Goal: Information Seeking & Learning: Learn about a topic

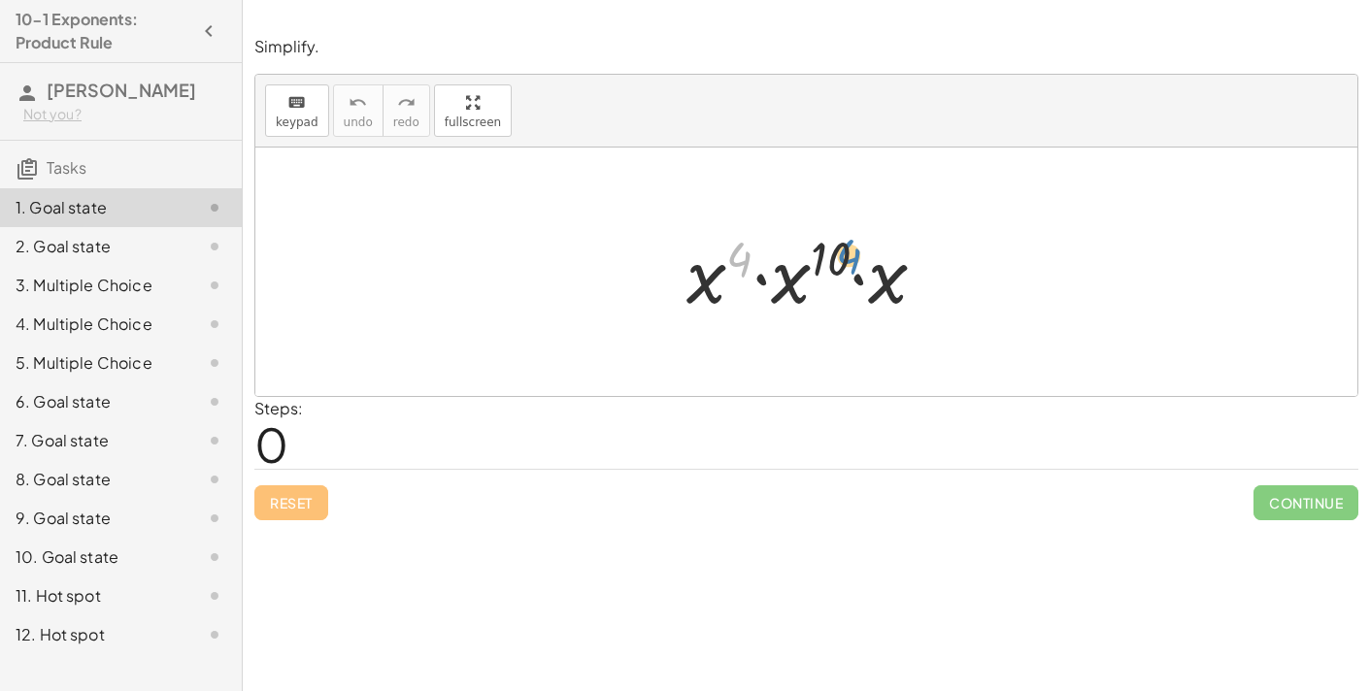
drag, startPoint x: 740, startPoint y: 261, endPoint x: 852, endPoint y: 259, distance: 111.7
click at [852, 259] on div at bounding box center [814, 272] width 275 height 100
drag, startPoint x: 783, startPoint y: 285, endPoint x: 800, endPoint y: 291, distance: 18.4
click at [800, 291] on div at bounding box center [814, 272] width 275 height 100
drag, startPoint x: 795, startPoint y: 274, endPoint x: 718, endPoint y: 274, distance: 76.7
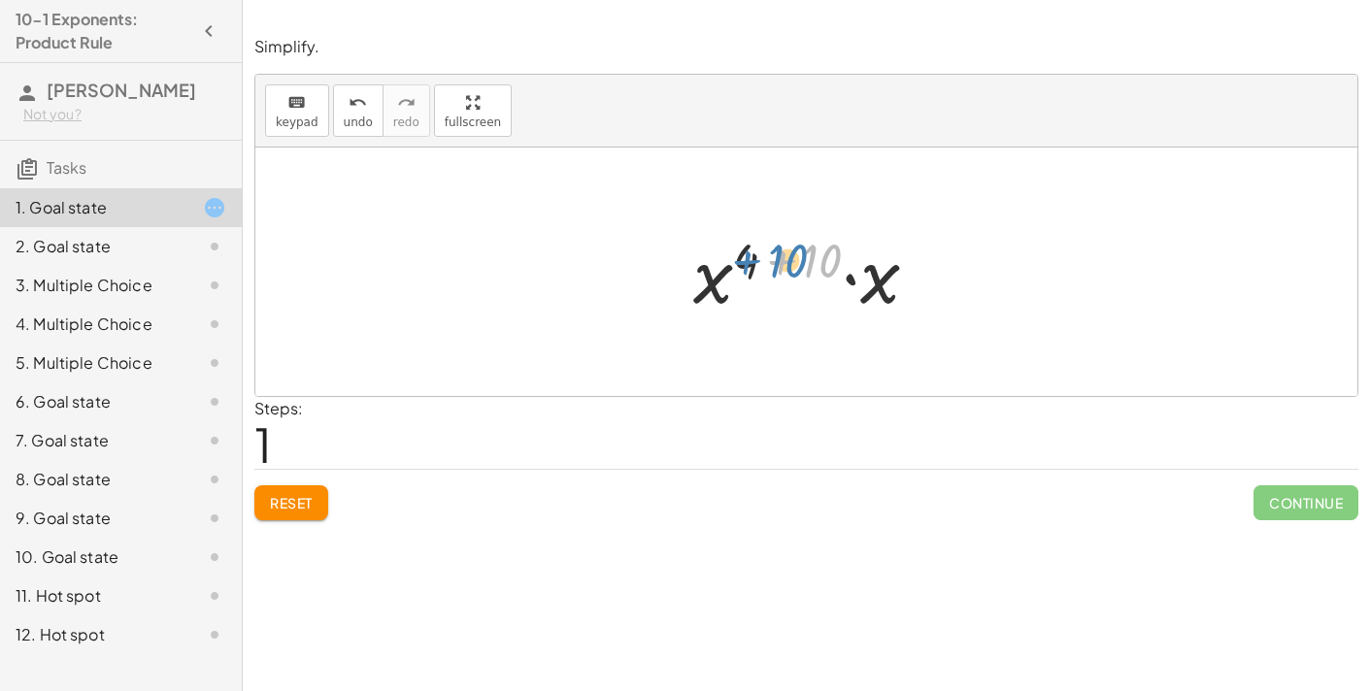
drag, startPoint x: 816, startPoint y: 258, endPoint x: 782, endPoint y: 258, distance: 34.0
click at [782, 258] on div at bounding box center [814, 272] width 260 height 100
drag, startPoint x: 798, startPoint y: 260, endPoint x: 721, endPoint y: 255, distance: 76.9
click at [721, 255] on div at bounding box center [814, 272] width 260 height 100
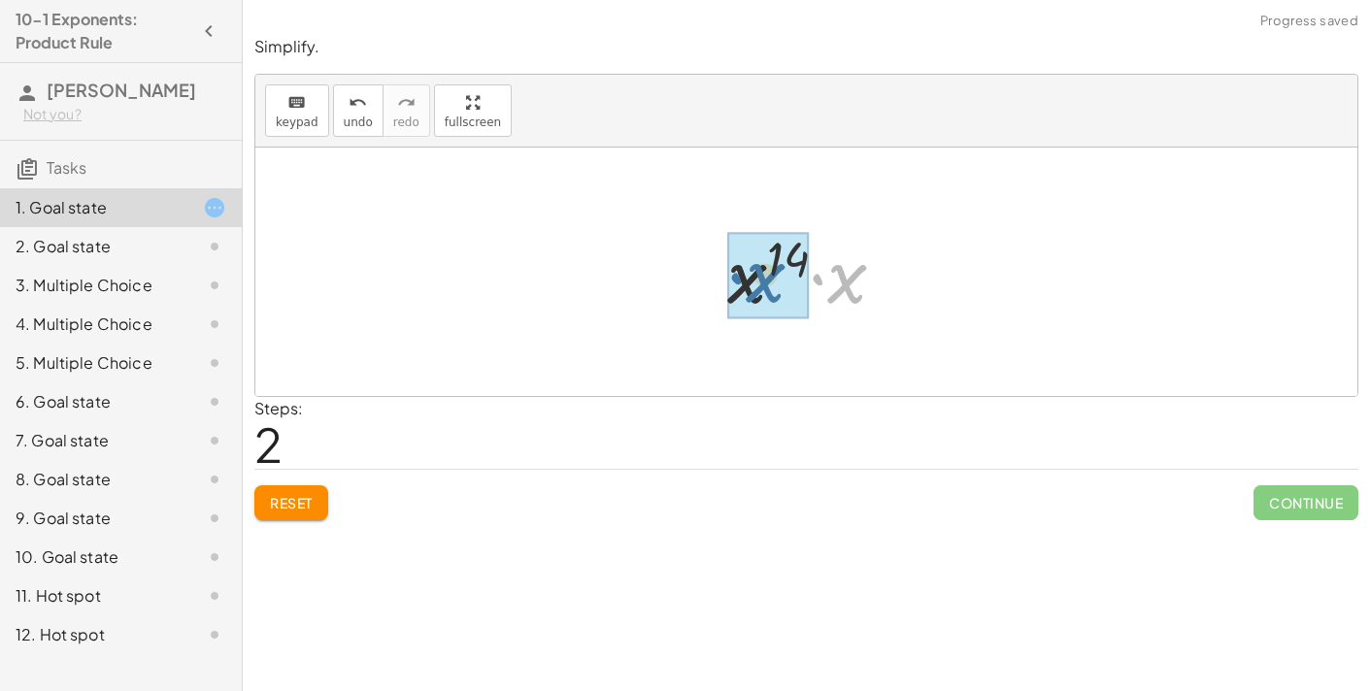
drag, startPoint x: 838, startPoint y: 282, endPoint x: 754, endPoint y: 281, distance: 83.5
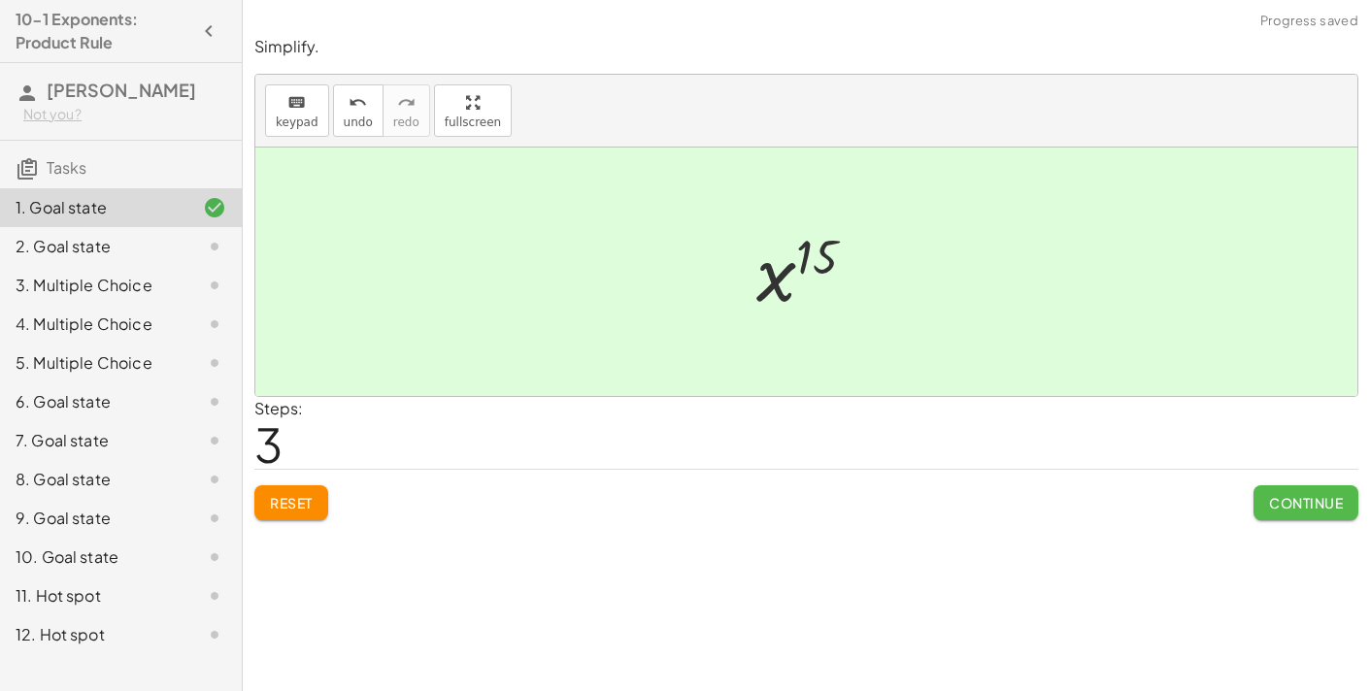
click at [1281, 499] on span "Continue" at bounding box center [1306, 502] width 74 height 17
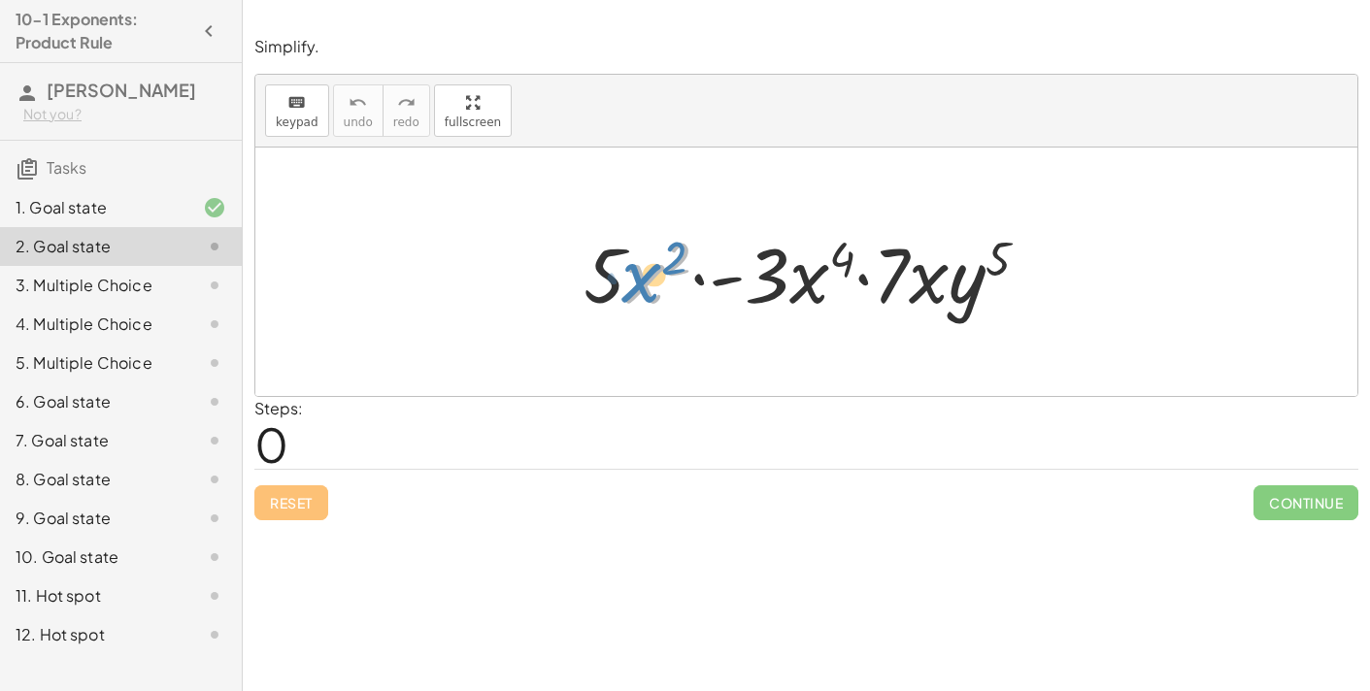
click at [646, 286] on div at bounding box center [814, 272] width 481 height 100
drag, startPoint x: 633, startPoint y: 286, endPoint x: 792, endPoint y: 284, distance: 159.3
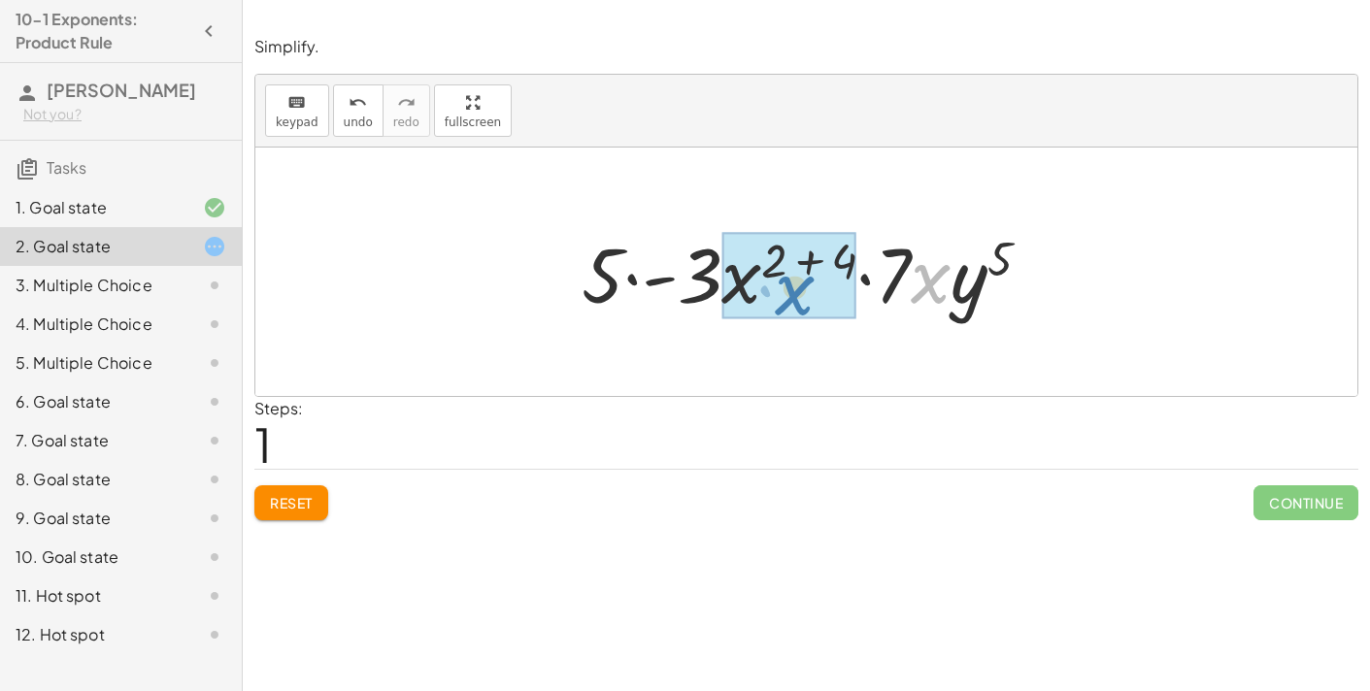
drag, startPoint x: 939, startPoint y: 278, endPoint x: 806, endPoint y: 290, distance: 133.6
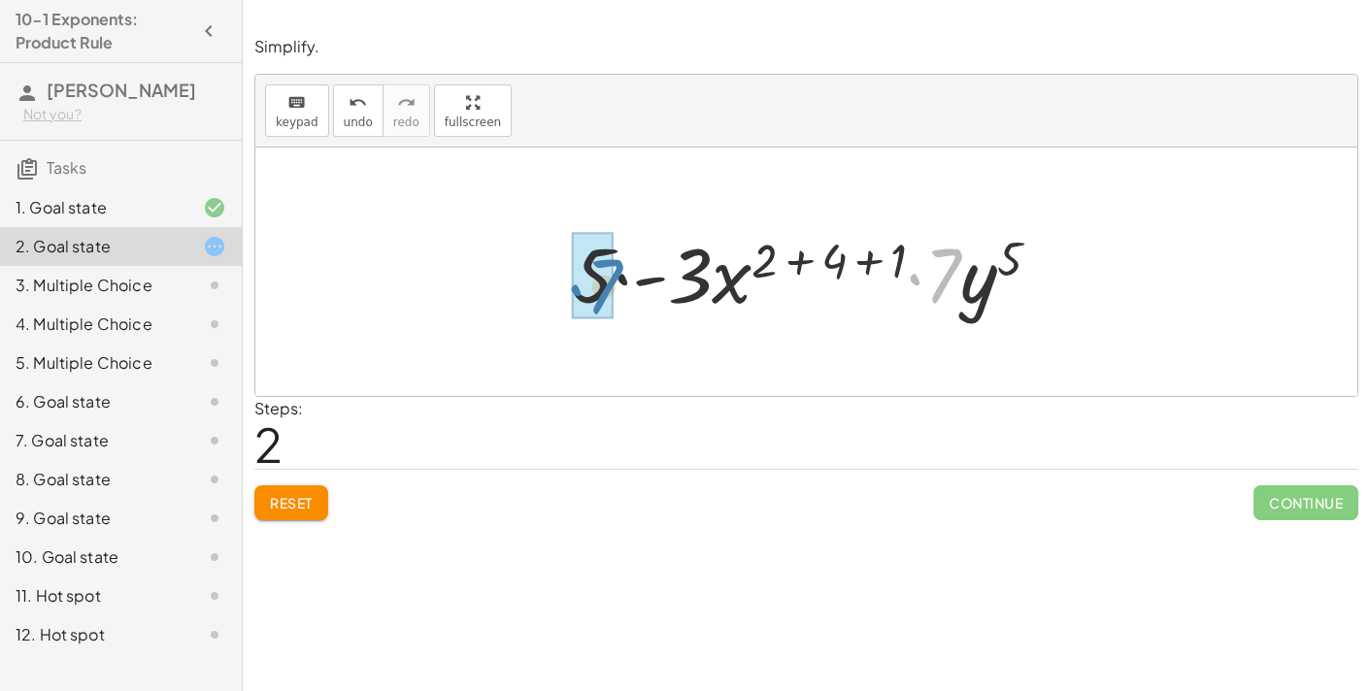
drag, startPoint x: 943, startPoint y: 275, endPoint x: 602, endPoint y: 285, distance: 341.0
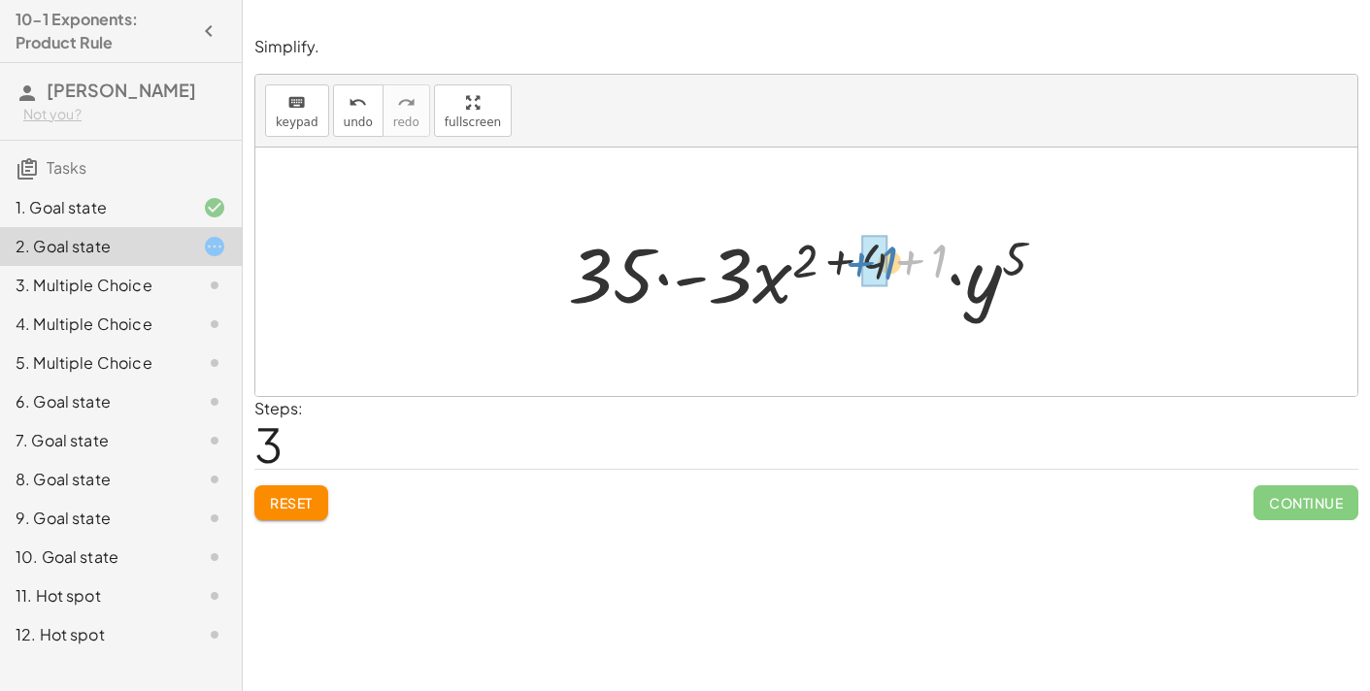
drag, startPoint x: 933, startPoint y: 261, endPoint x: 885, endPoint y: 264, distance: 48.6
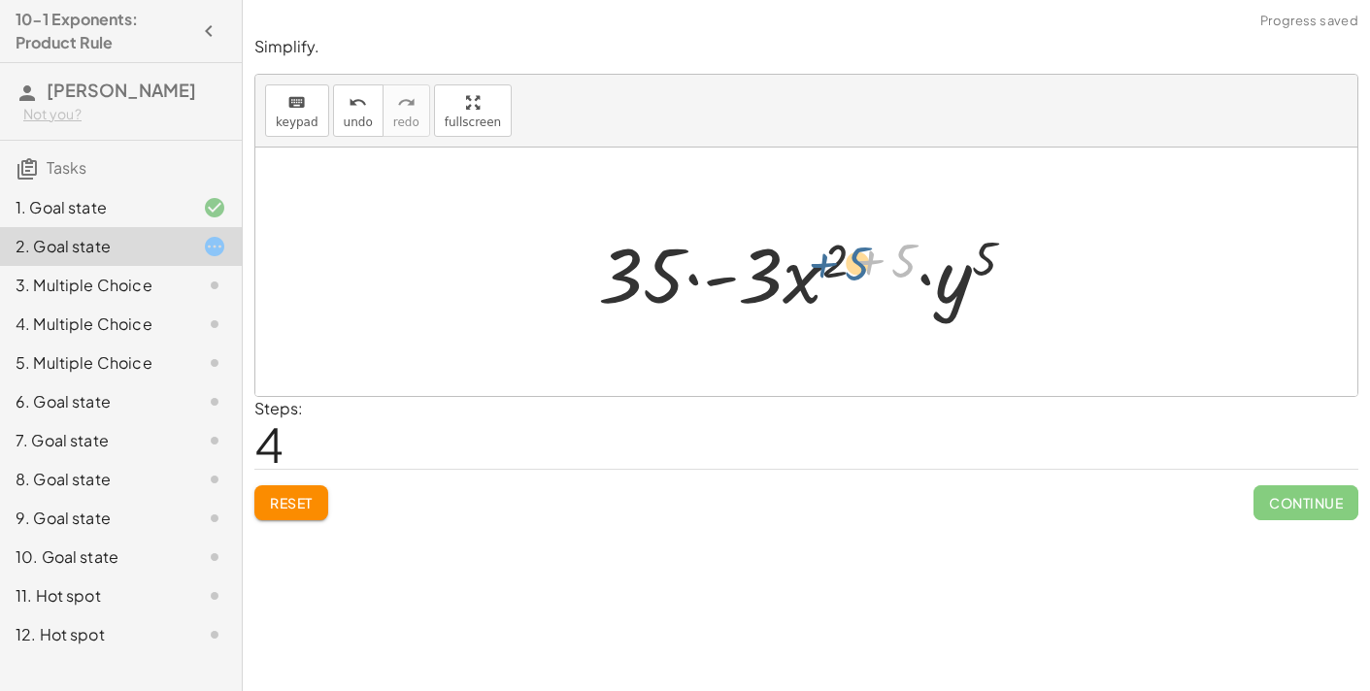
drag, startPoint x: 907, startPoint y: 261, endPoint x: 856, endPoint y: 264, distance: 50.6
click at [856, 264] on div at bounding box center [813, 272] width 451 height 100
drag, startPoint x: 898, startPoint y: 254, endPoint x: 832, endPoint y: 253, distance: 66.0
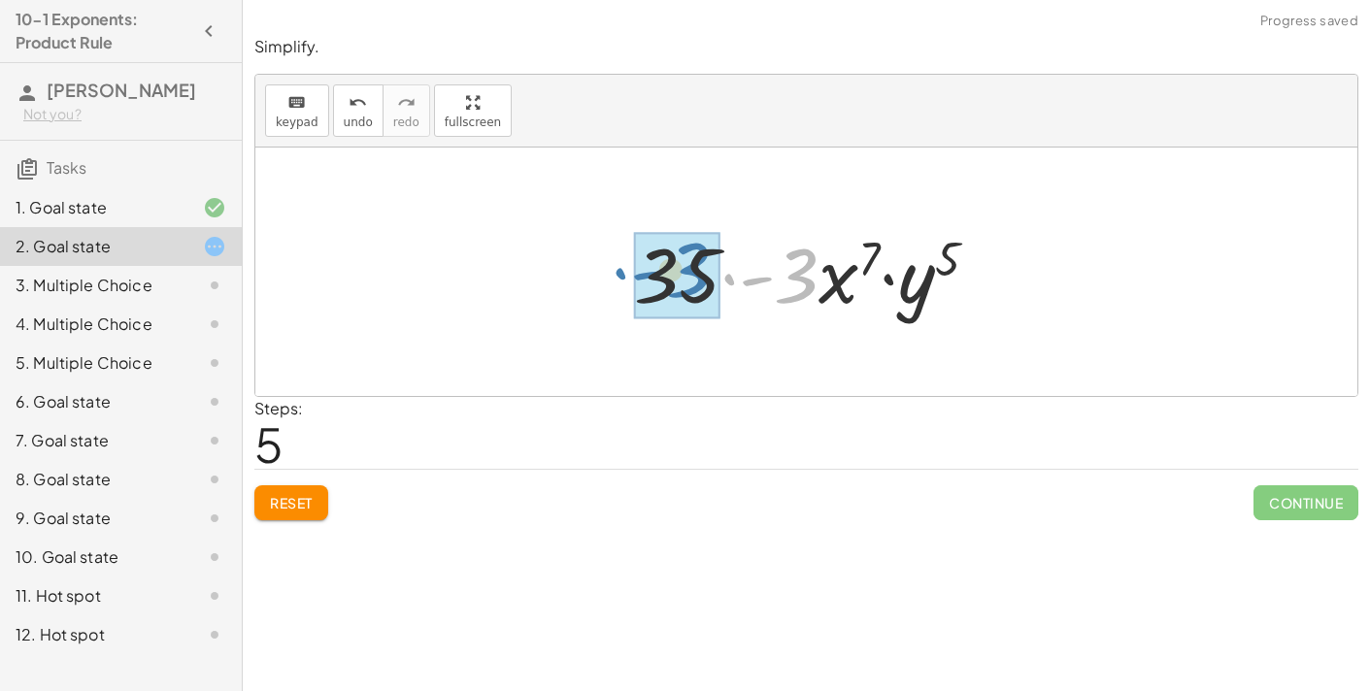
drag, startPoint x: 803, startPoint y: 284, endPoint x: 697, endPoint y: 280, distance: 105.9
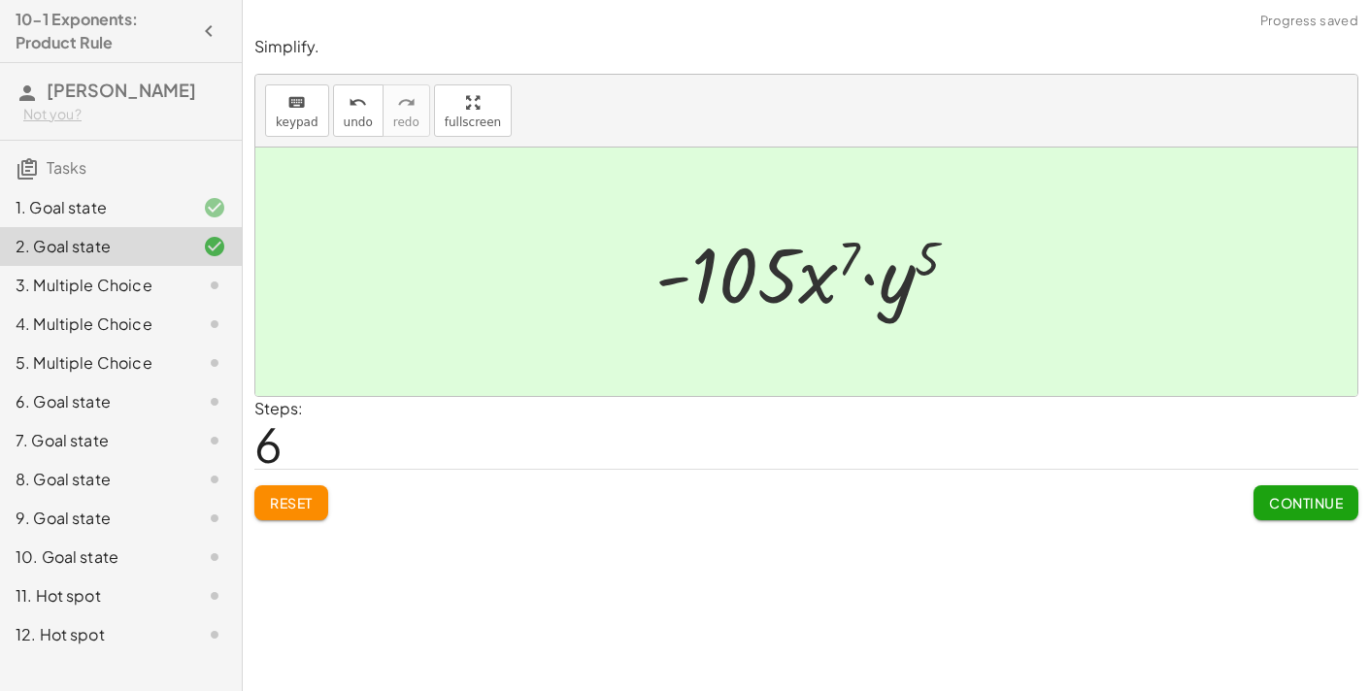
click at [1295, 506] on span "Continue" at bounding box center [1306, 502] width 74 height 17
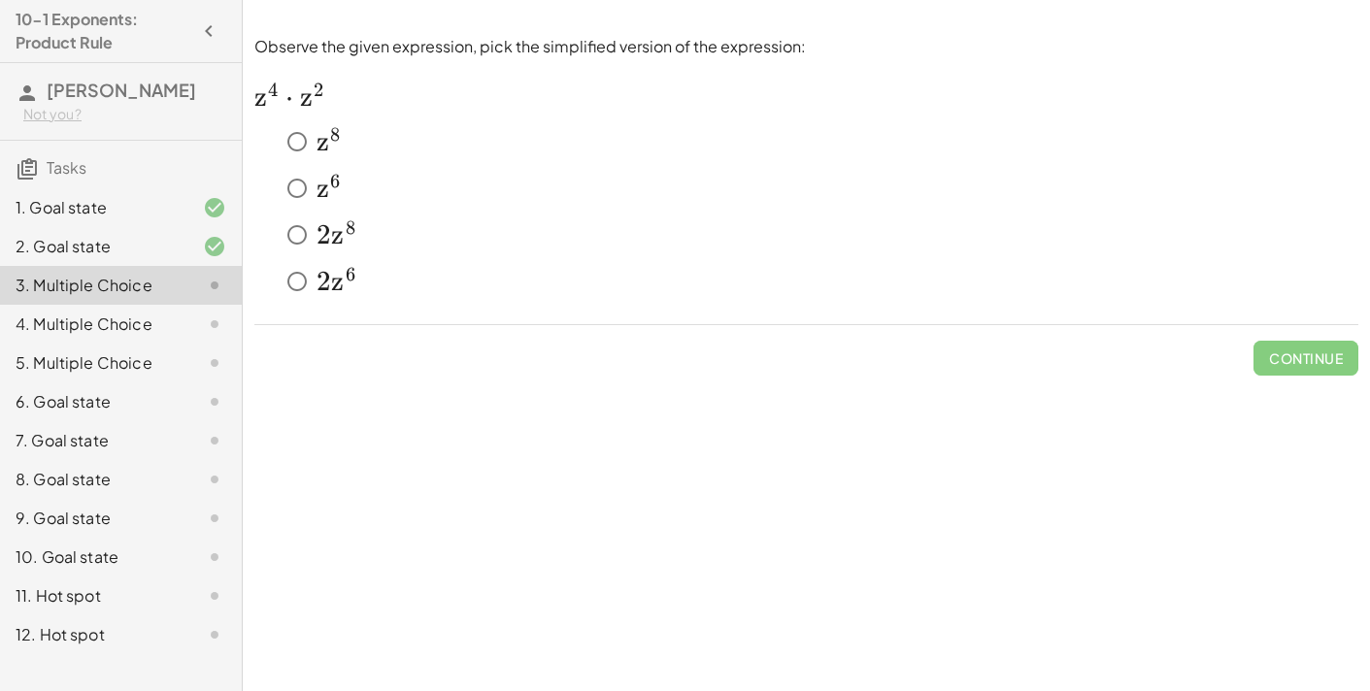
click at [317, 182] on span "z 6" at bounding box center [329, 189] width 25 height 34
click at [1295, 362] on span "Check" at bounding box center [1317, 358] width 50 height 17
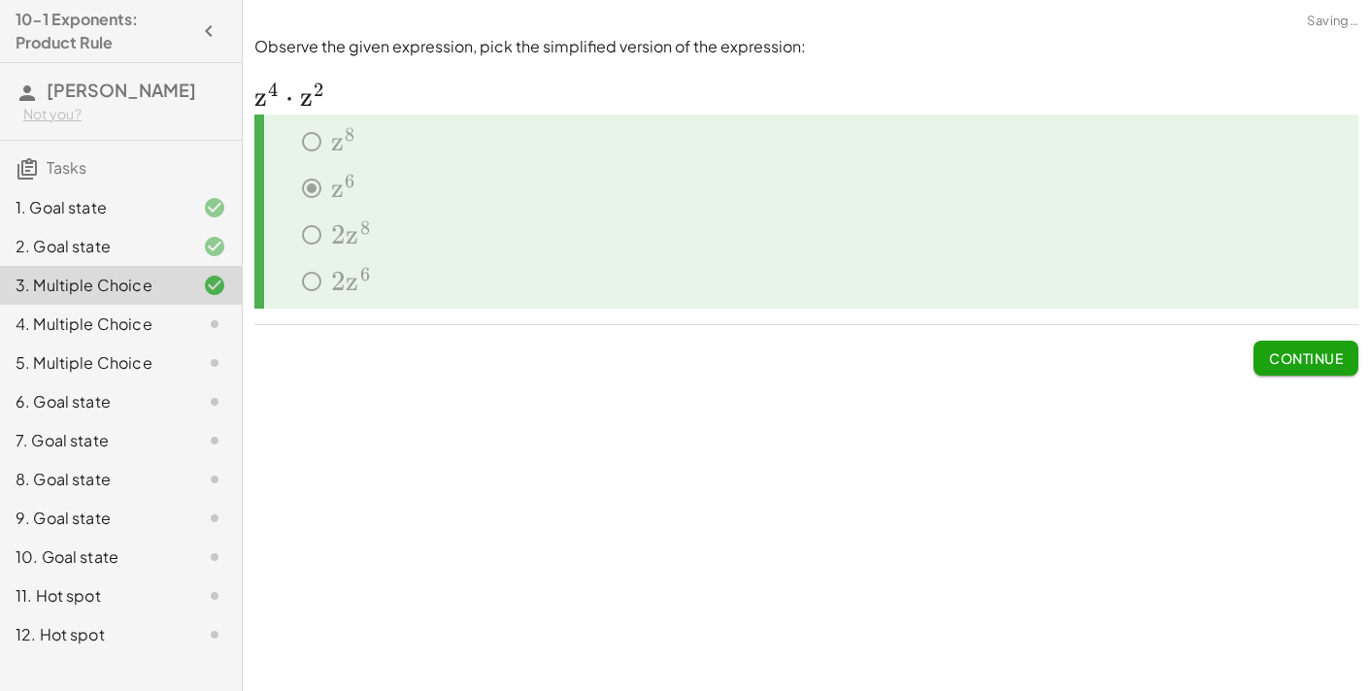
click at [1332, 362] on span "Continue" at bounding box center [1306, 358] width 74 height 17
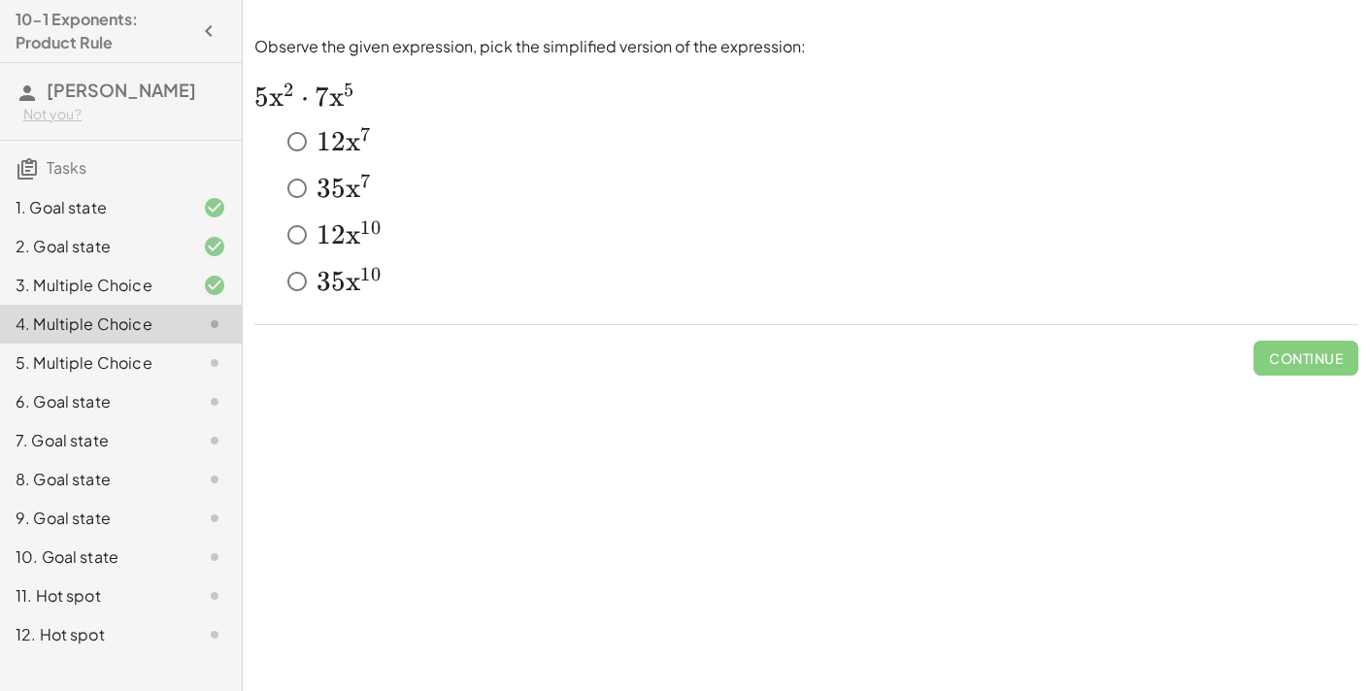
click at [324, 185] on span "3" at bounding box center [324, 188] width 15 height 33
click at [1292, 350] on span "Check" at bounding box center [1317, 358] width 50 height 17
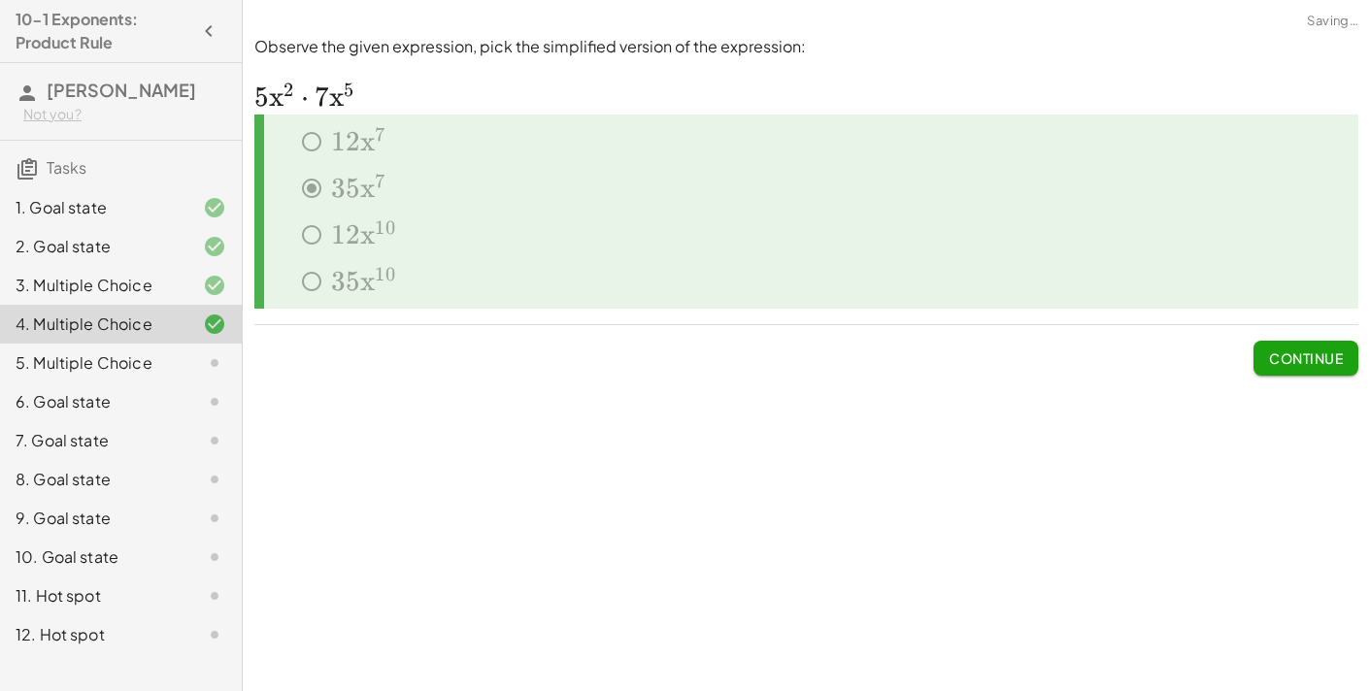
click at [1291, 350] on span "Continue" at bounding box center [1306, 358] width 74 height 17
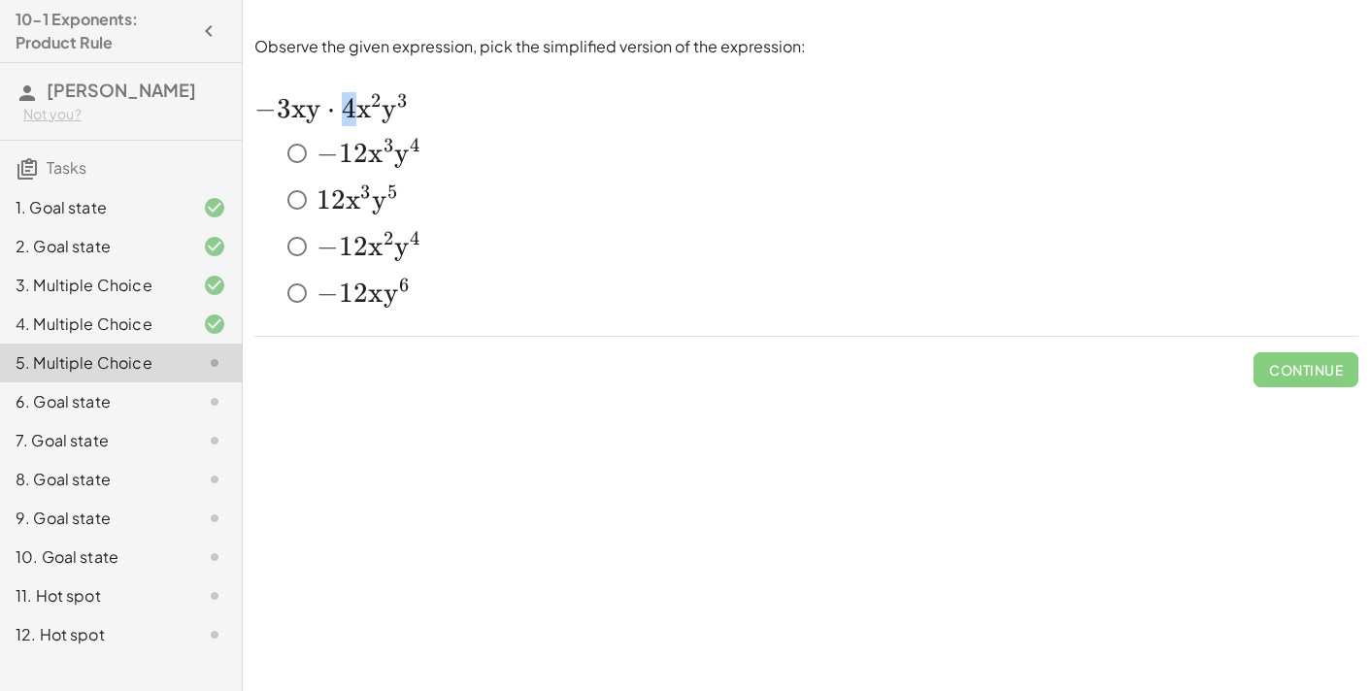
drag, startPoint x: 362, startPoint y: 112, endPoint x: 317, endPoint y: 111, distance: 45.6
click at [317, 111] on span "− 3 x y ⋅ 4 x 2 y 3" at bounding box center [331, 108] width 154 height 33
click at [317, 111] on span "y" at bounding box center [313, 108] width 15 height 33
click at [365, 157] on span "2" at bounding box center [360, 153] width 15 height 33
click at [1312, 378] on button "Check" at bounding box center [1318, 369] width 82 height 35
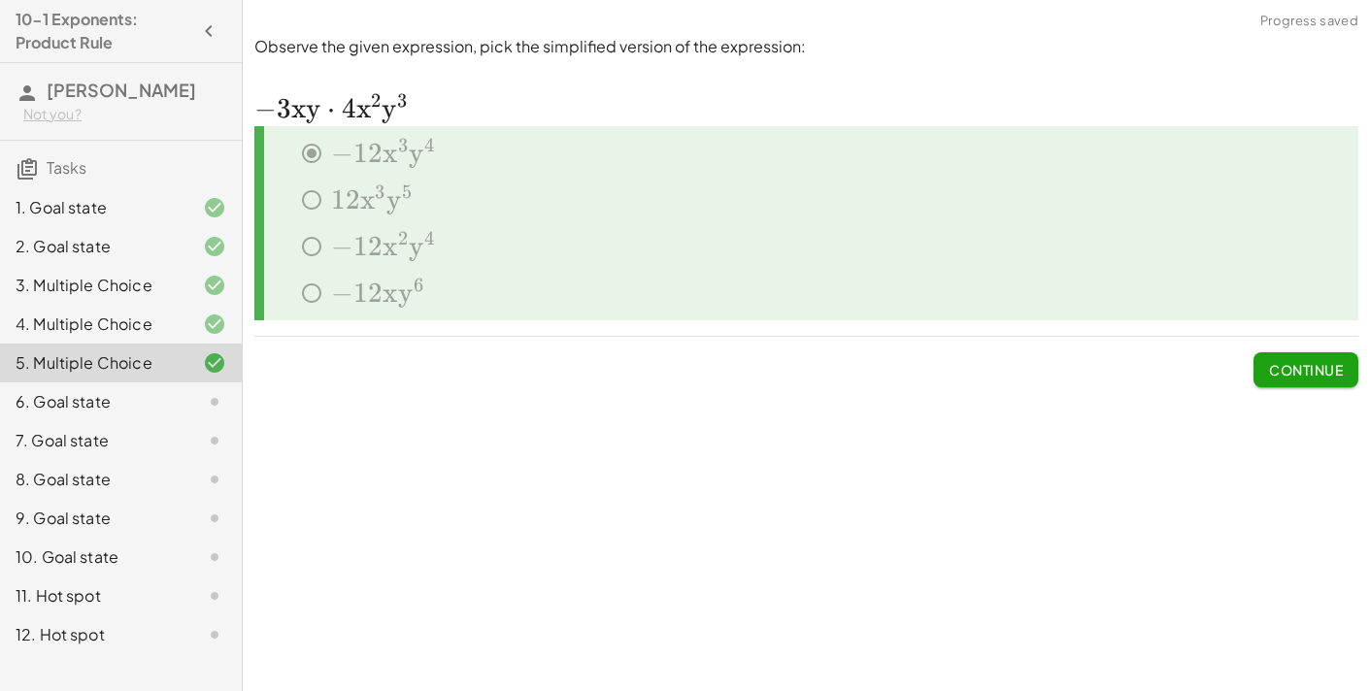
click at [1312, 378] on button "Continue" at bounding box center [1305, 369] width 105 height 35
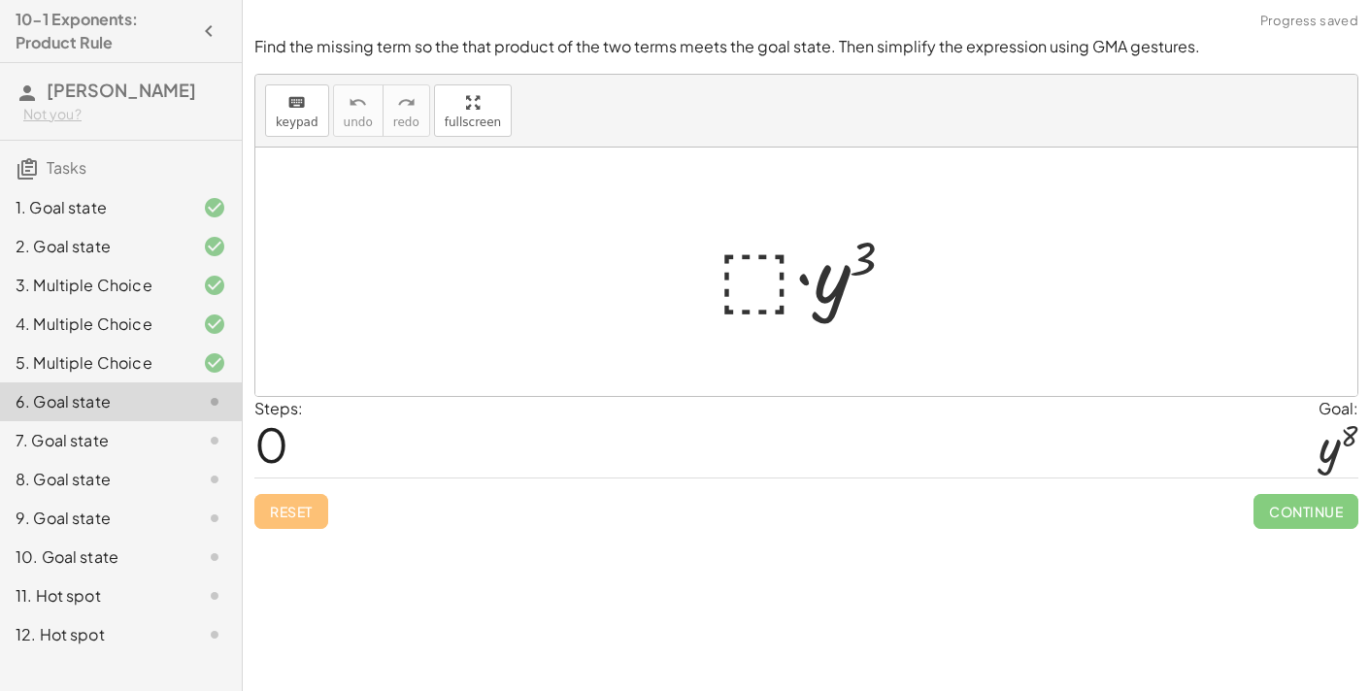
click at [766, 288] on div at bounding box center [814, 272] width 213 height 100
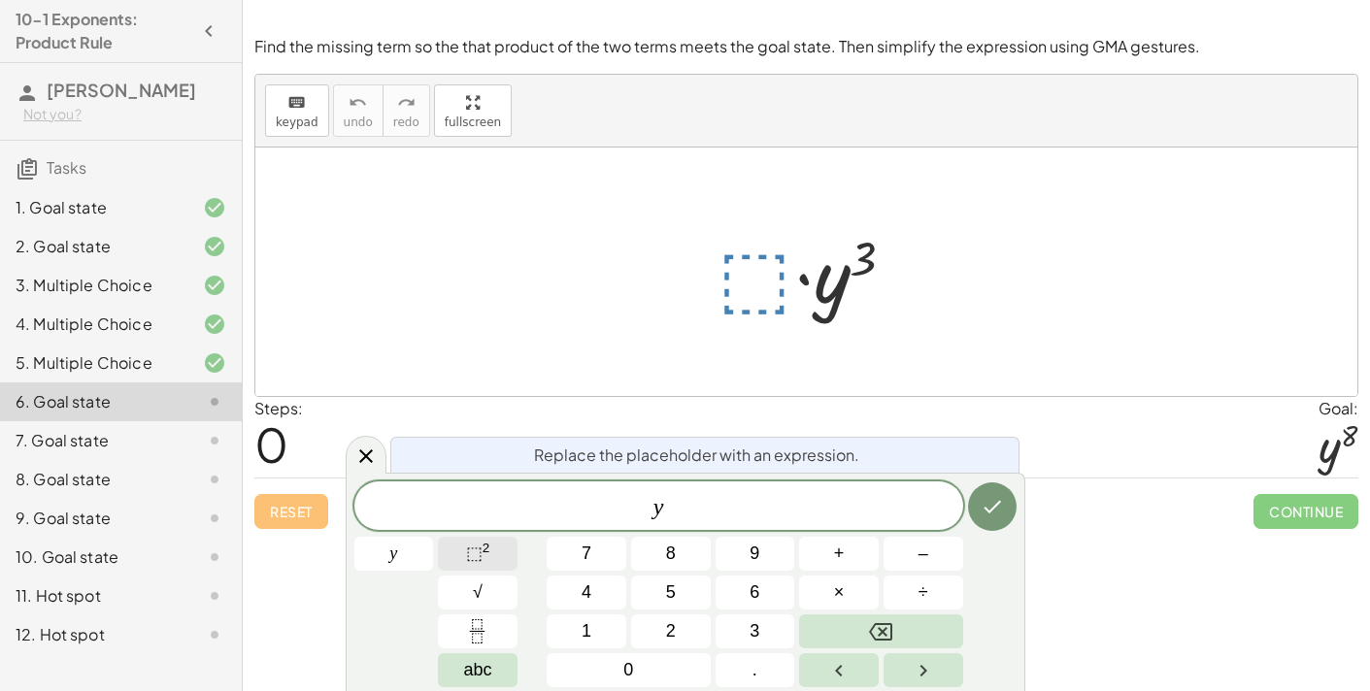
click at [484, 549] on sup "2" at bounding box center [487, 548] width 8 height 15
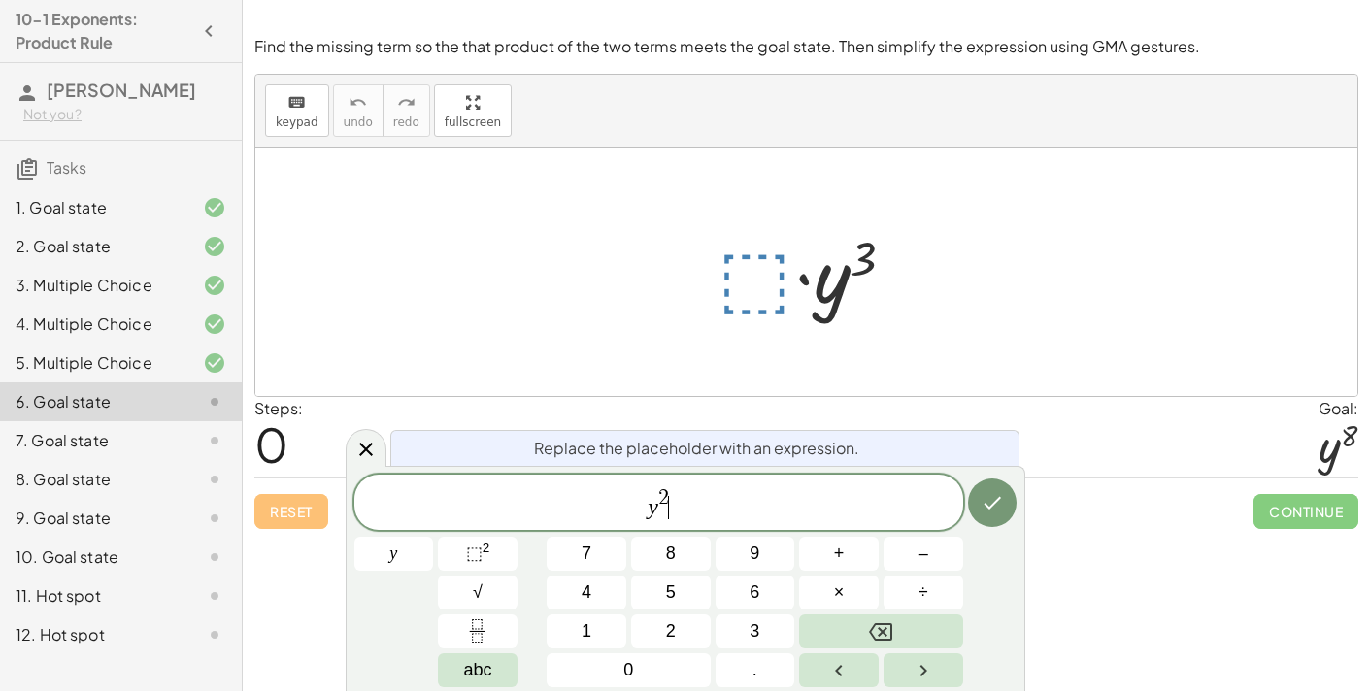
click at [669, 498] on span "y 2 ​" at bounding box center [658, 503] width 609 height 35
click at [665, 492] on span "2" at bounding box center [663, 497] width 11 height 21
click at [976, 509] on button "Done" at bounding box center [992, 503] width 49 height 49
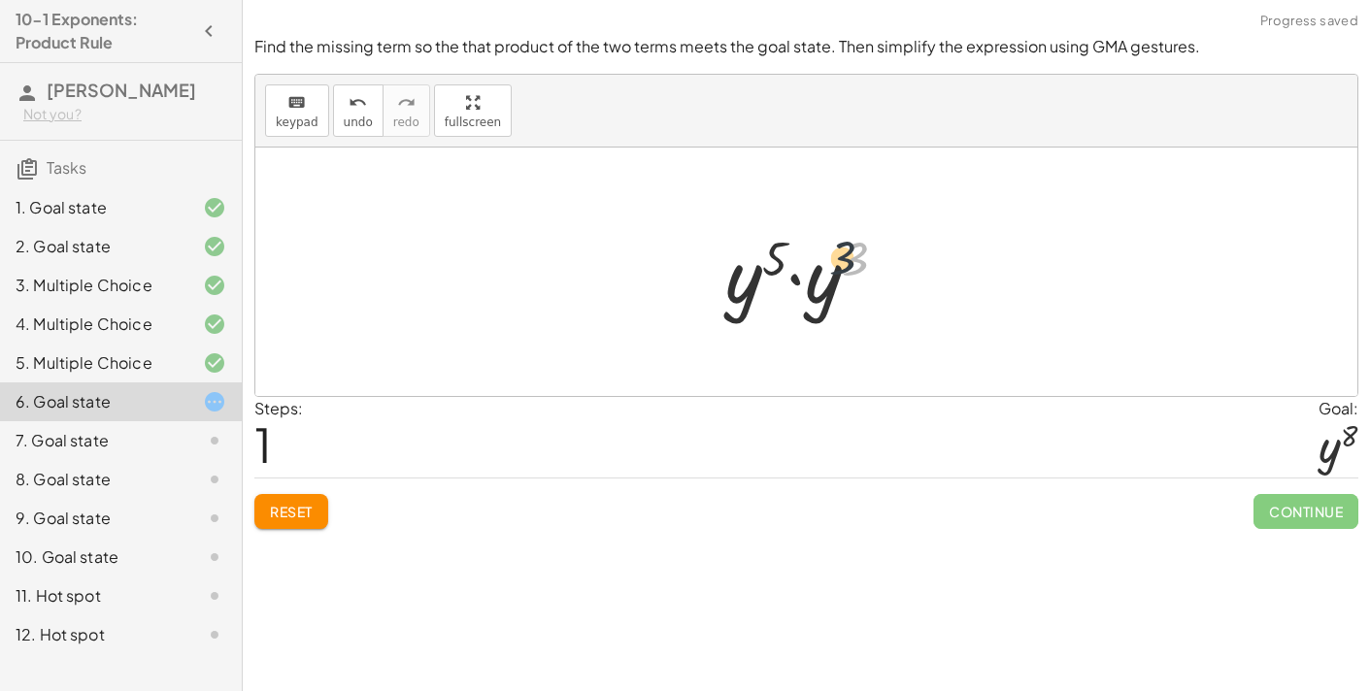
drag, startPoint x: 849, startPoint y: 281, endPoint x: 808, endPoint y: 281, distance: 40.8
click at [808, 281] on div at bounding box center [814, 272] width 196 height 100
drag, startPoint x: 857, startPoint y: 264, endPoint x: 768, endPoint y: 260, distance: 89.4
click at [768, 260] on div at bounding box center [814, 272] width 196 height 100
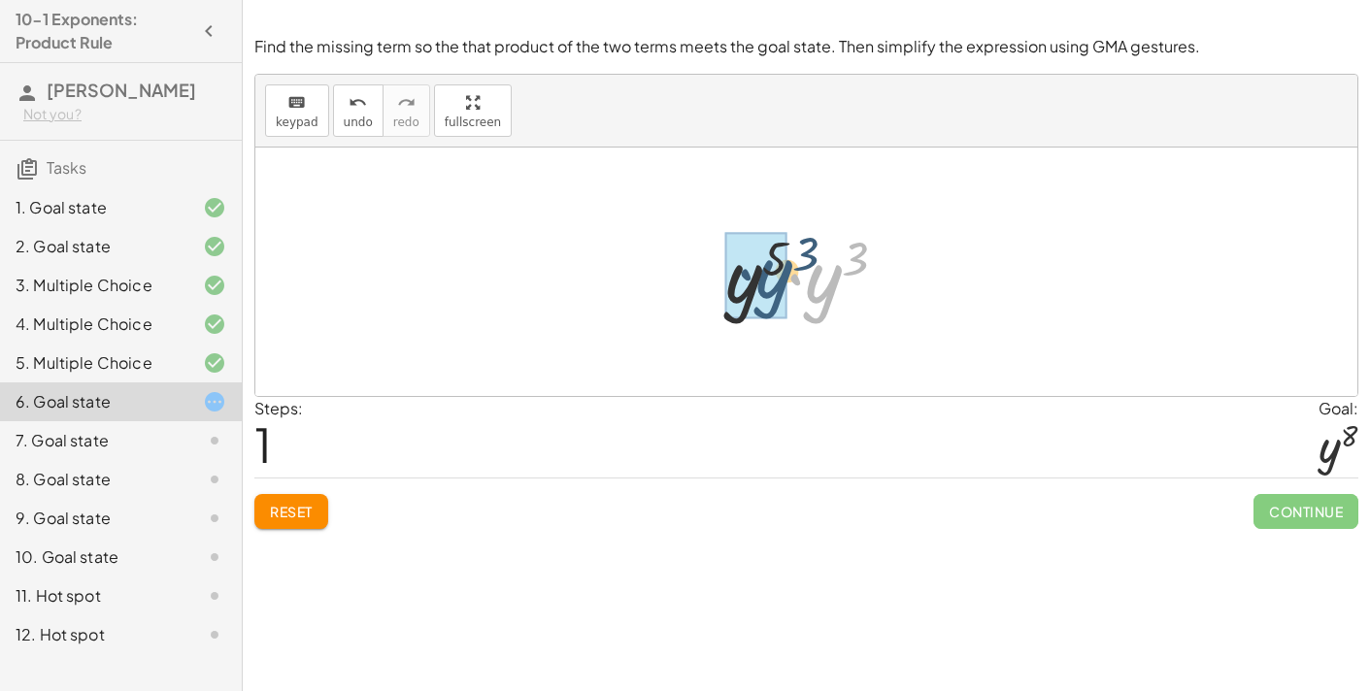
drag, startPoint x: 817, startPoint y: 298, endPoint x: 757, endPoint y: 293, distance: 59.4
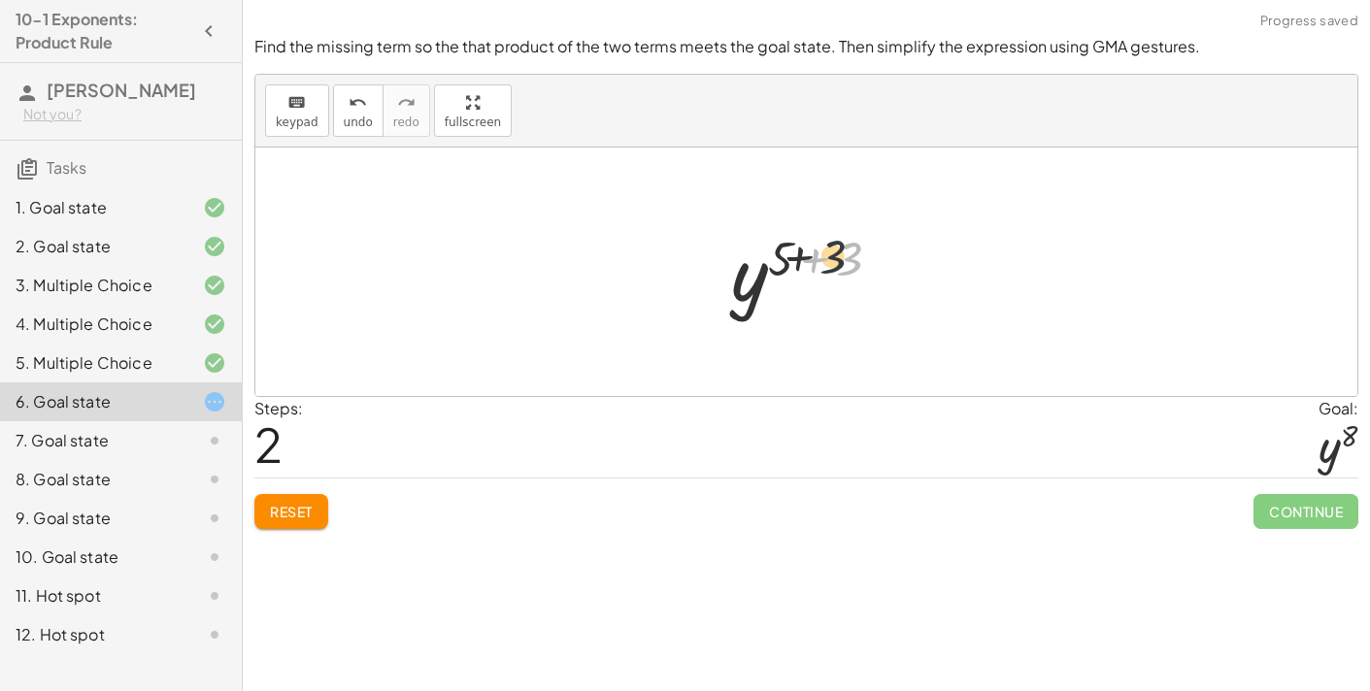
drag, startPoint x: 852, startPoint y: 261, endPoint x: 805, endPoint y: 255, distance: 47.0
click at [805, 255] on div at bounding box center [813, 272] width 185 height 96
drag, startPoint x: 836, startPoint y: 260, endPoint x: 780, endPoint y: 257, distance: 56.4
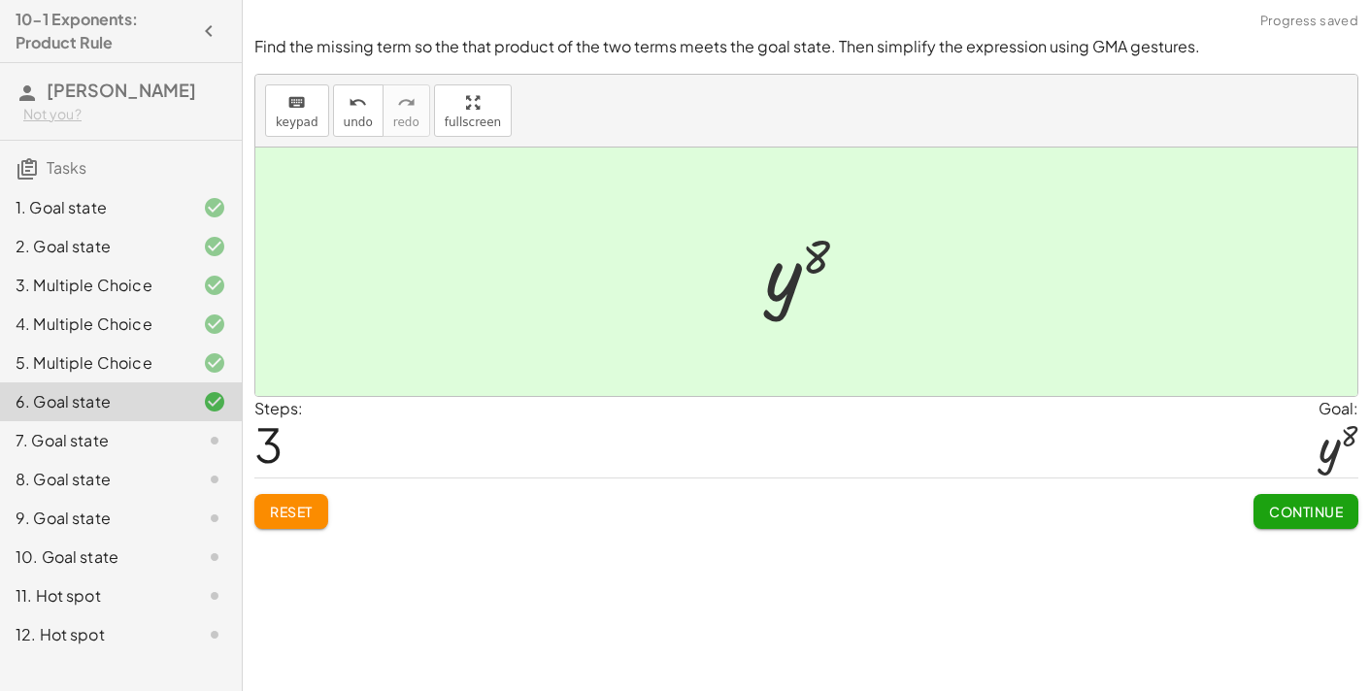
click at [1280, 519] on button "Continue" at bounding box center [1305, 511] width 105 height 35
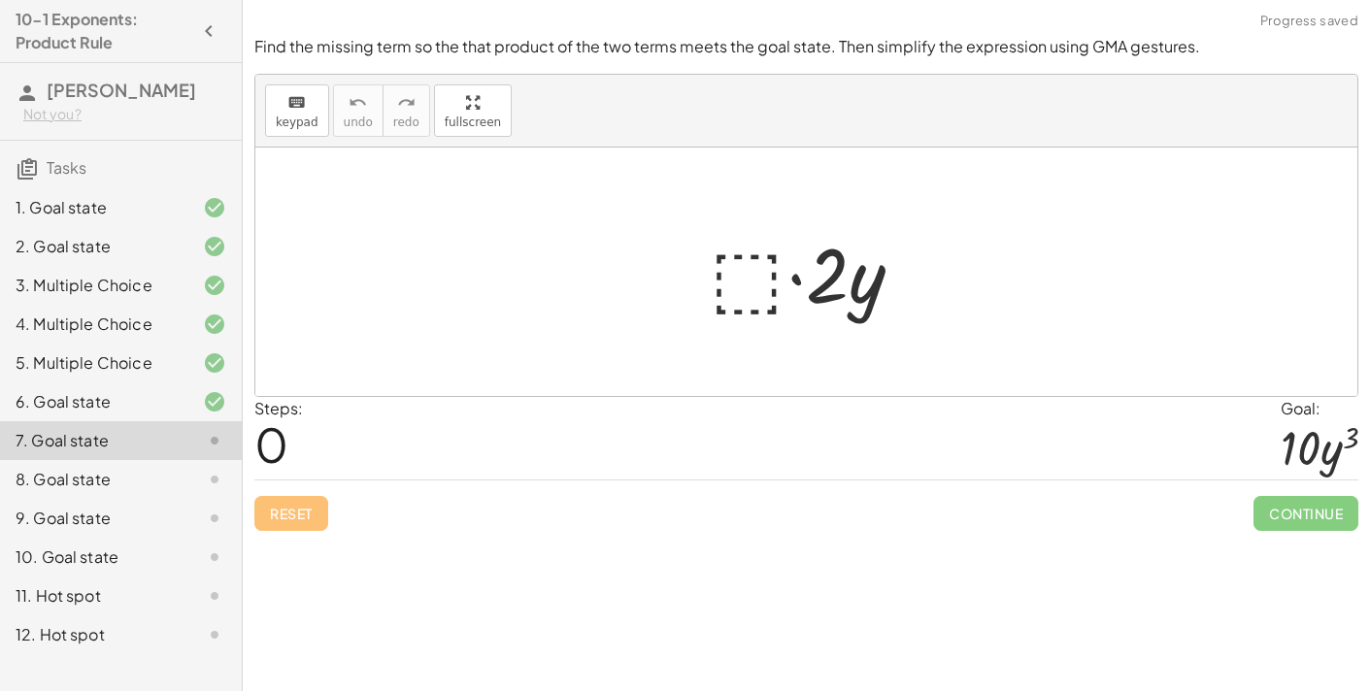
click at [761, 271] on div at bounding box center [814, 272] width 228 height 100
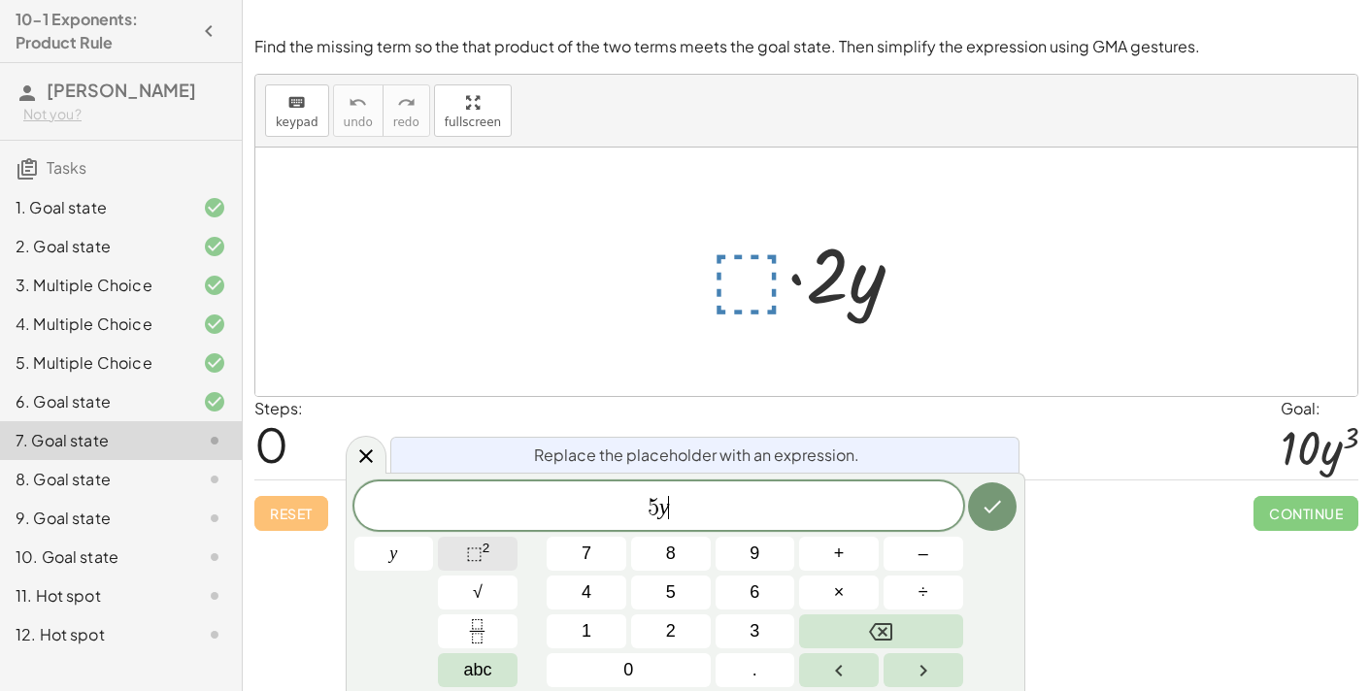
click at [477, 561] on span "⬚" at bounding box center [474, 553] width 17 height 19
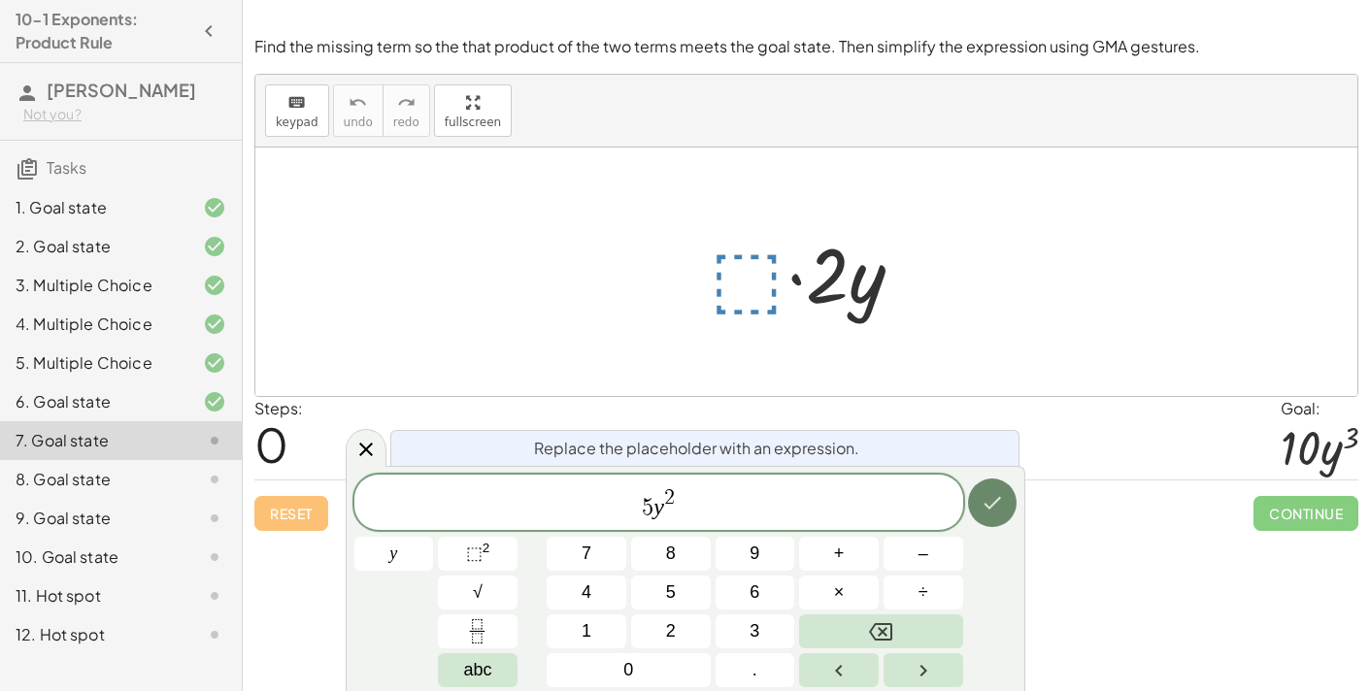
click at [982, 518] on button "Done" at bounding box center [992, 503] width 49 height 49
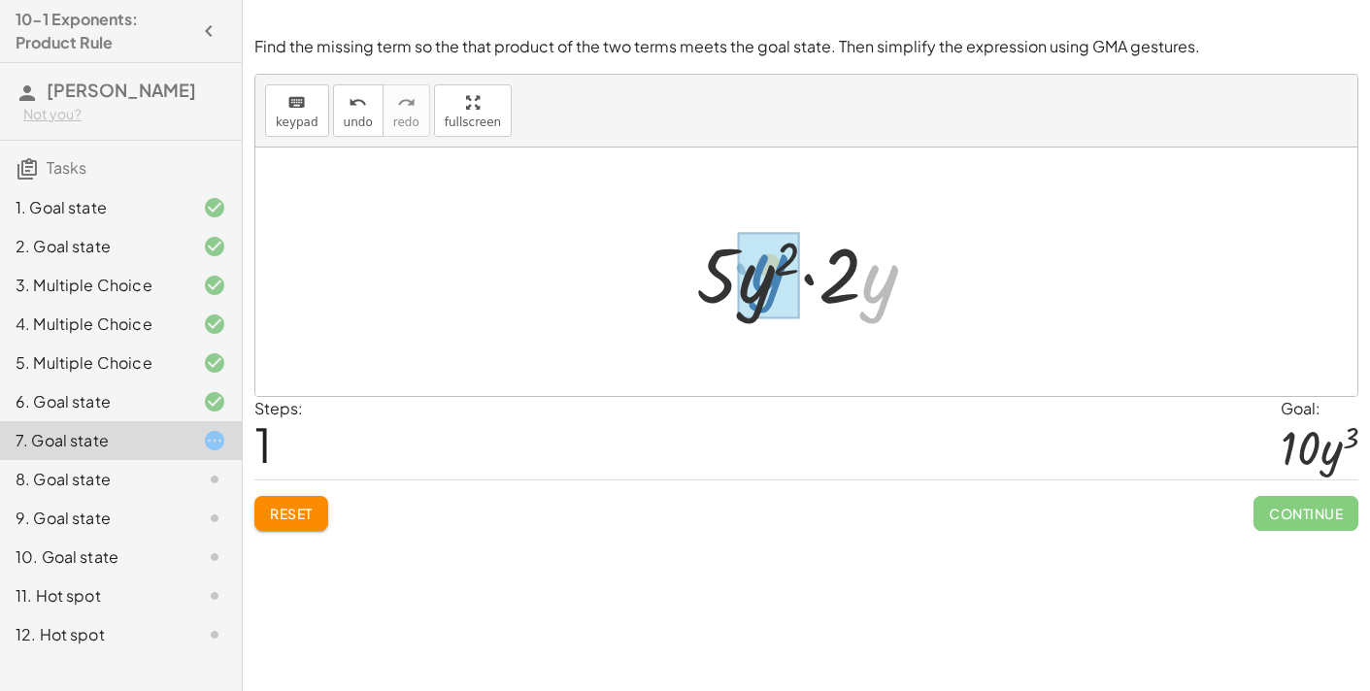
drag, startPoint x: 862, startPoint y: 278, endPoint x: 752, endPoint y: 267, distance: 110.2
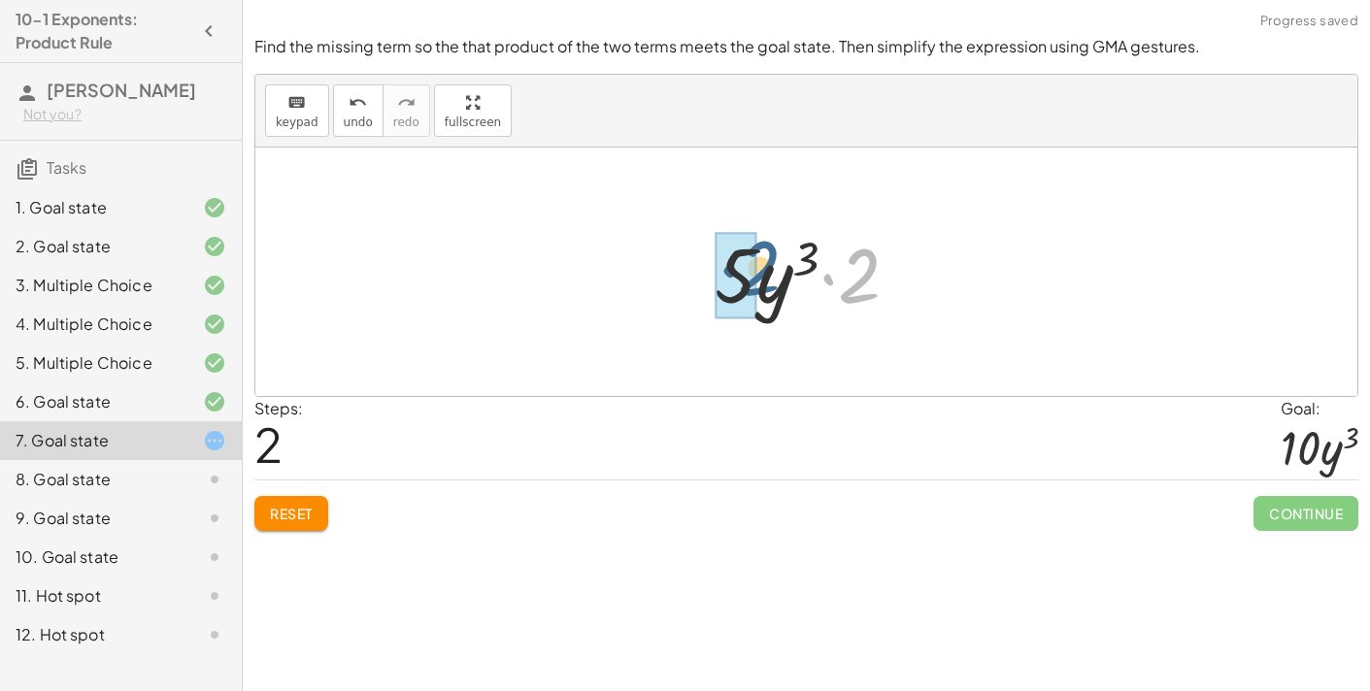
drag, startPoint x: 864, startPoint y: 280, endPoint x: 754, endPoint y: 271, distance: 110.1
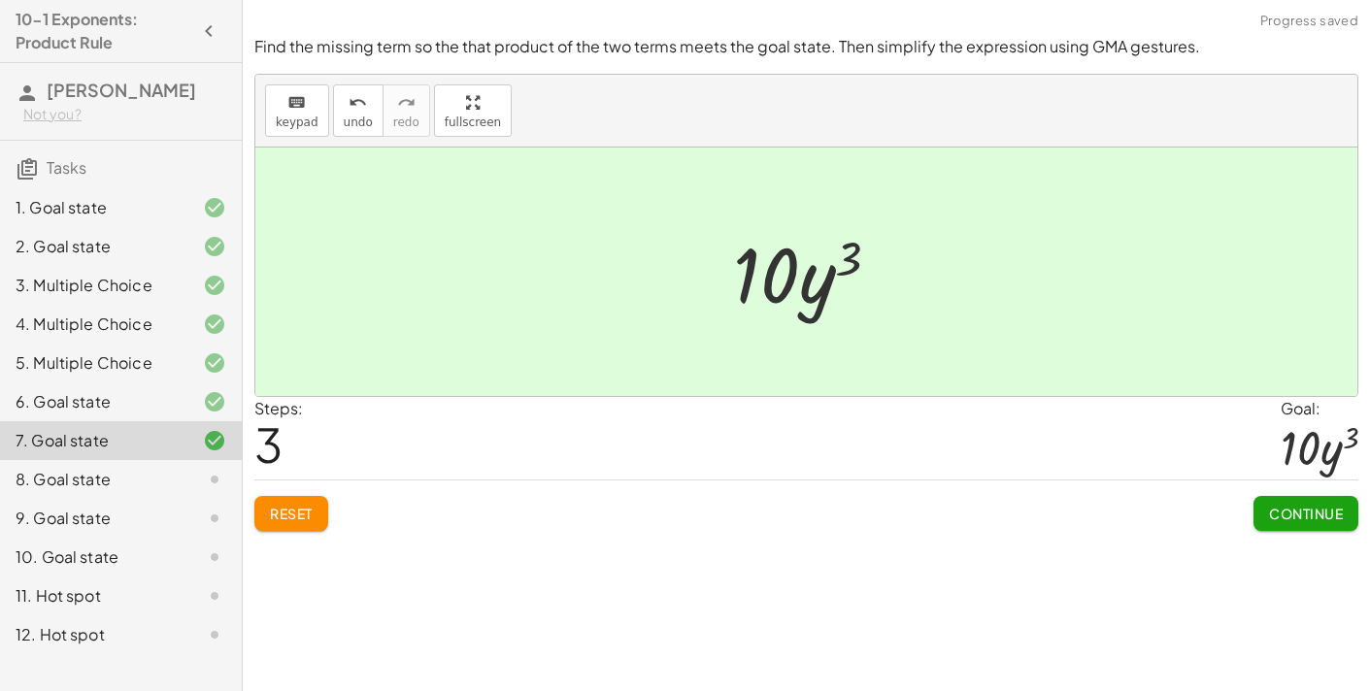
click at [1288, 513] on span "Continue" at bounding box center [1306, 513] width 74 height 17
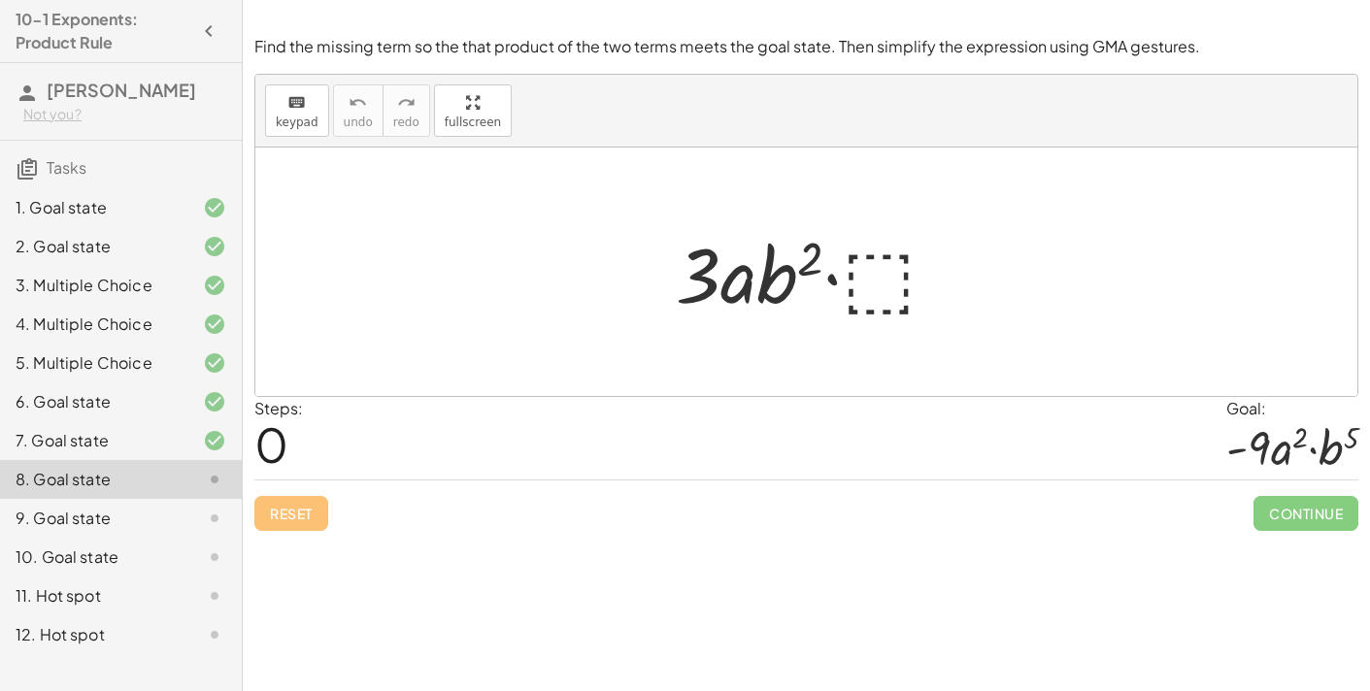
click at [879, 295] on div at bounding box center [814, 272] width 296 height 100
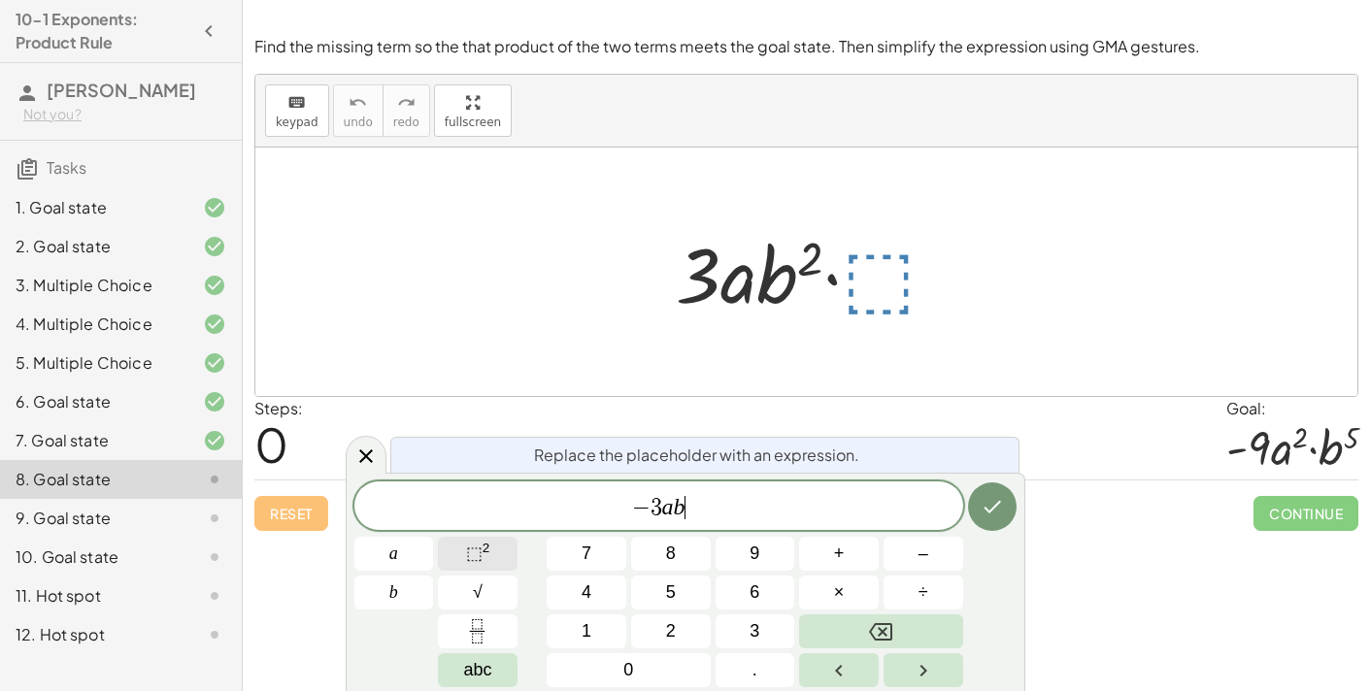
click at [453, 565] on button "⬚ 2" at bounding box center [478, 554] width 80 height 34
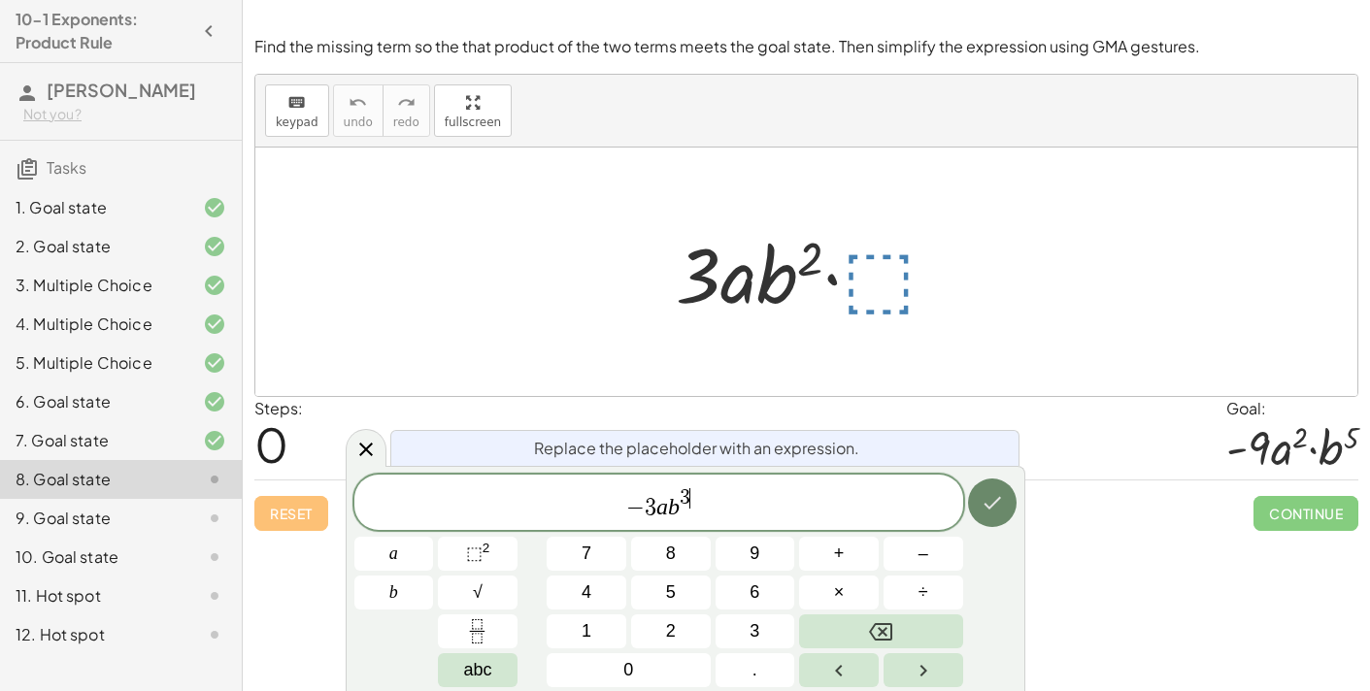
click at [996, 497] on icon "Done" at bounding box center [992, 502] width 23 height 23
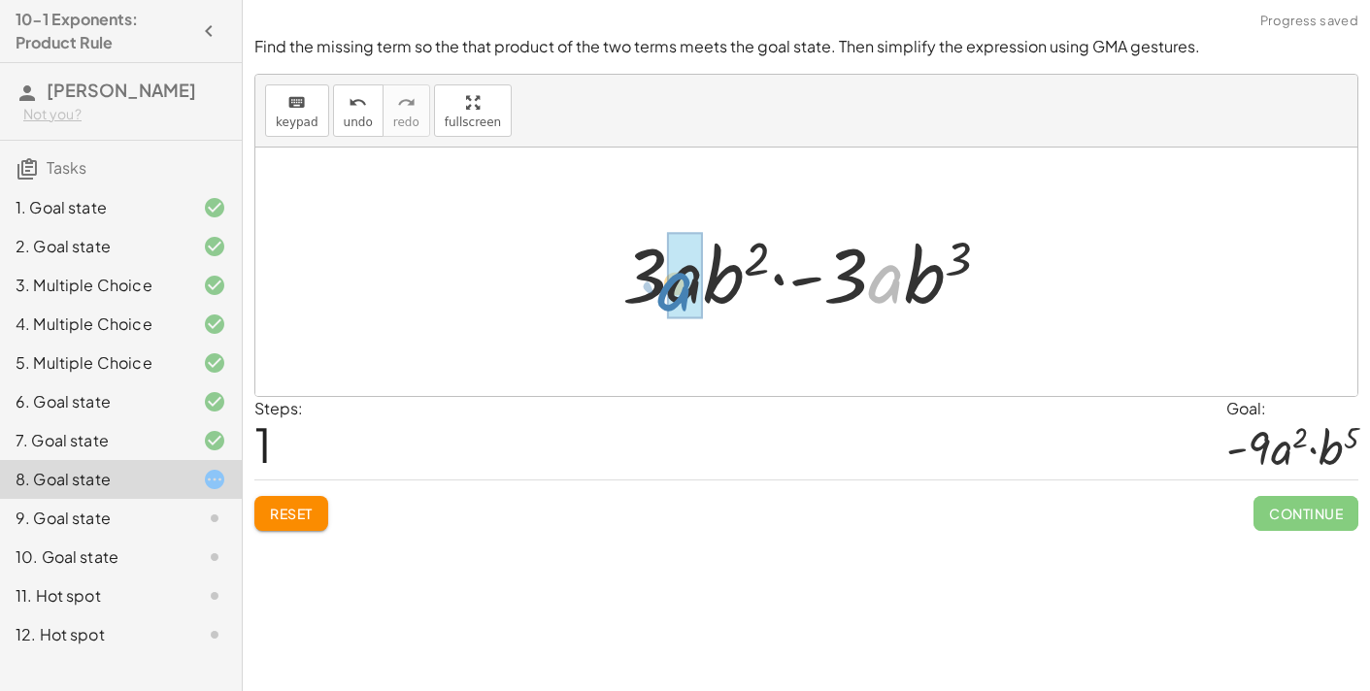
drag, startPoint x: 878, startPoint y: 271, endPoint x: 667, endPoint y: 279, distance: 210.8
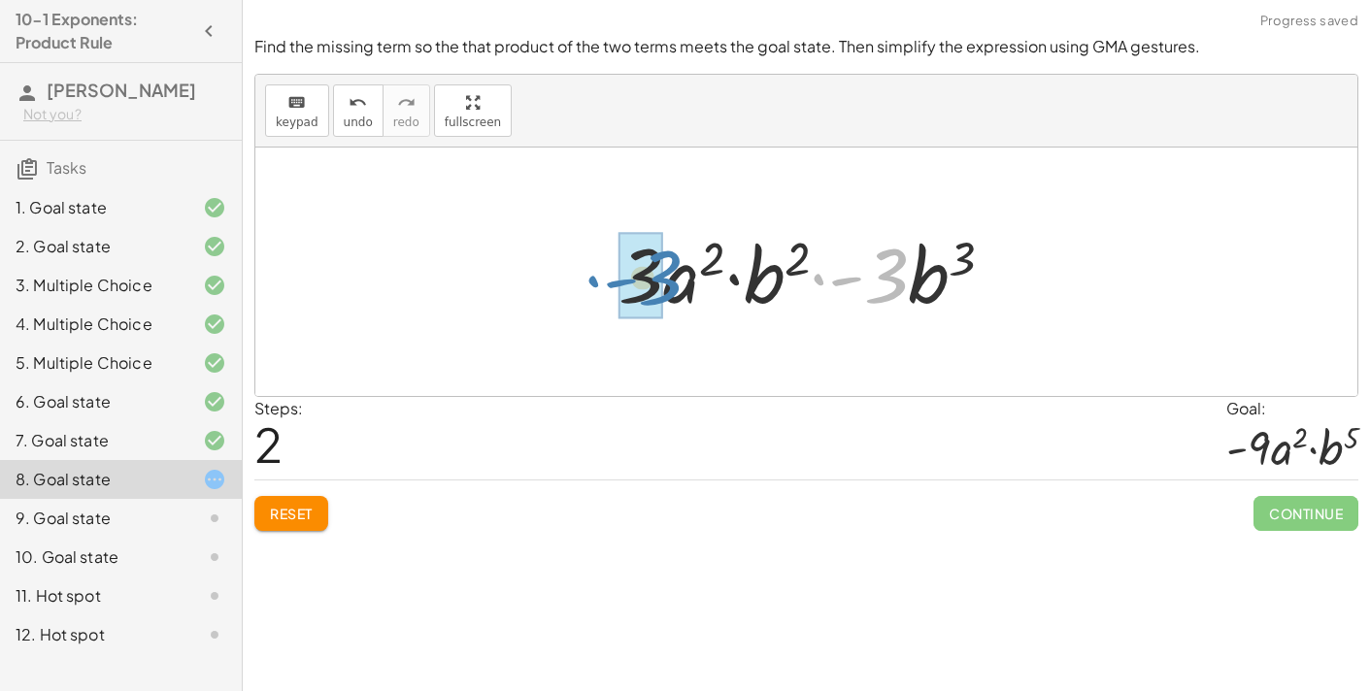
drag, startPoint x: 880, startPoint y: 255, endPoint x: 652, endPoint y: 257, distance: 227.2
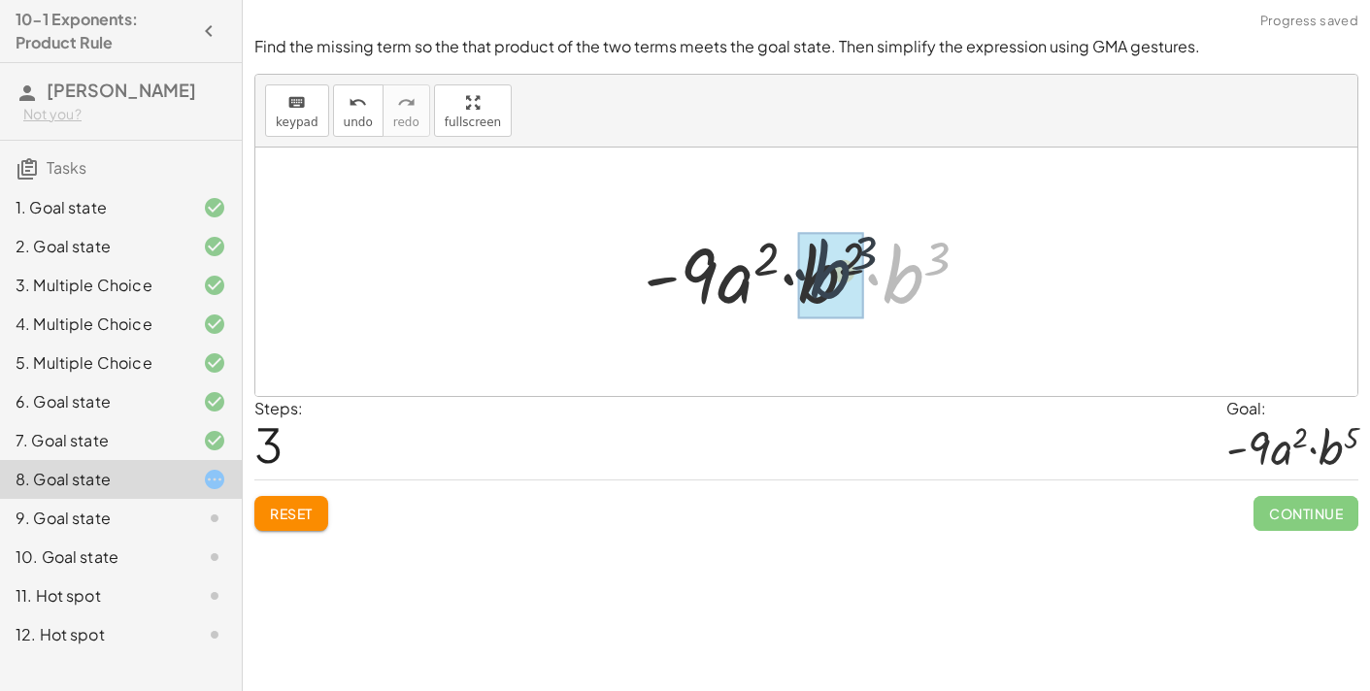
drag, startPoint x: 904, startPoint y: 275, endPoint x: 825, endPoint y: 270, distance: 78.8
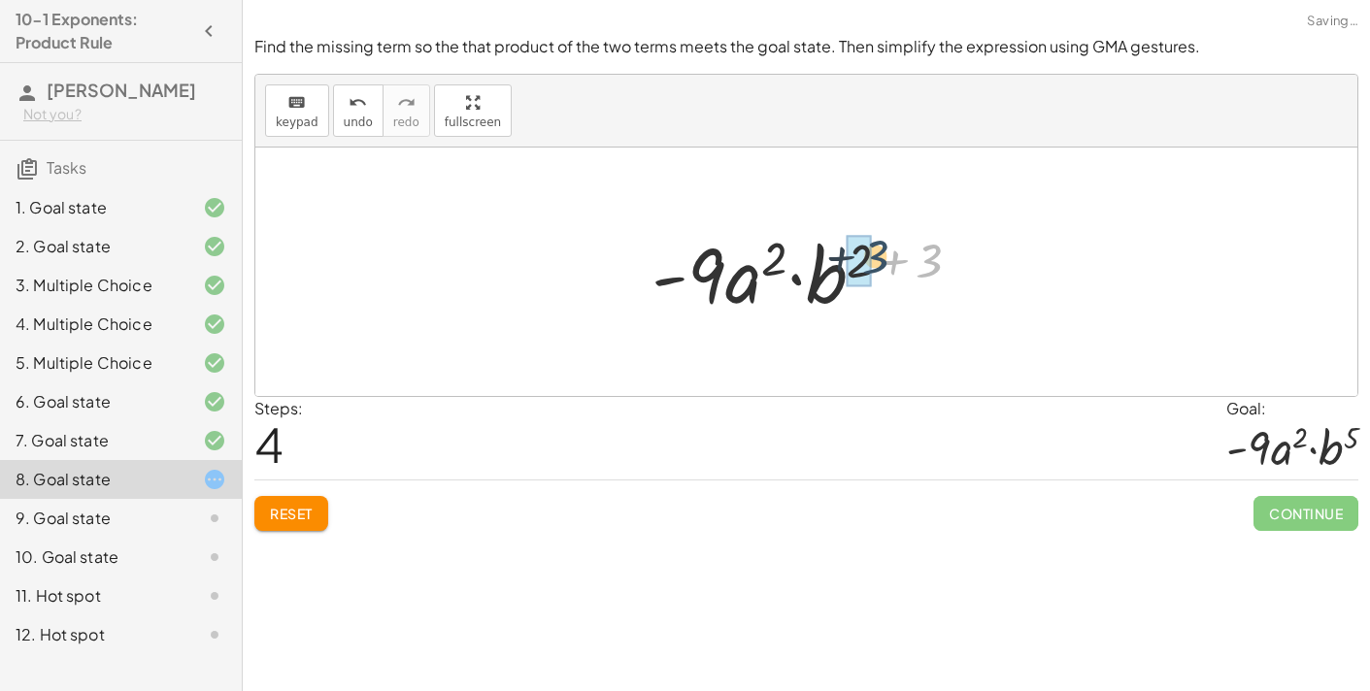
drag, startPoint x: 921, startPoint y: 264, endPoint x: 864, endPoint y: 262, distance: 57.3
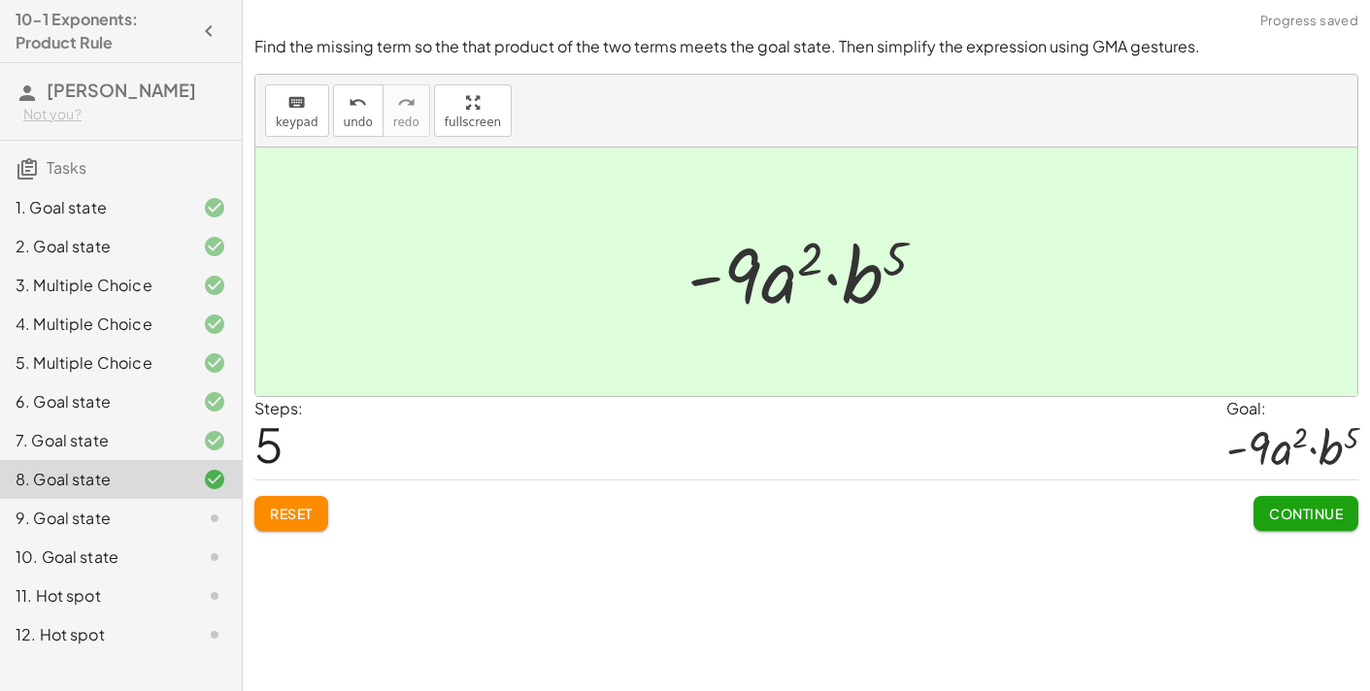
click at [1298, 522] on button "Continue" at bounding box center [1305, 513] width 105 height 35
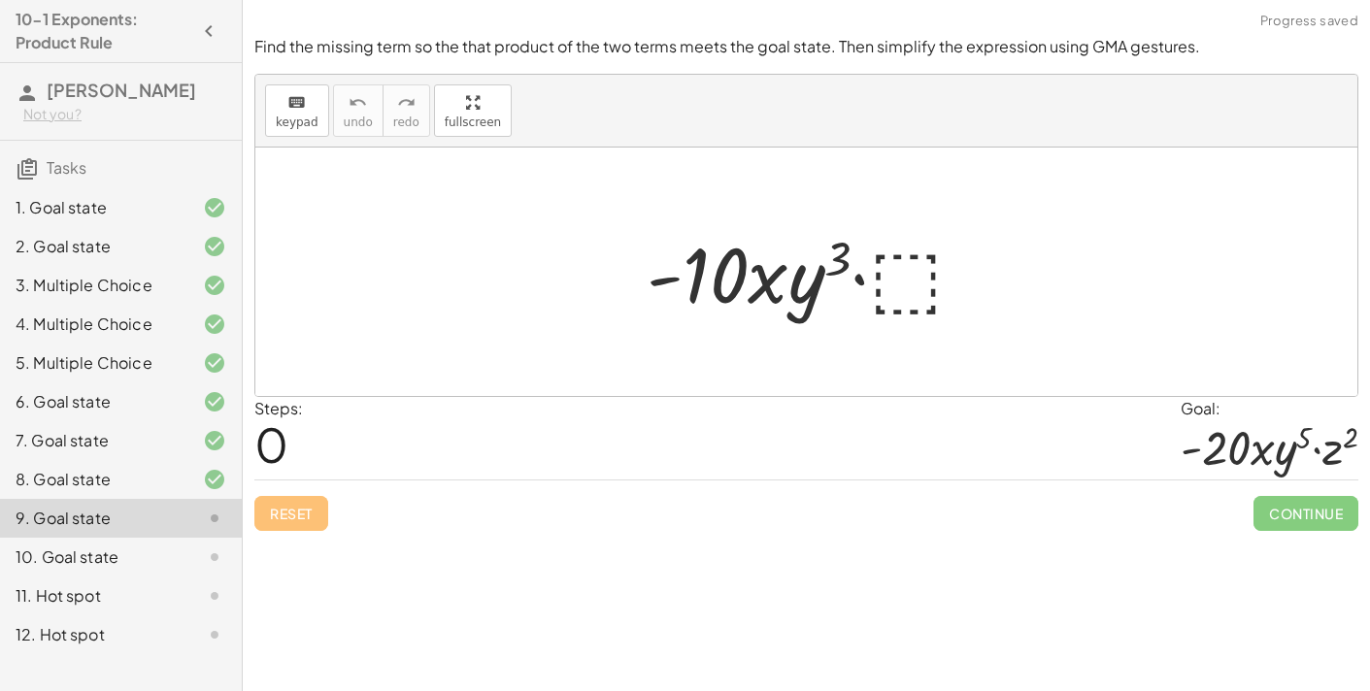
click at [894, 260] on div at bounding box center [813, 272] width 353 height 100
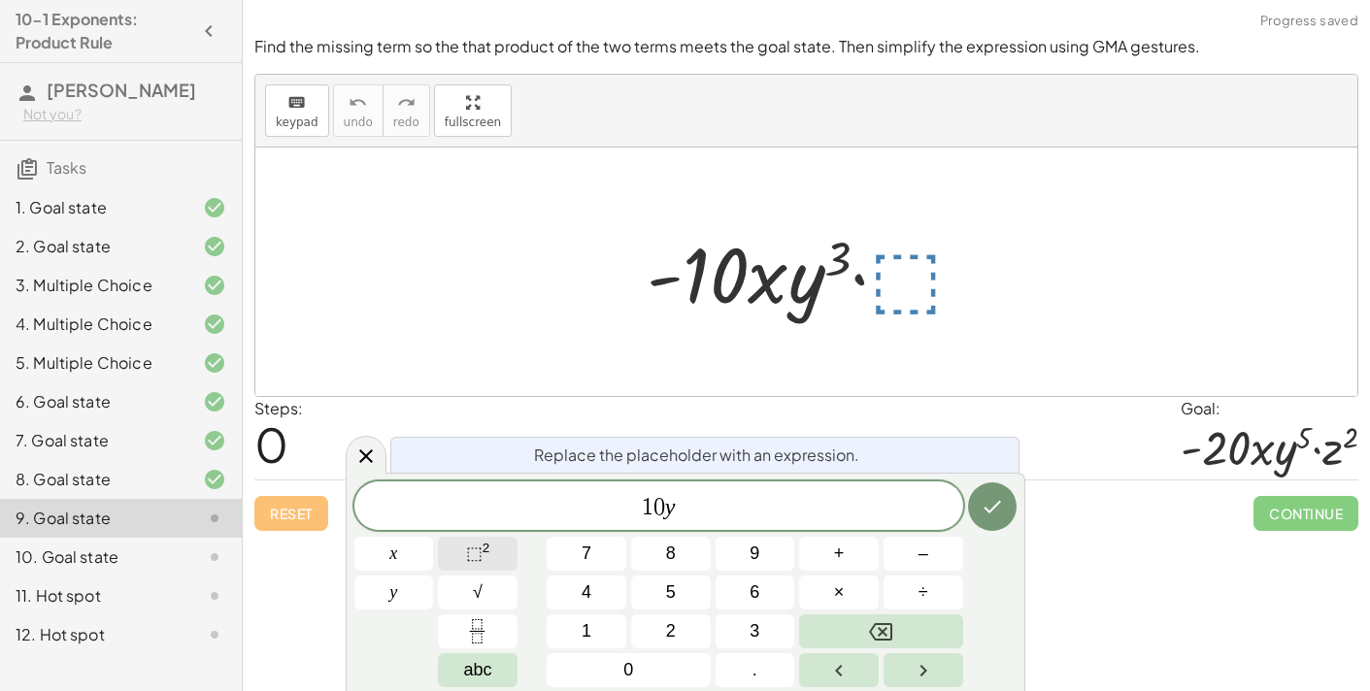
click at [503, 549] on button "⬚ 2" at bounding box center [478, 554] width 80 height 34
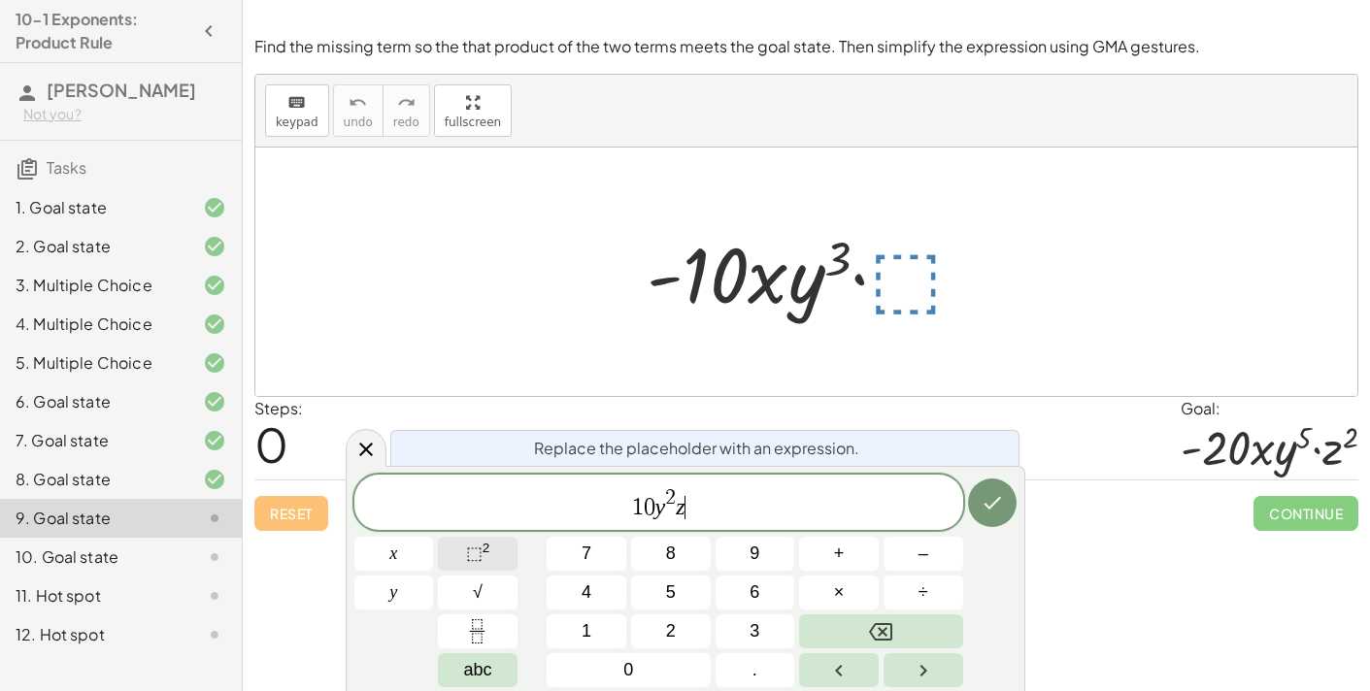
click at [491, 554] on button "⬚ 2" at bounding box center [478, 554] width 80 height 34
click at [986, 522] on button "Done" at bounding box center [992, 503] width 49 height 49
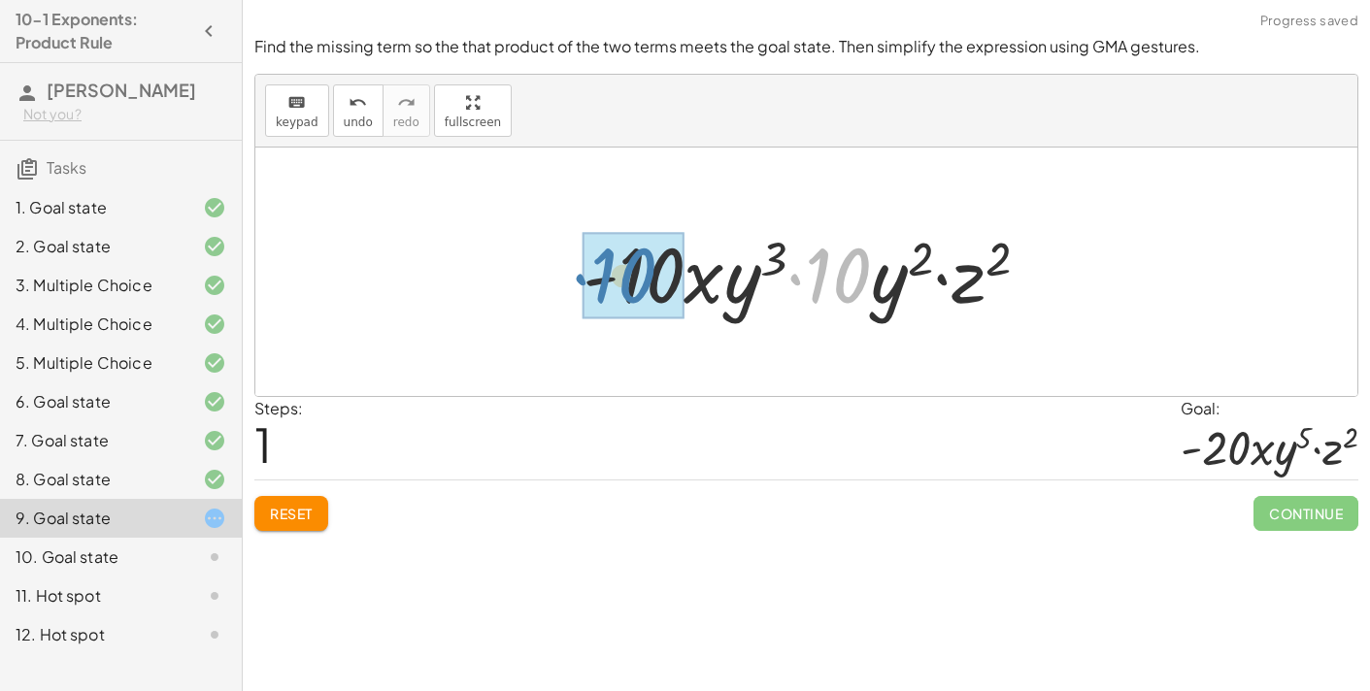
drag, startPoint x: 852, startPoint y: 275, endPoint x: 651, endPoint y: 276, distance: 200.0
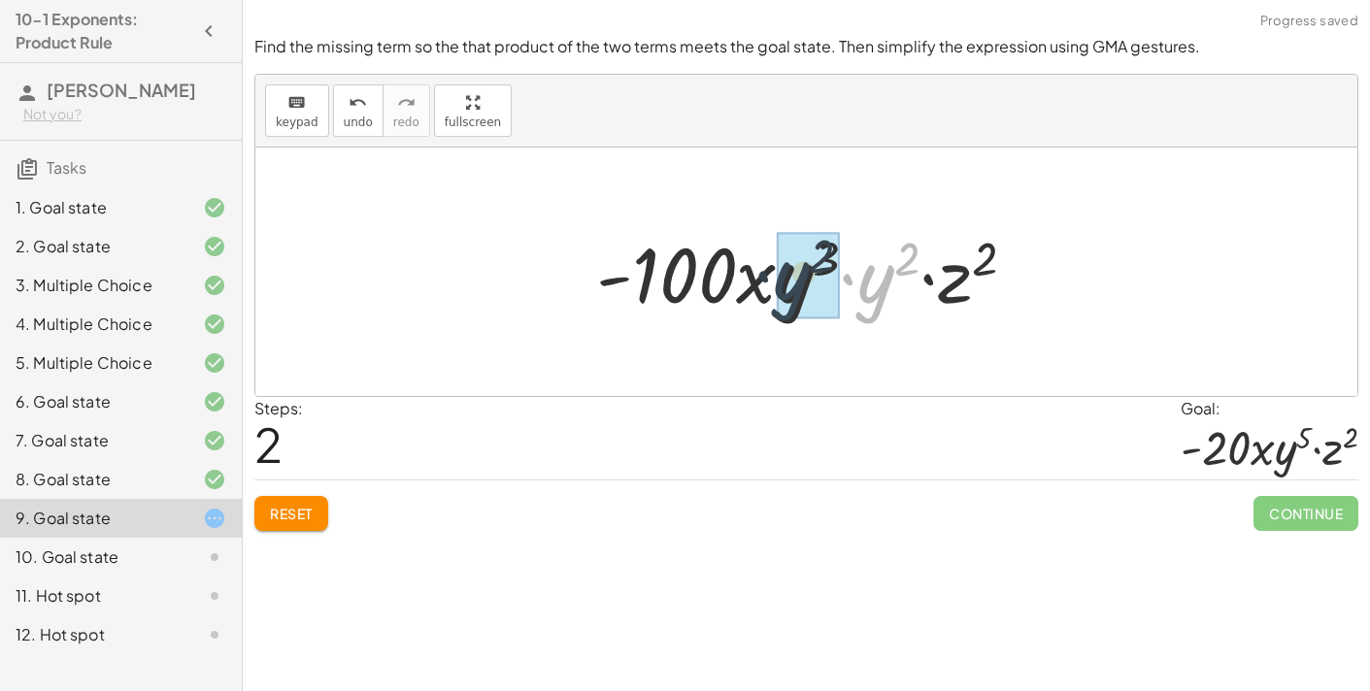
drag, startPoint x: 890, startPoint y: 289, endPoint x: 803, endPoint y: 288, distance: 87.4
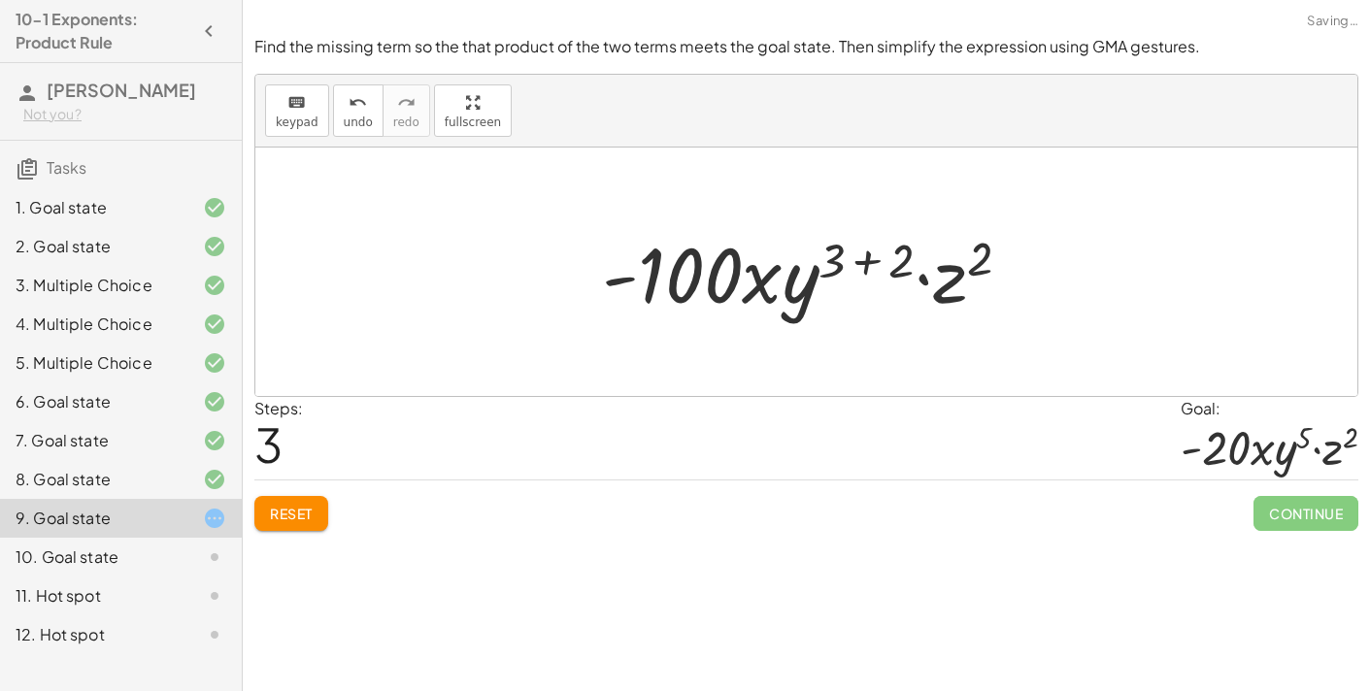
click at [721, 279] on div at bounding box center [814, 272] width 444 height 100
click at [309, 514] on span "Reset" at bounding box center [291, 513] width 43 height 17
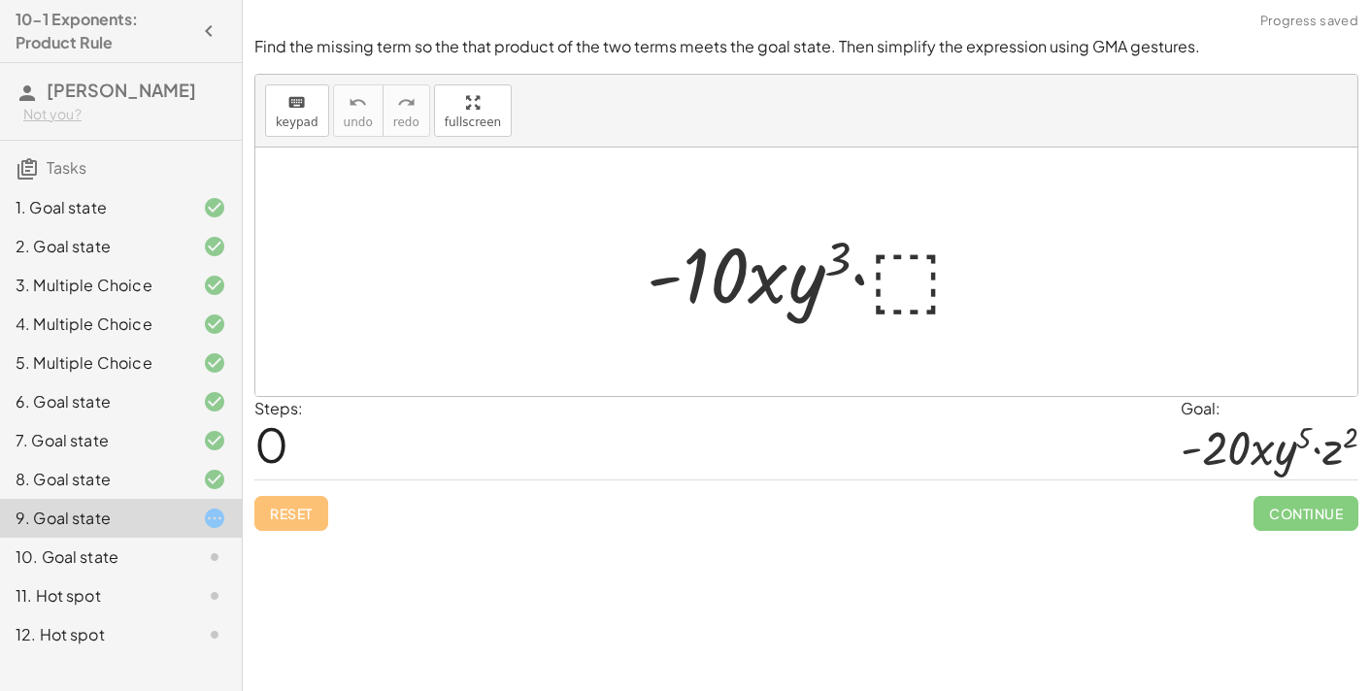
click at [309, 514] on div "Reset Continue" at bounding box center [806, 505] width 1104 height 51
click at [895, 297] on div at bounding box center [813, 272] width 353 height 100
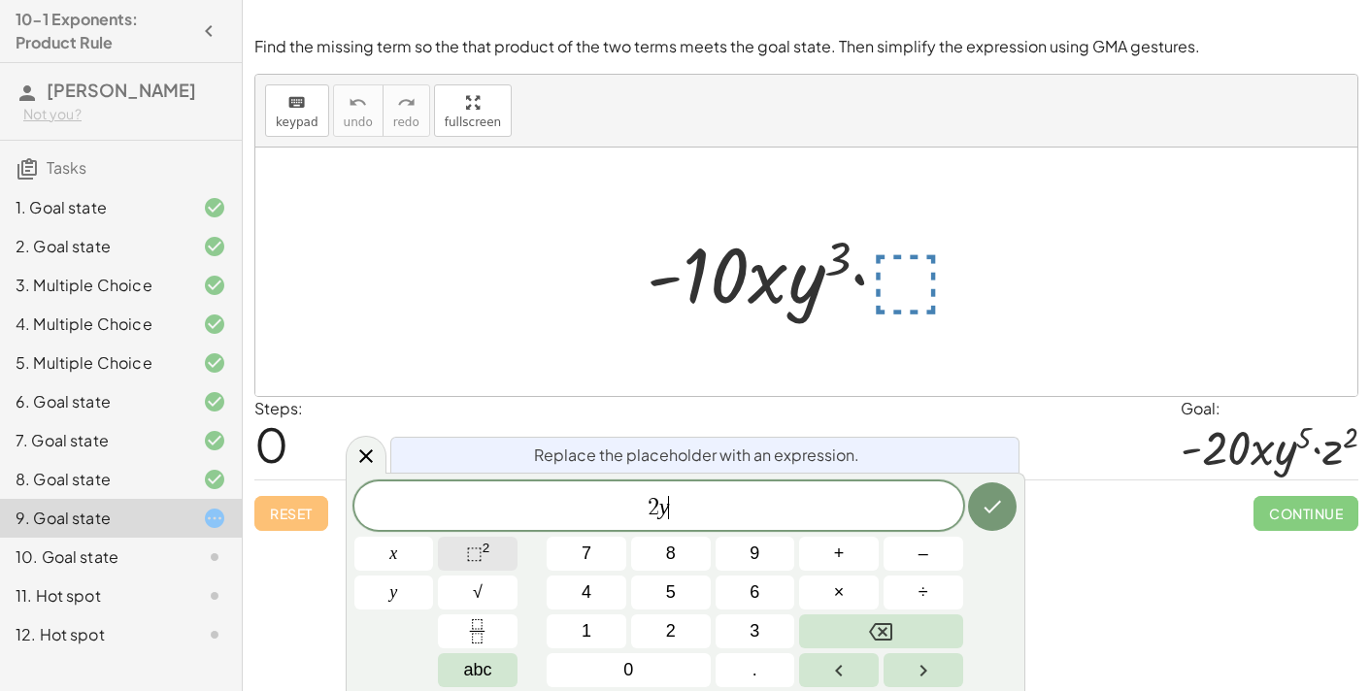
click at [476, 558] on span "⬚" at bounding box center [474, 553] width 17 height 19
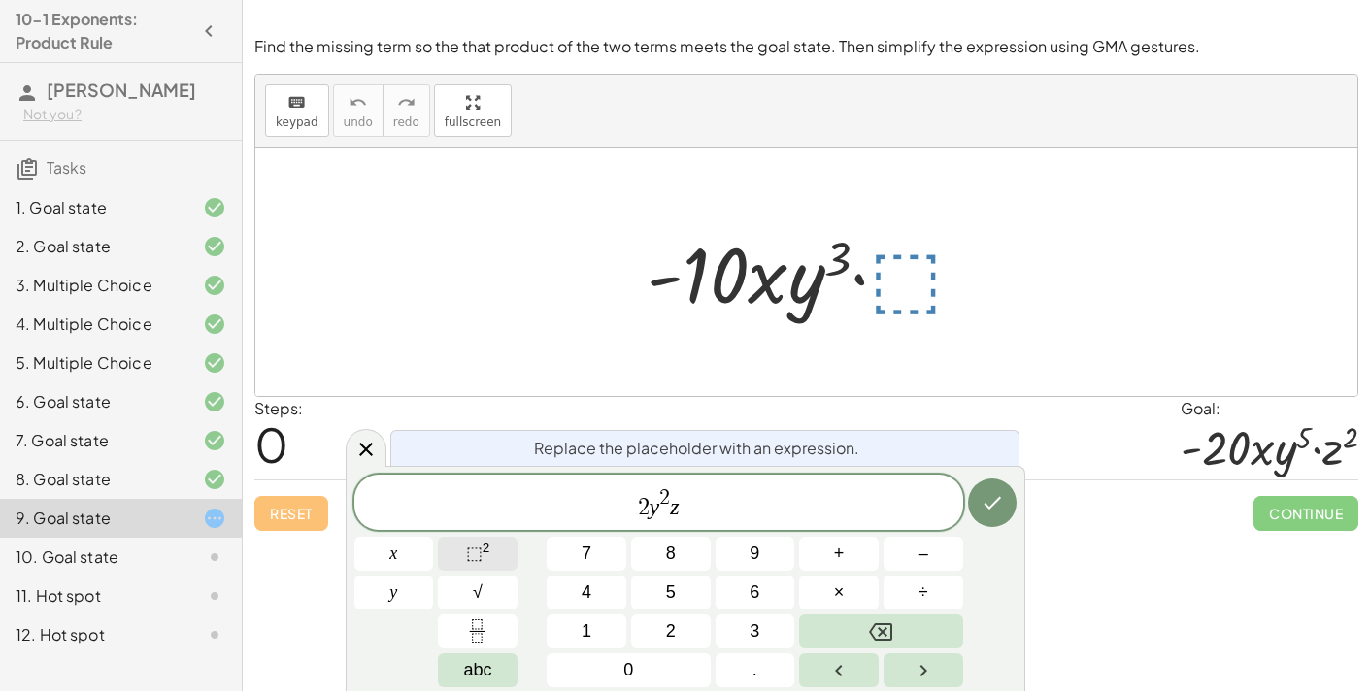
click at [473, 557] on span "⬚" at bounding box center [474, 553] width 17 height 19
click at [1009, 497] on button "Done" at bounding box center [992, 503] width 49 height 49
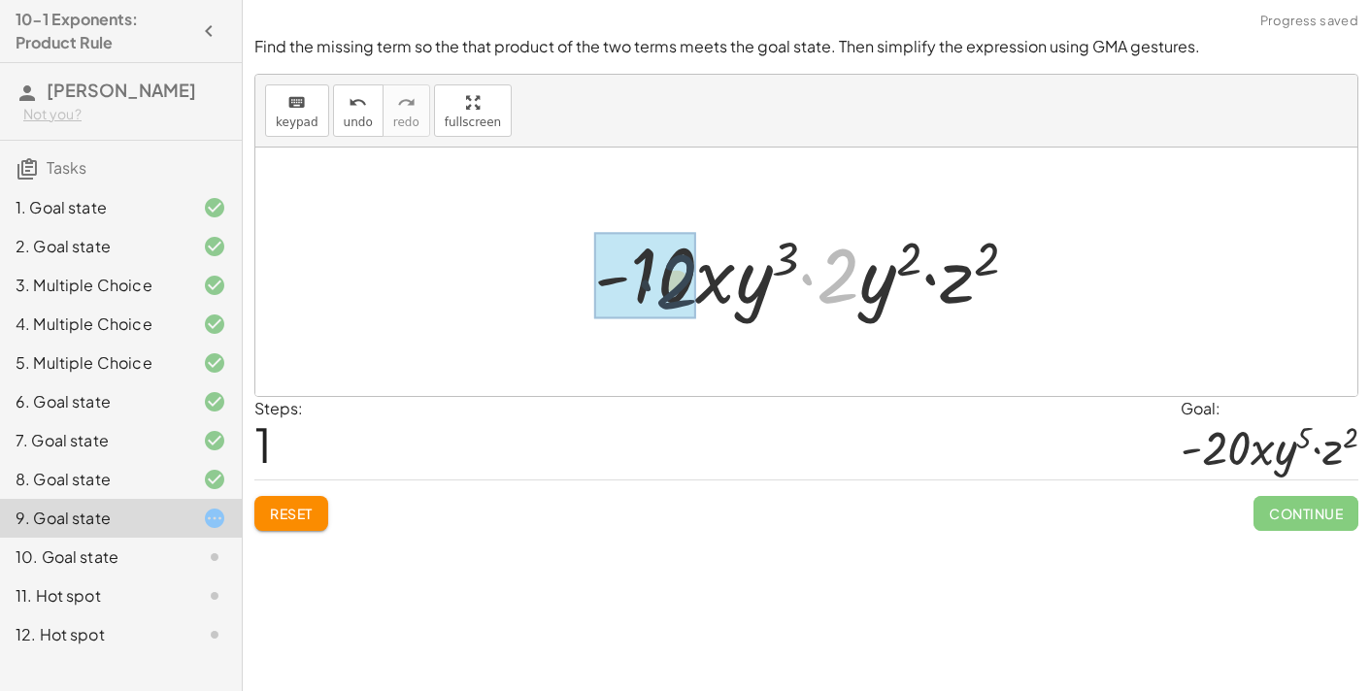
drag, startPoint x: 854, startPoint y: 263, endPoint x: 674, endPoint y: 270, distance: 180.7
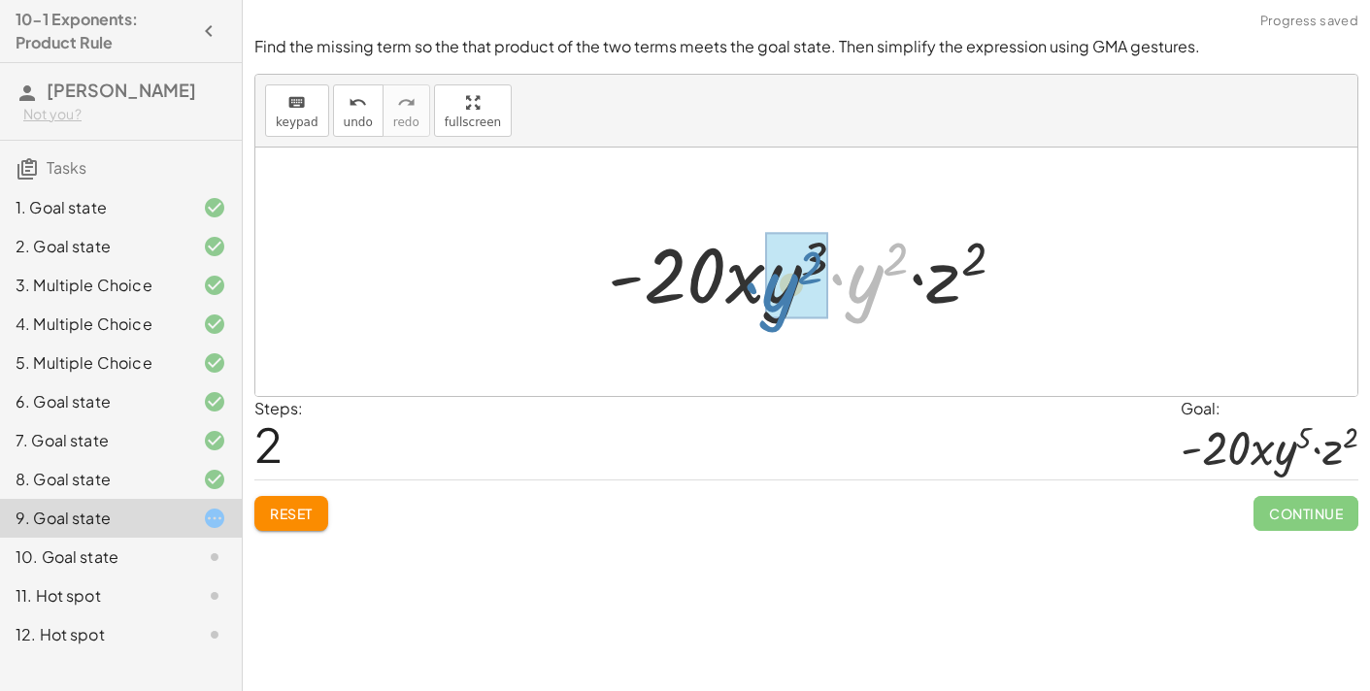
drag, startPoint x: 866, startPoint y: 294, endPoint x: 784, endPoint y: 303, distance: 83.0
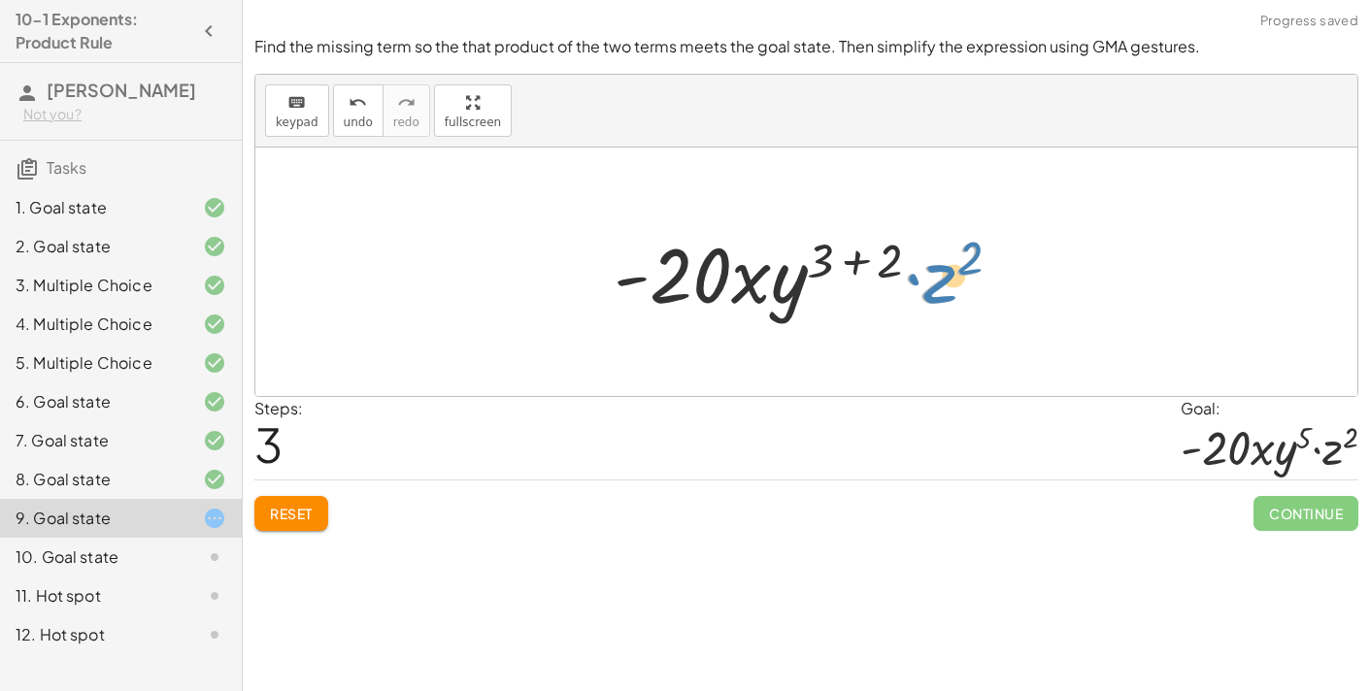
click at [910, 268] on div at bounding box center [814, 272] width 420 height 100
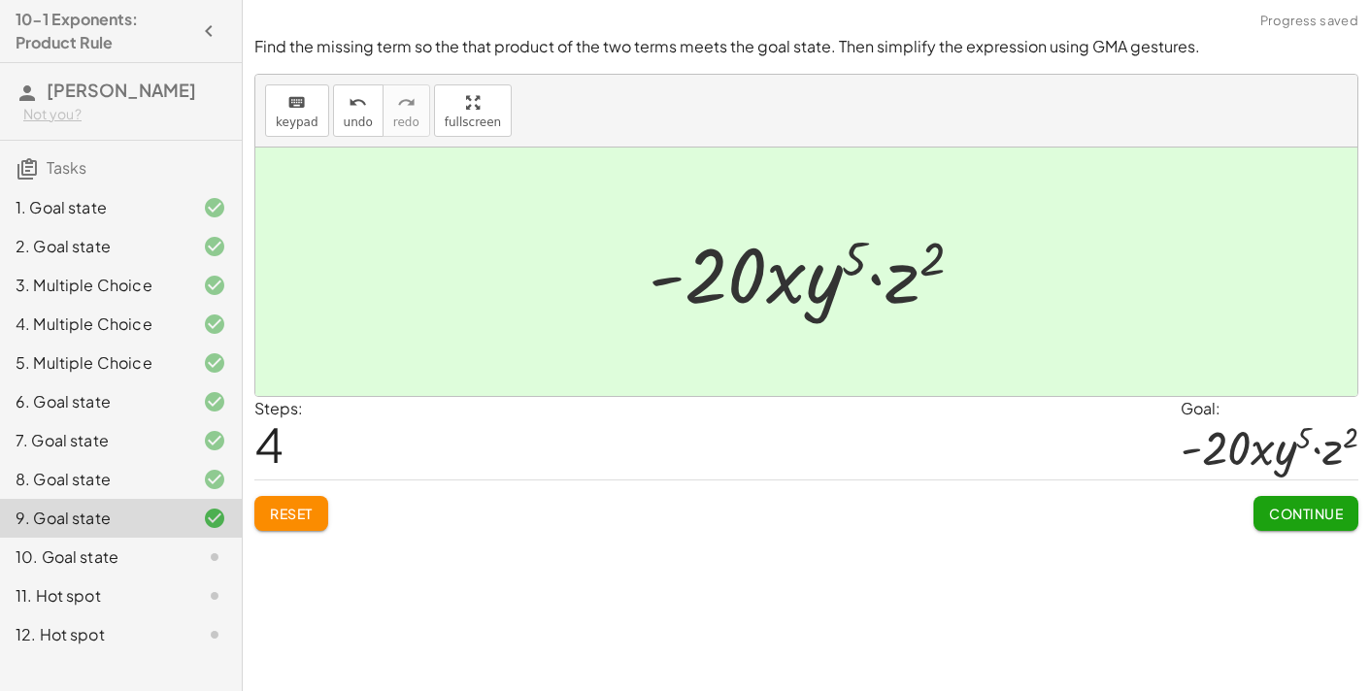
click at [1315, 502] on button "Continue" at bounding box center [1305, 513] width 105 height 35
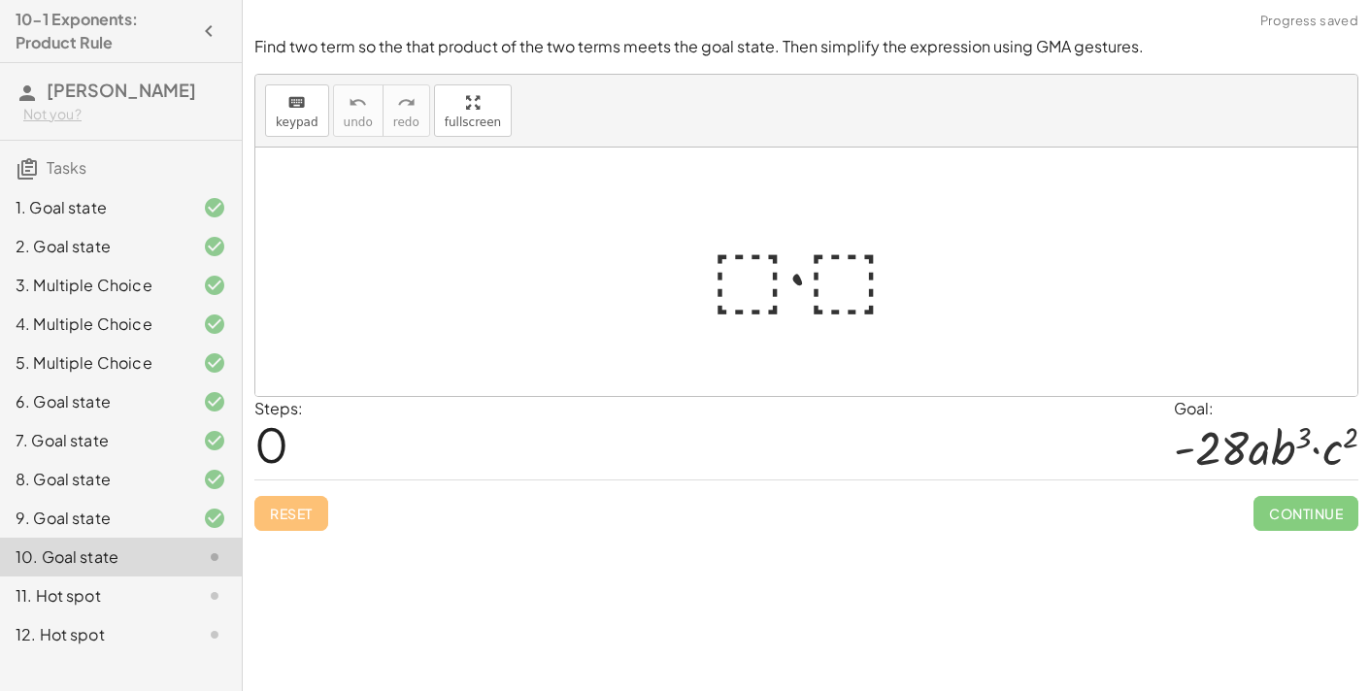
click at [752, 270] on div at bounding box center [814, 272] width 227 height 100
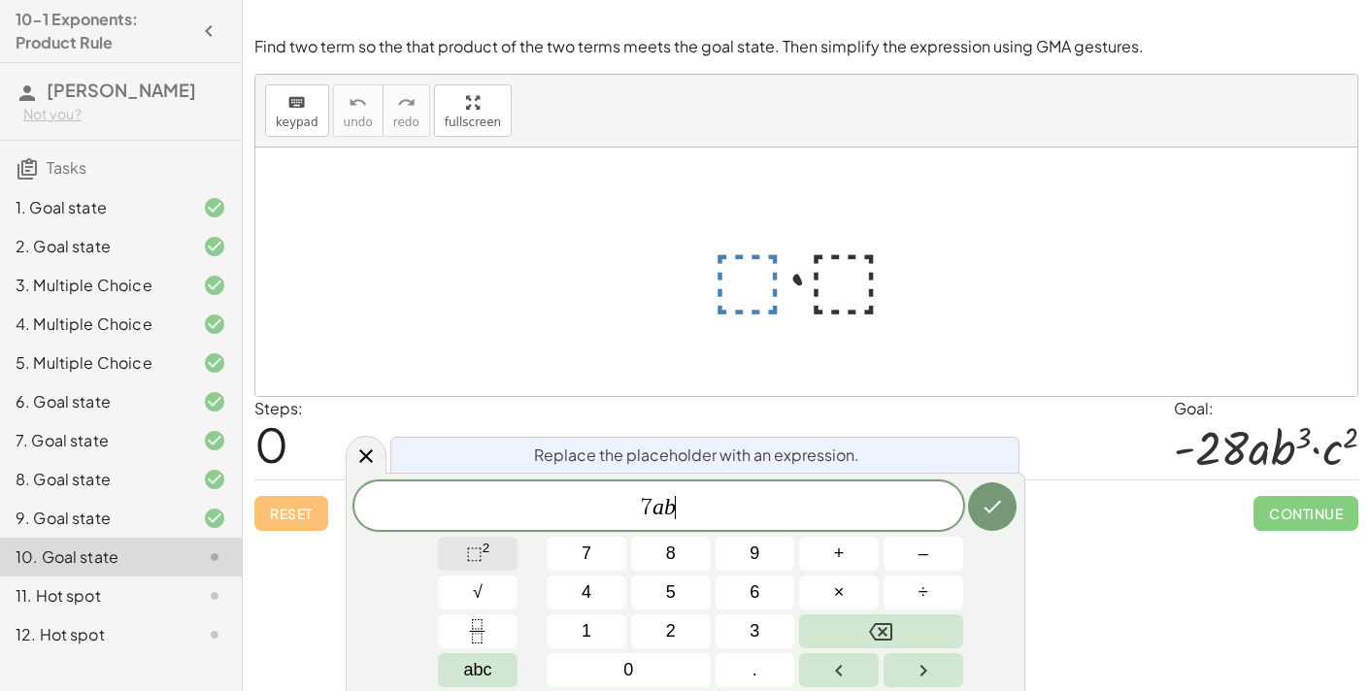
click at [483, 560] on span "⬚ 2" at bounding box center [478, 554] width 24 height 26
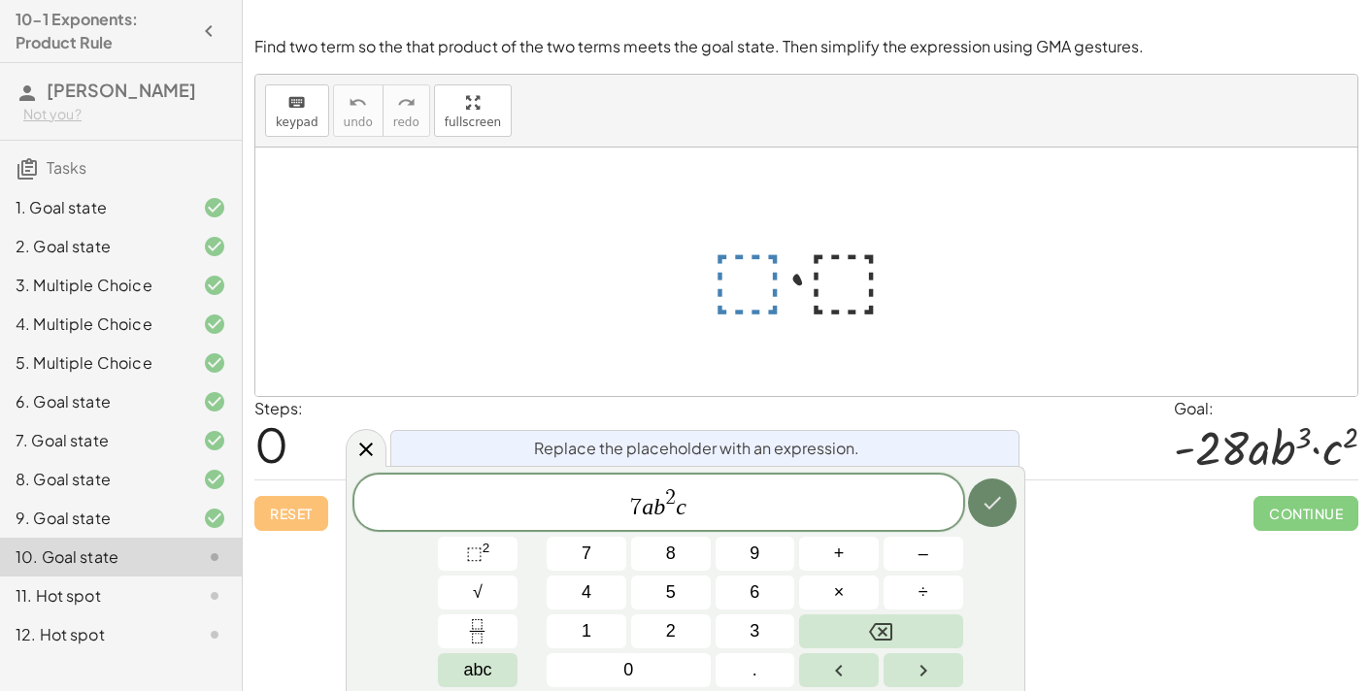
click at [977, 508] on button "Done" at bounding box center [992, 503] width 49 height 49
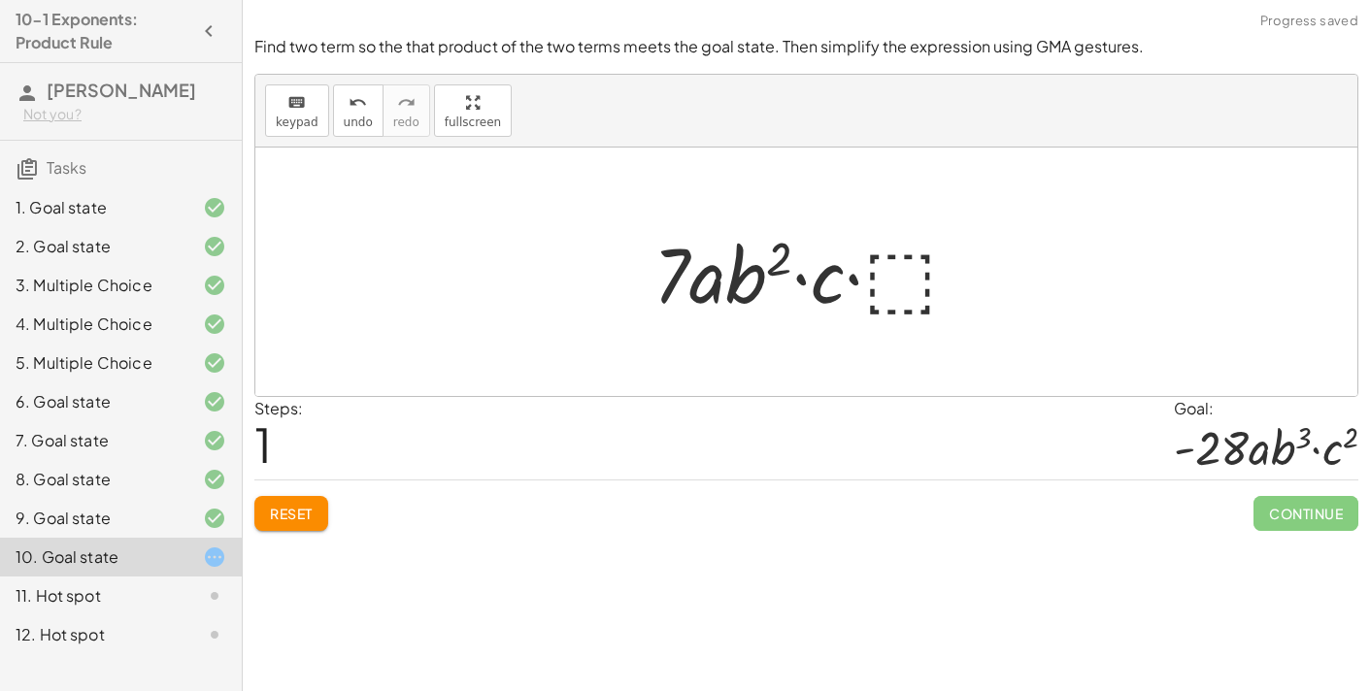
click at [911, 267] on div at bounding box center [814, 272] width 341 height 100
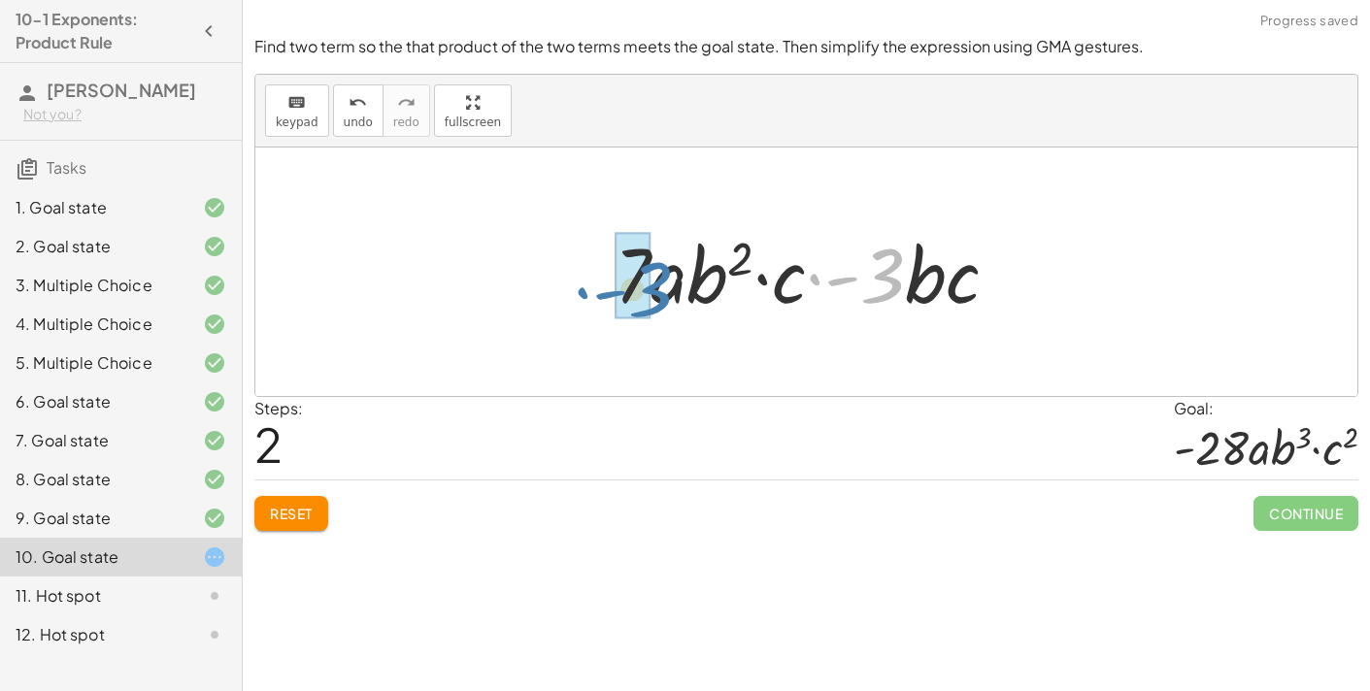
drag, startPoint x: 885, startPoint y: 264, endPoint x: 651, endPoint y: 278, distance: 234.4
click at [651, 278] on div at bounding box center [814, 272] width 418 height 100
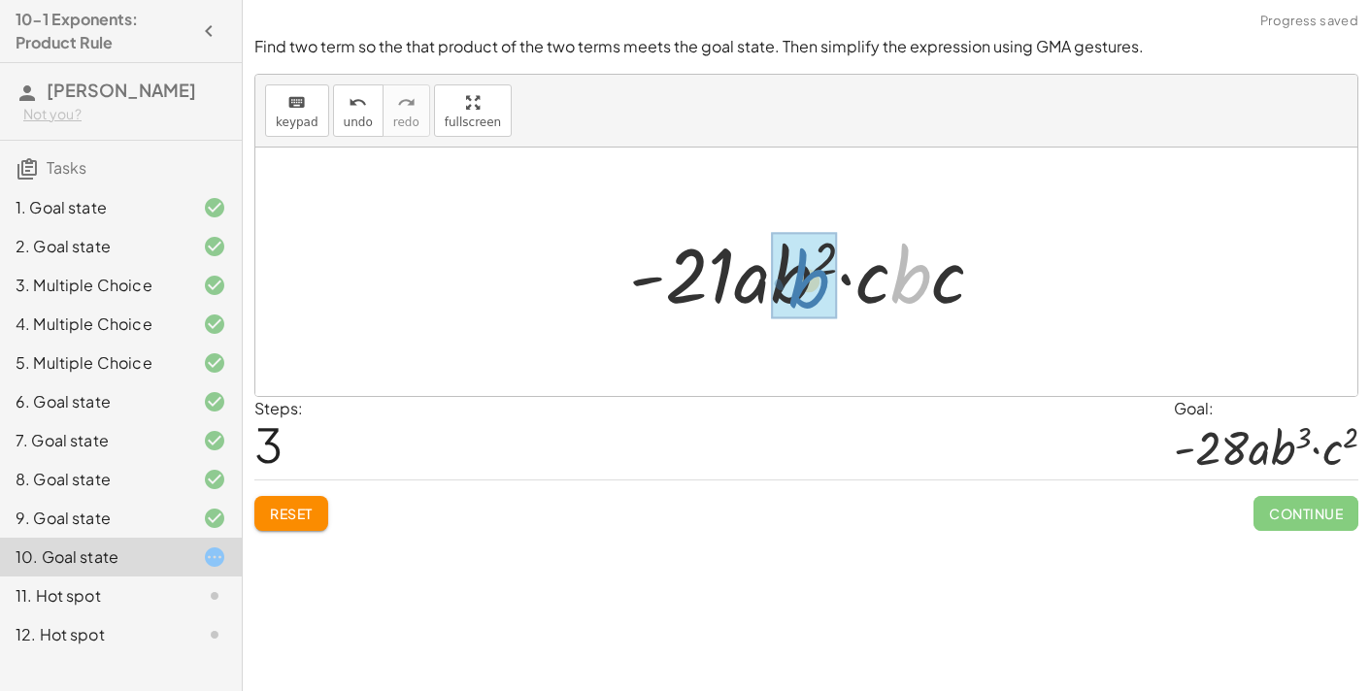
drag, startPoint x: 917, startPoint y: 283, endPoint x: 813, endPoint y: 287, distance: 104.0
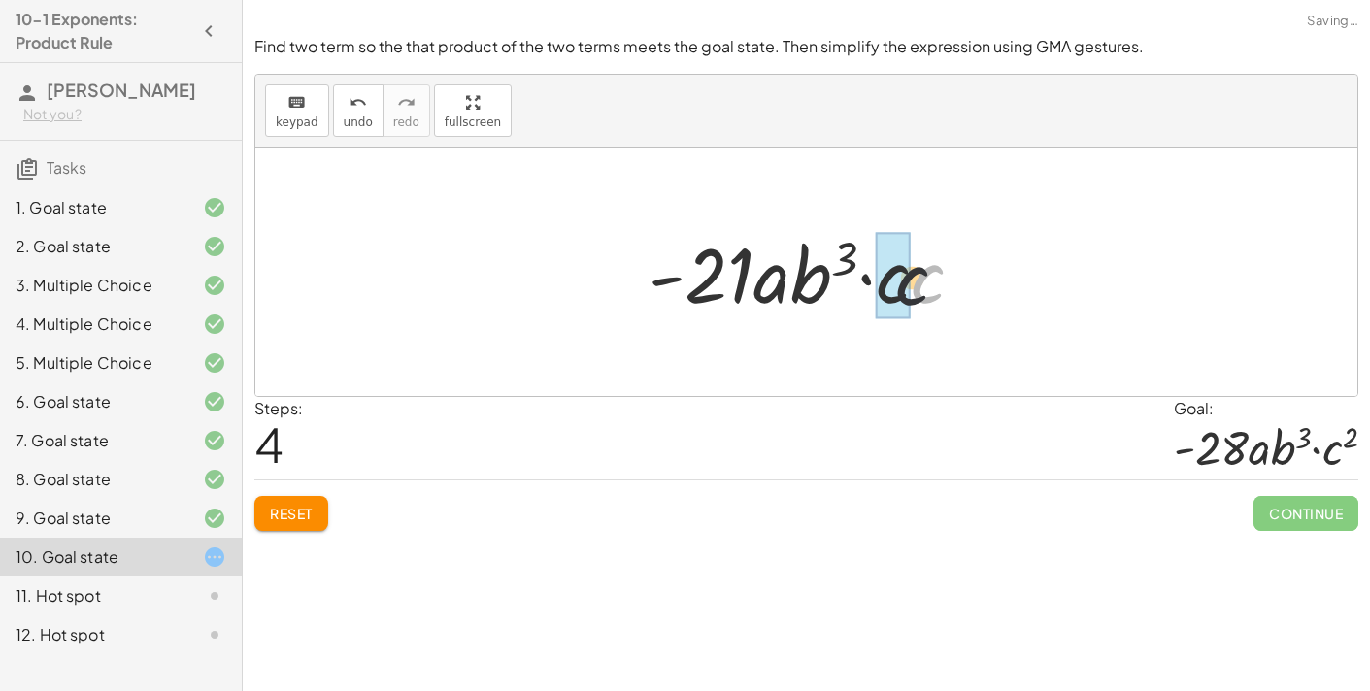
drag, startPoint x: 935, startPoint y: 282, endPoint x: 906, endPoint y: 285, distance: 29.4
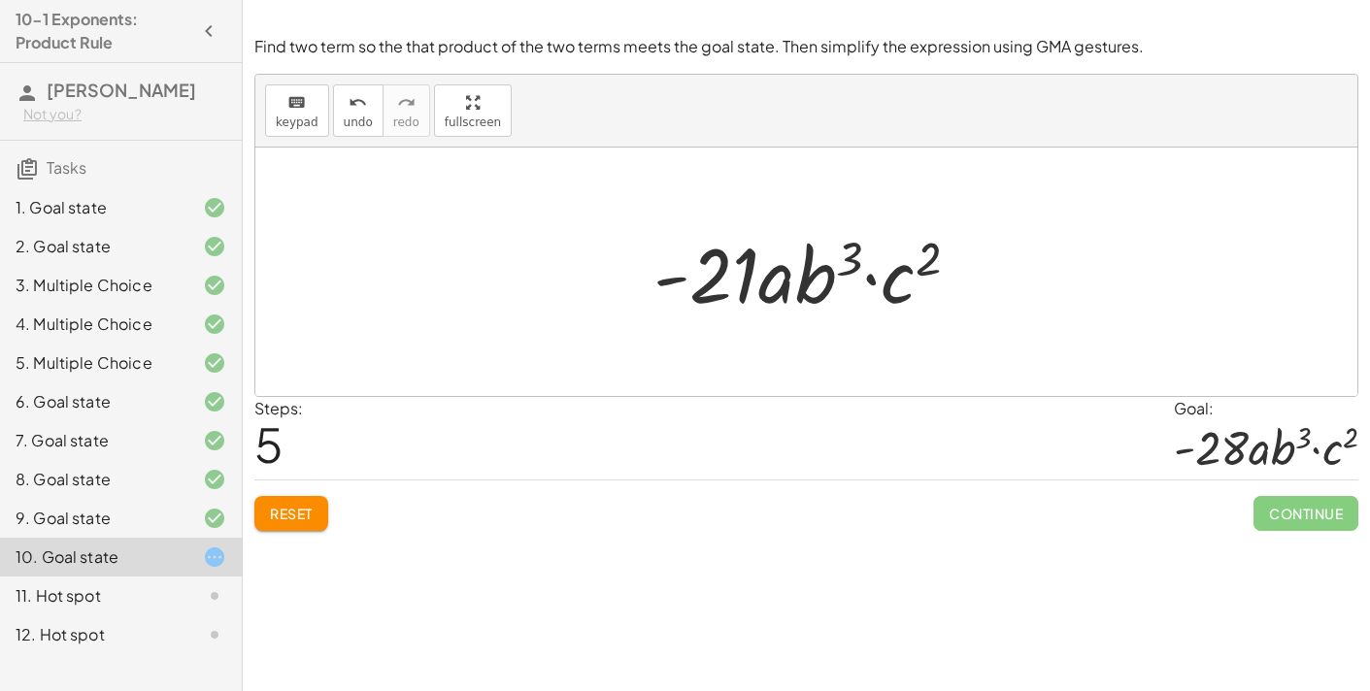
click at [747, 257] on div at bounding box center [814, 272] width 341 height 100
click at [722, 280] on div at bounding box center [814, 272] width 341 height 100
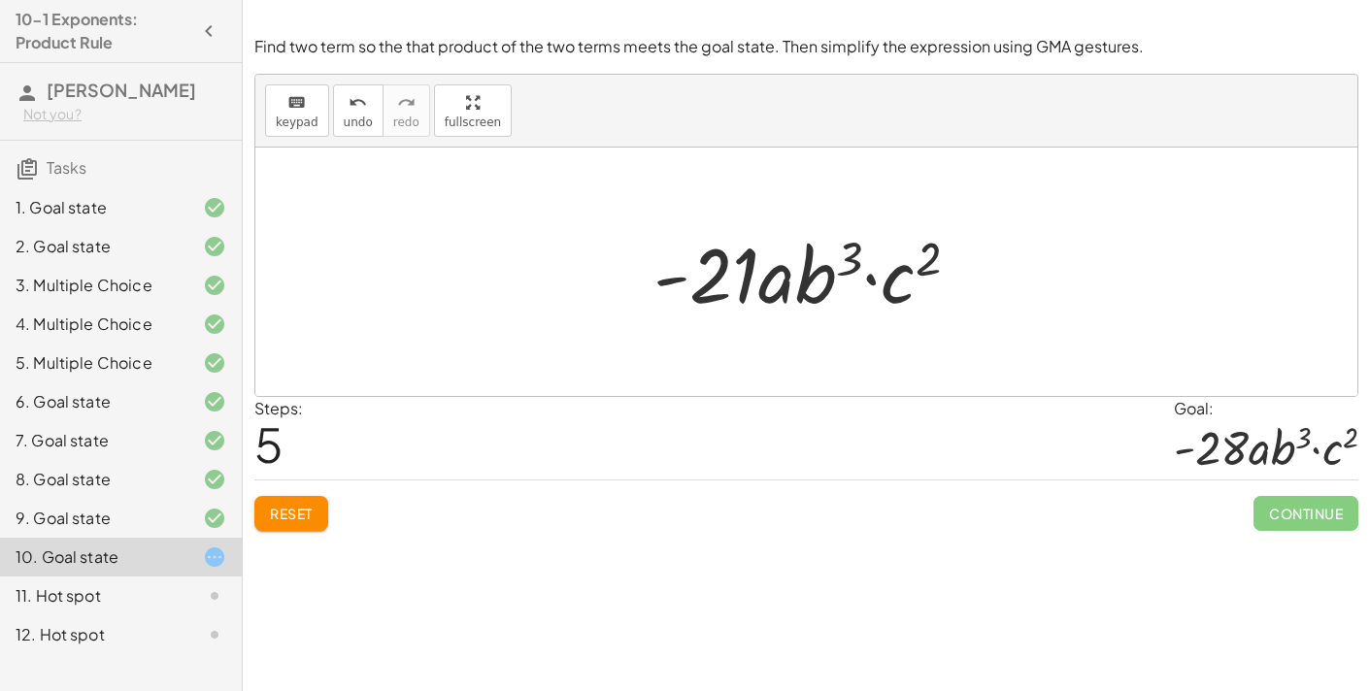
click at [722, 280] on div at bounding box center [814, 272] width 341 height 100
click at [304, 506] on span "Reset" at bounding box center [291, 513] width 43 height 17
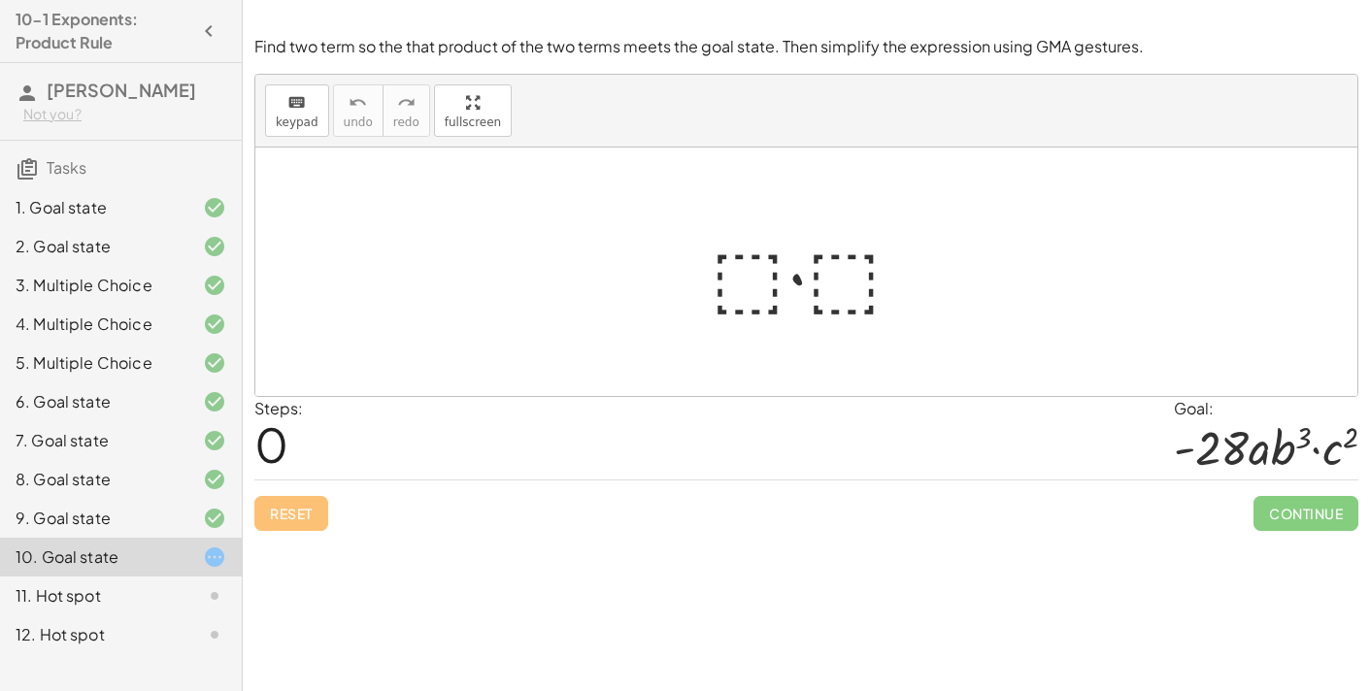
click at [737, 263] on div at bounding box center [814, 272] width 227 height 100
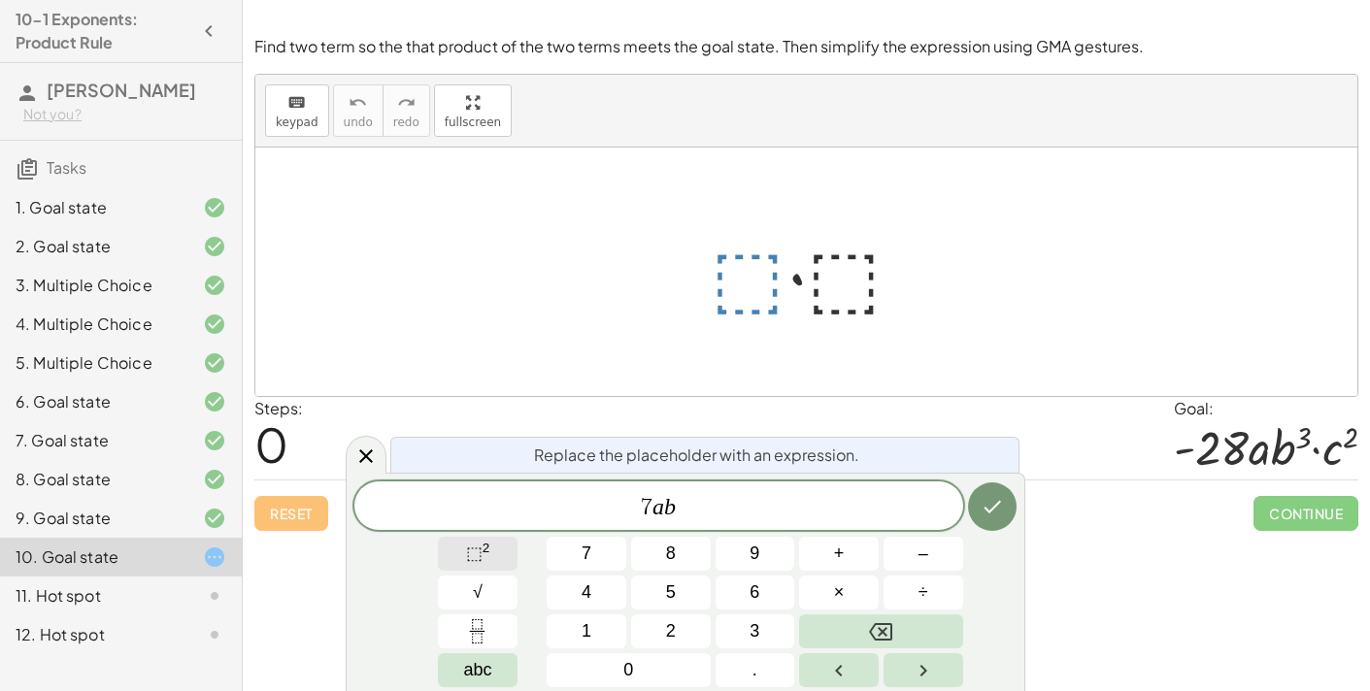
click at [482, 542] on span "⬚ 2" at bounding box center [478, 554] width 24 height 26
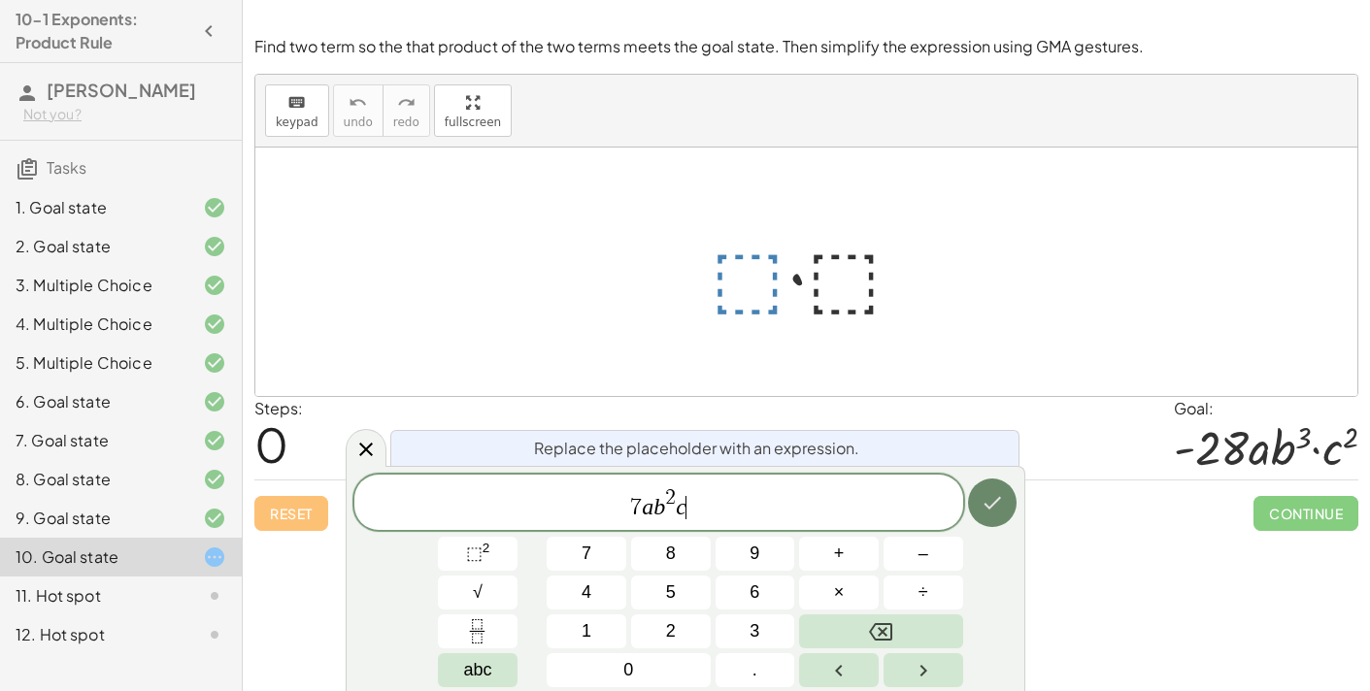
click at [1005, 509] on button "Done" at bounding box center [992, 503] width 49 height 49
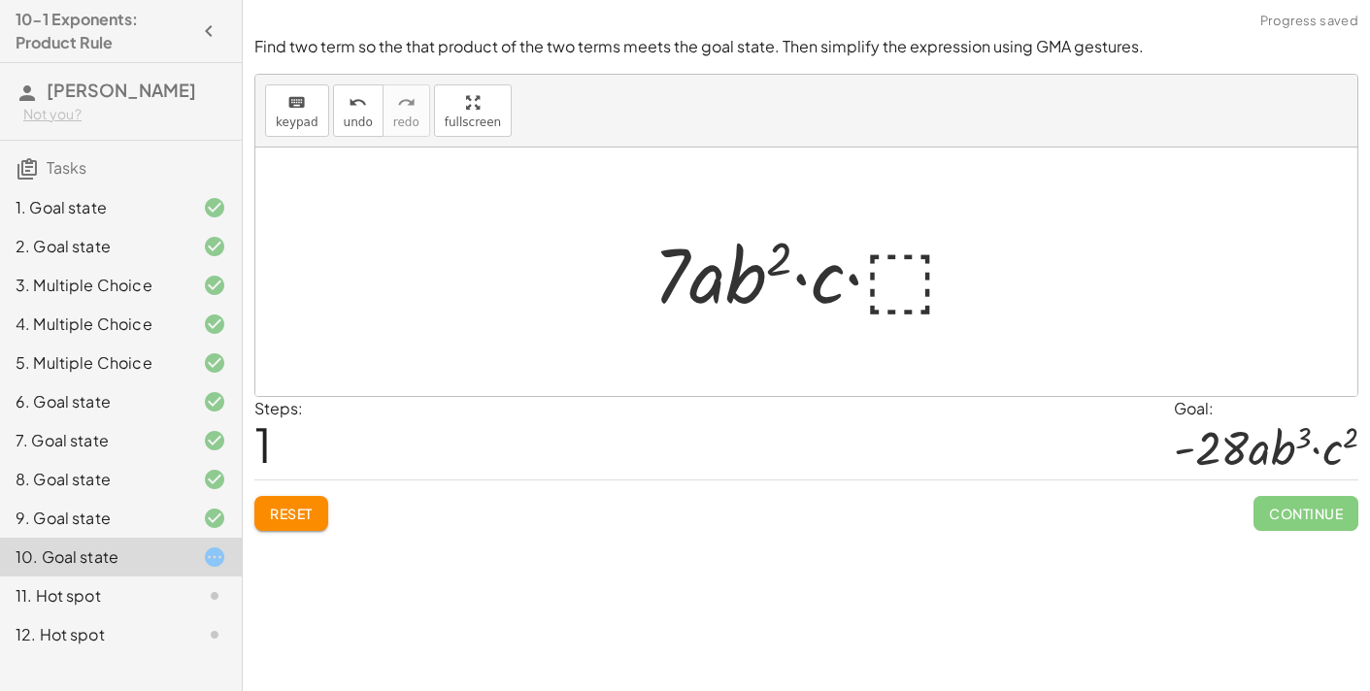
click at [904, 256] on div at bounding box center [814, 272] width 341 height 100
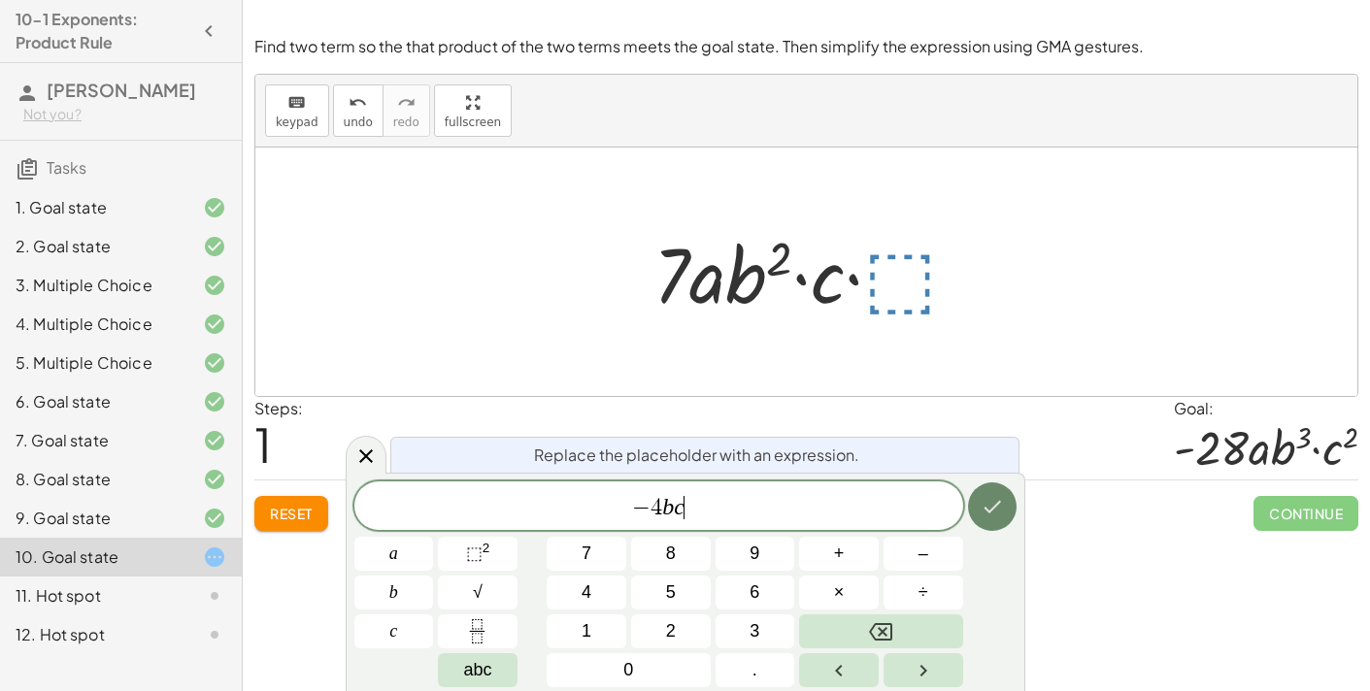
click at [998, 498] on icon "Done" at bounding box center [992, 506] width 23 height 23
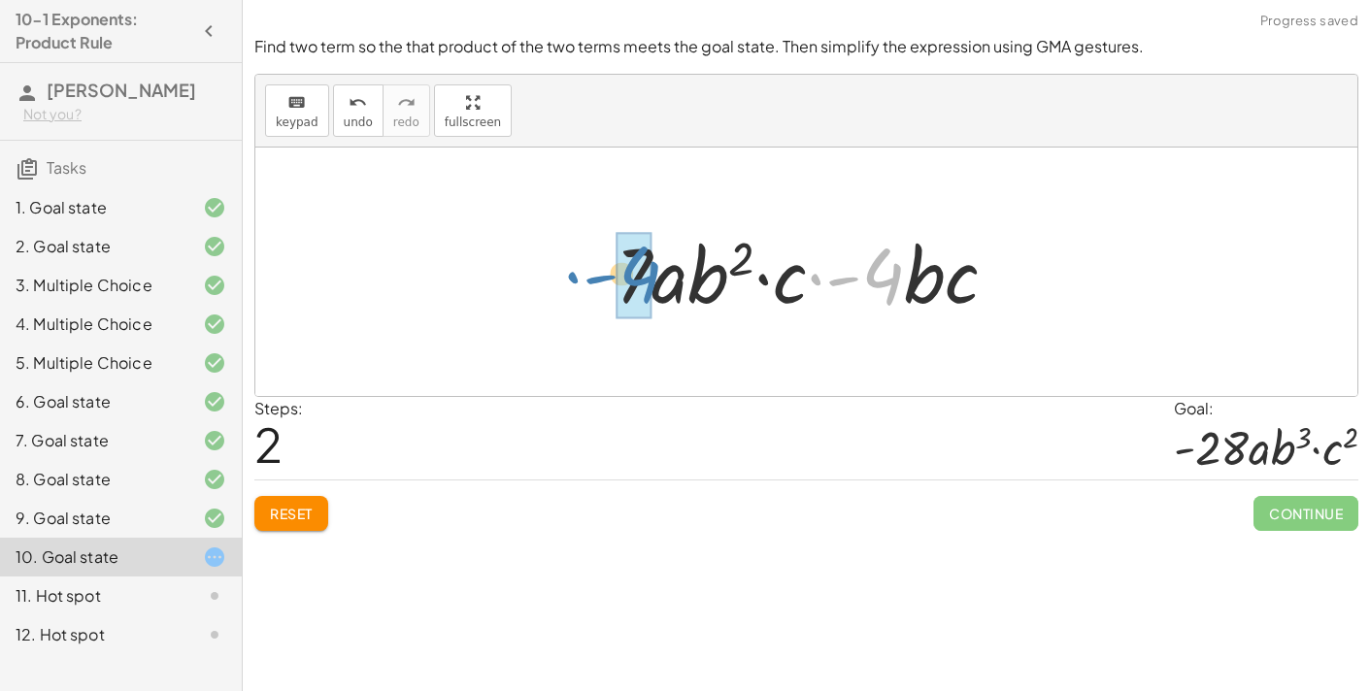
drag, startPoint x: 882, startPoint y: 299, endPoint x: 637, endPoint y: 297, distance: 244.7
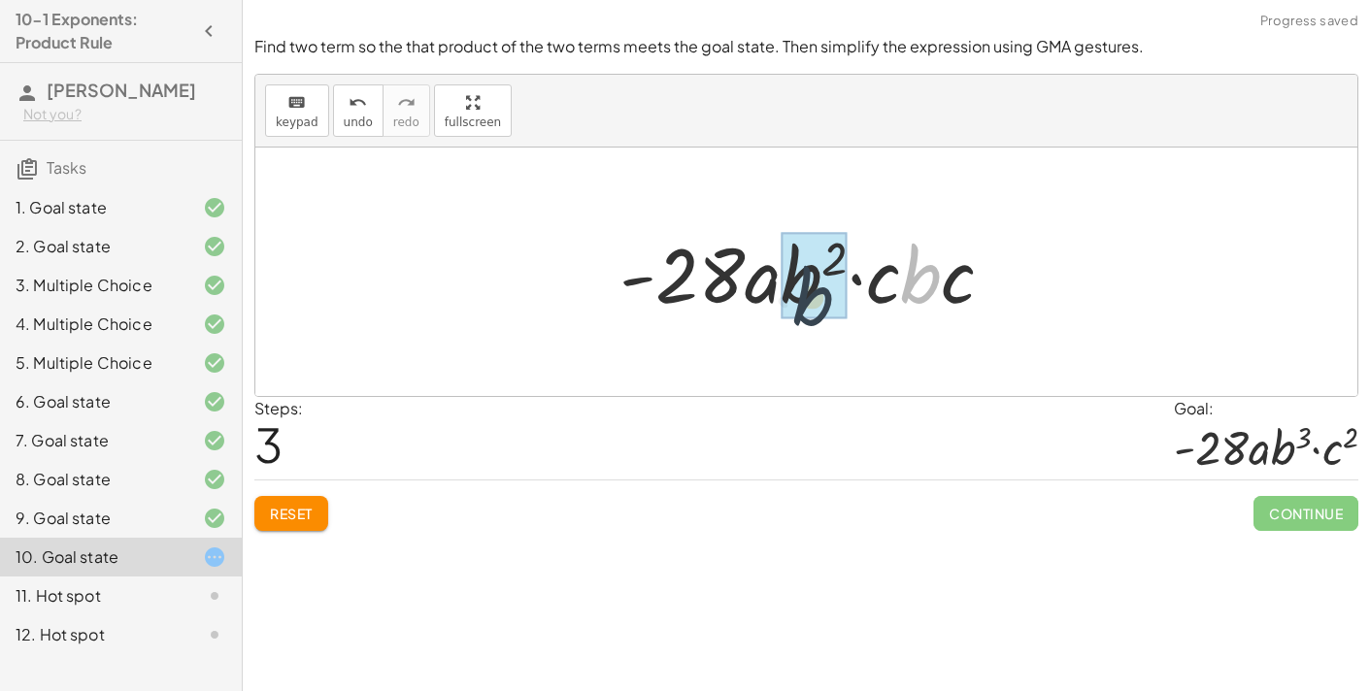
drag, startPoint x: 919, startPoint y: 259, endPoint x: 803, endPoint y: 281, distance: 117.5
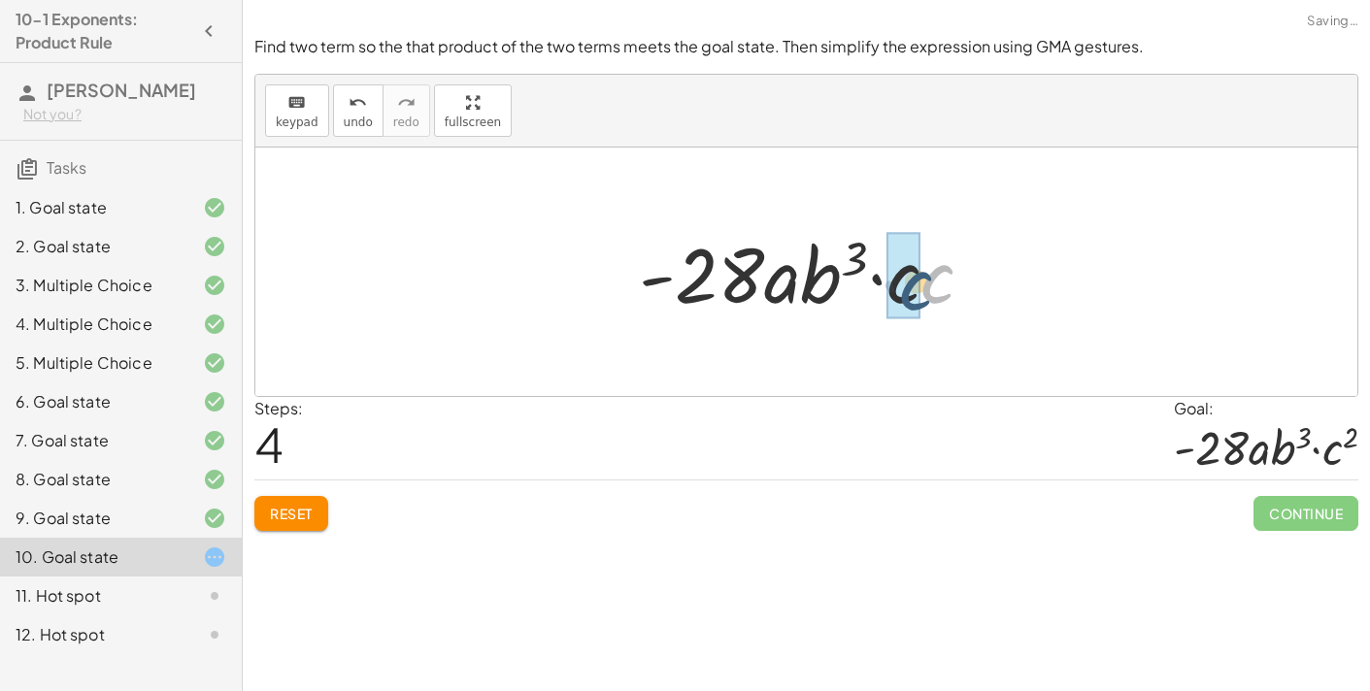
drag, startPoint x: 952, startPoint y: 278, endPoint x: 927, endPoint y: 284, distance: 26.1
click at [927, 284] on div at bounding box center [814, 272] width 370 height 100
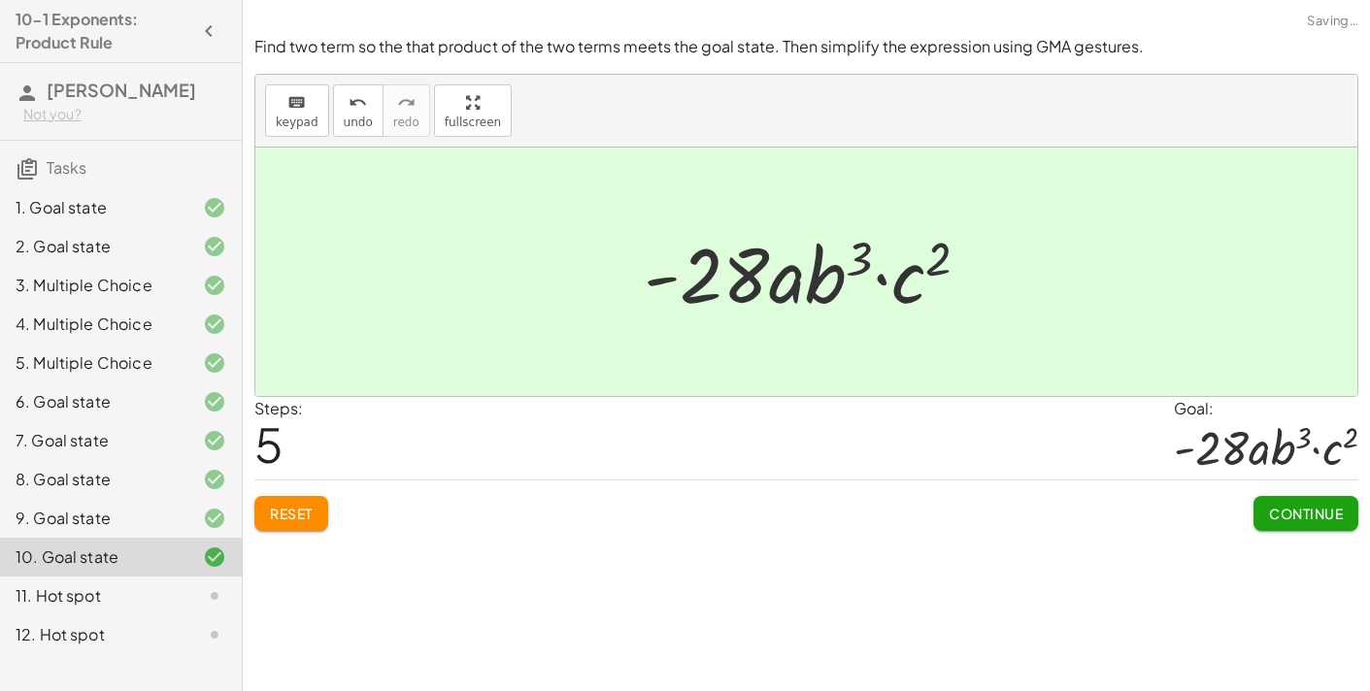
click at [1280, 508] on span "Continue" at bounding box center [1306, 513] width 74 height 17
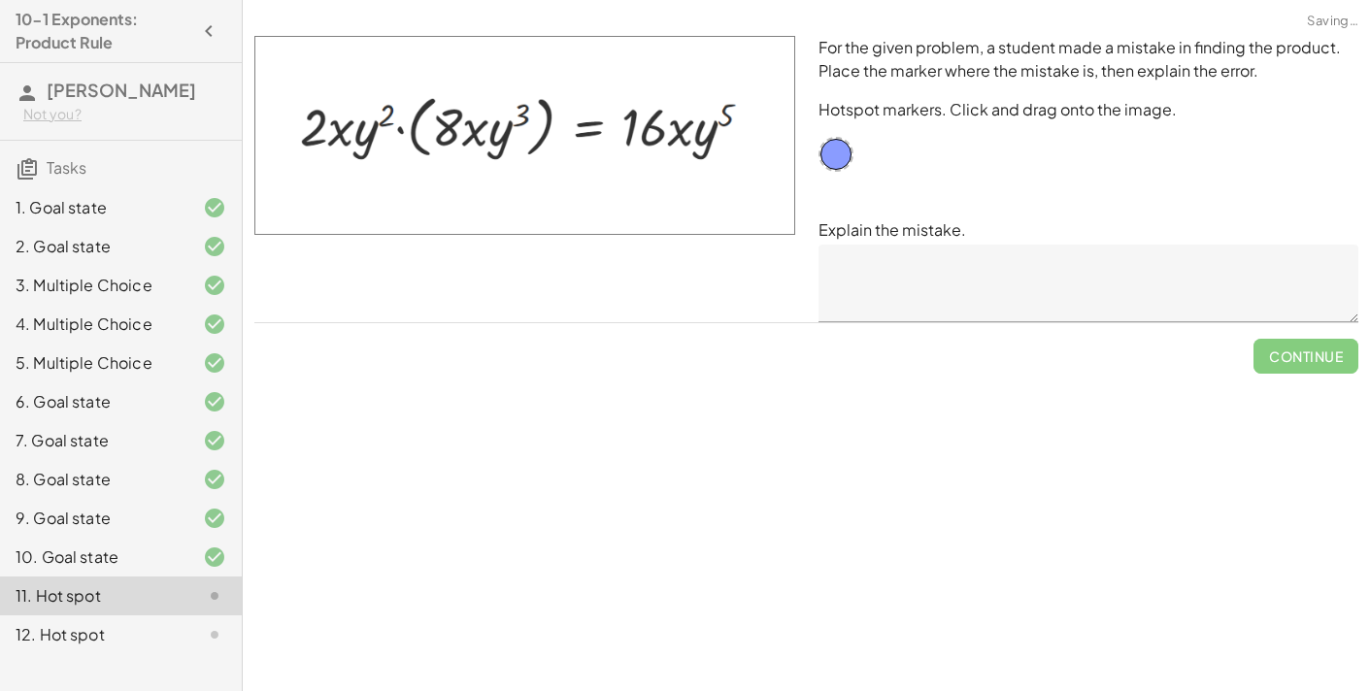
click at [939, 292] on textarea at bounding box center [1088, 284] width 541 height 78
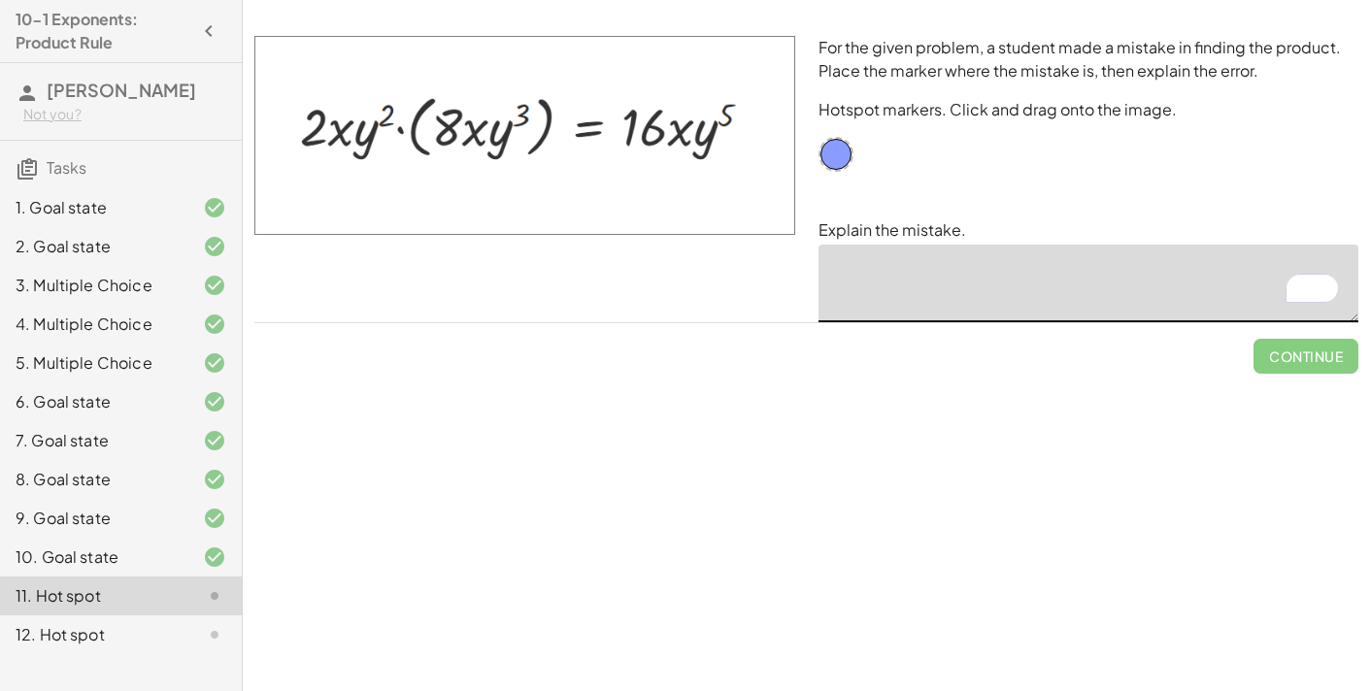
click at [939, 292] on textarea "To enrich screen reader interactions, please activate Accessibility in Grammarl…" at bounding box center [1088, 284] width 541 height 78
drag, startPoint x: 837, startPoint y: 155, endPoint x: 685, endPoint y: 126, distance: 154.2
drag, startPoint x: 708, startPoint y: 125, endPoint x: 687, endPoint y: 122, distance: 20.6
click at [687, 122] on div at bounding box center [524, 135] width 541 height 199
drag, startPoint x: 687, startPoint y: 122, endPoint x: 693, endPoint y: 110, distance: 13.9
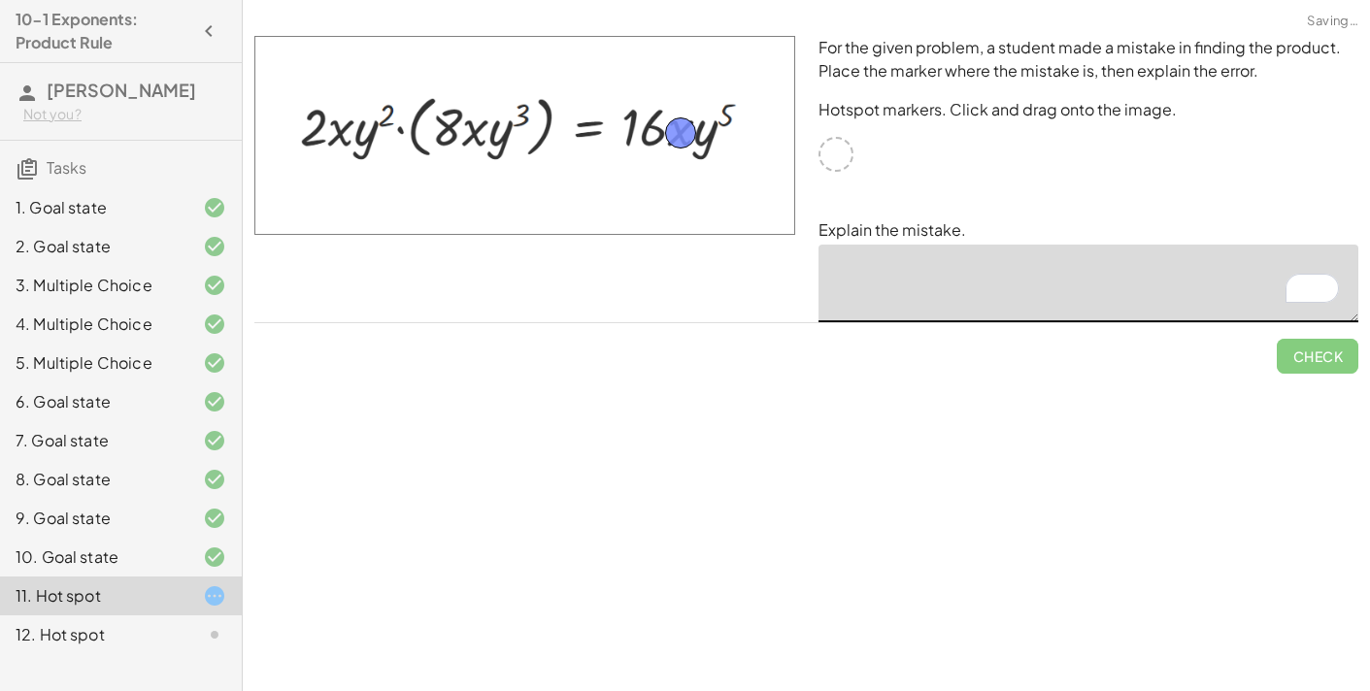
drag, startPoint x: 700, startPoint y: 113, endPoint x: 682, endPoint y: 134, distance: 28.2
drag, startPoint x: 682, startPoint y: 134, endPoint x: 693, endPoint y: 115, distance: 22.6
click at [1010, 283] on textarea "To enrich screen reader interactions, please activate Accessibility in Grammarl…" at bounding box center [1088, 284] width 541 height 78
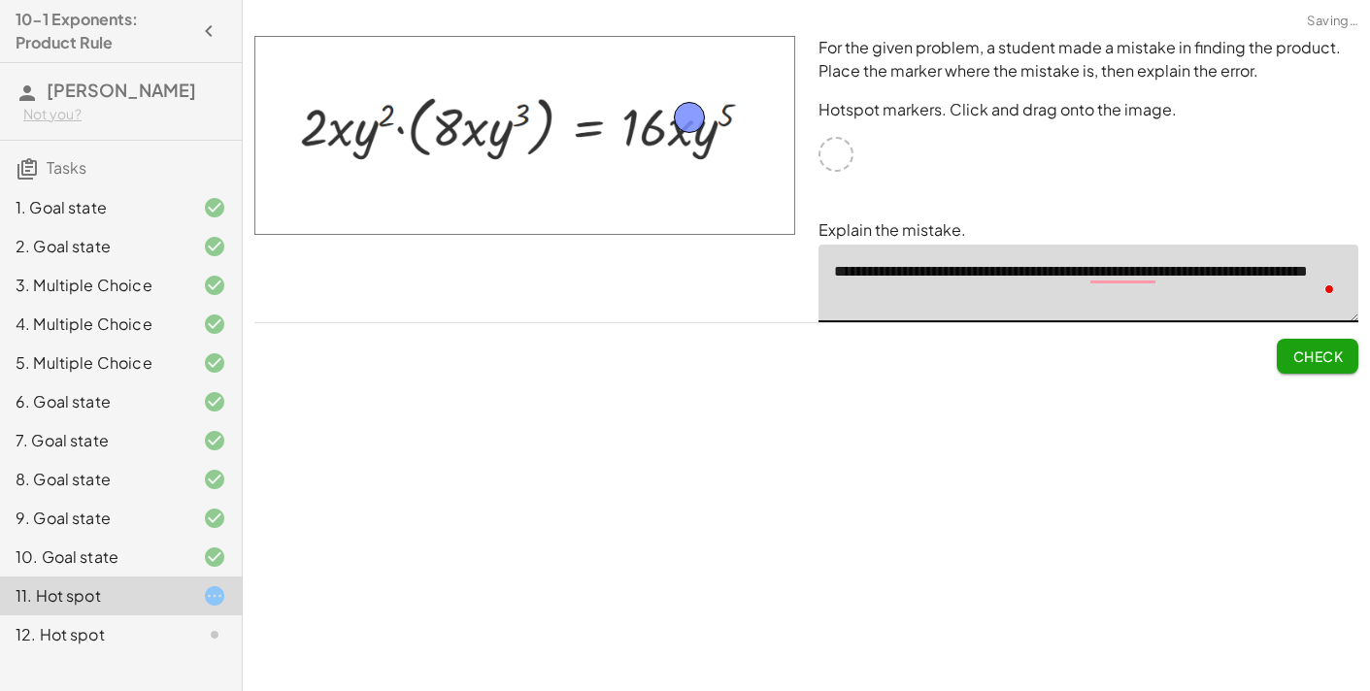
click at [1194, 280] on textarea "**********" at bounding box center [1088, 284] width 541 height 78
click at [1151, 275] on textarea "**********" at bounding box center [1088, 284] width 541 height 78
drag, startPoint x: 693, startPoint y: 123, endPoint x: 686, endPoint y: 138, distance: 16.1
click at [1118, 274] on textarea "**********" at bounding box center [1088, 284] width 541 height 78
click at [1207, 288] on textarea "**********" at bounding box center [1088, 284] width 541 height 78
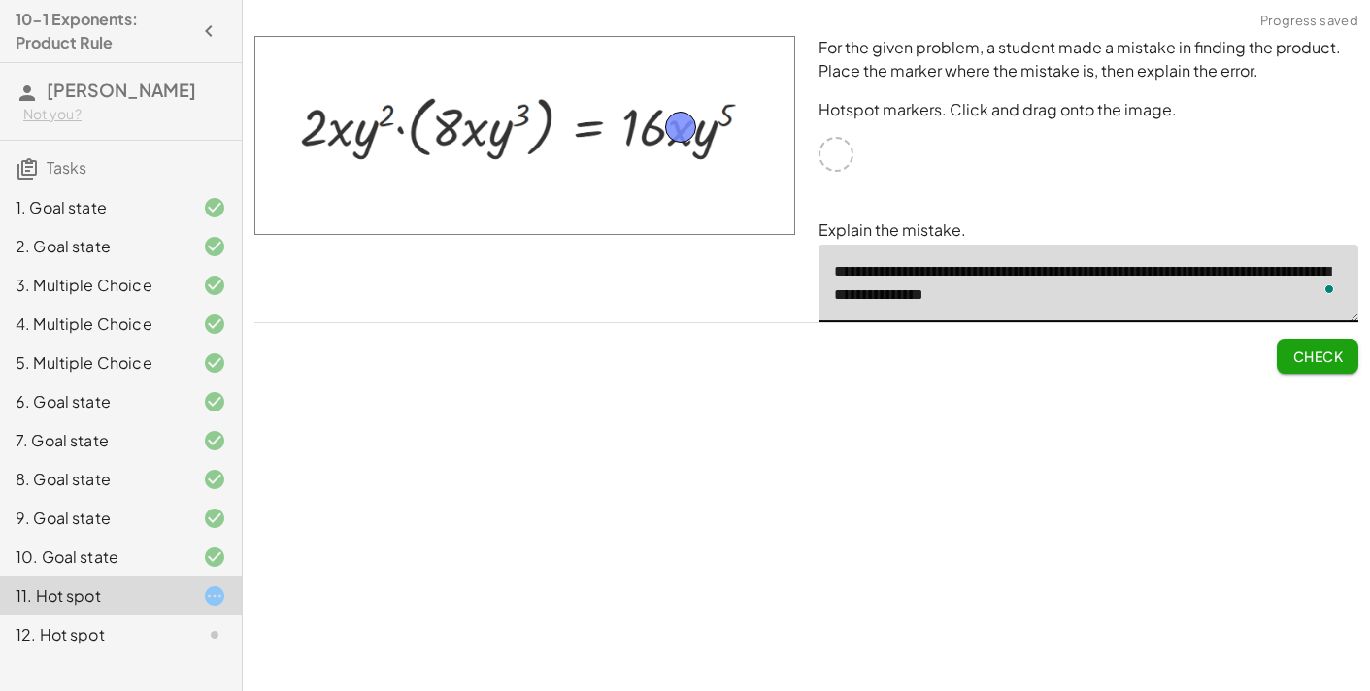
type textarea "**********"
click at [1320, 371] on button "Check" at bounding box center [1318, 356] width 82 height 35
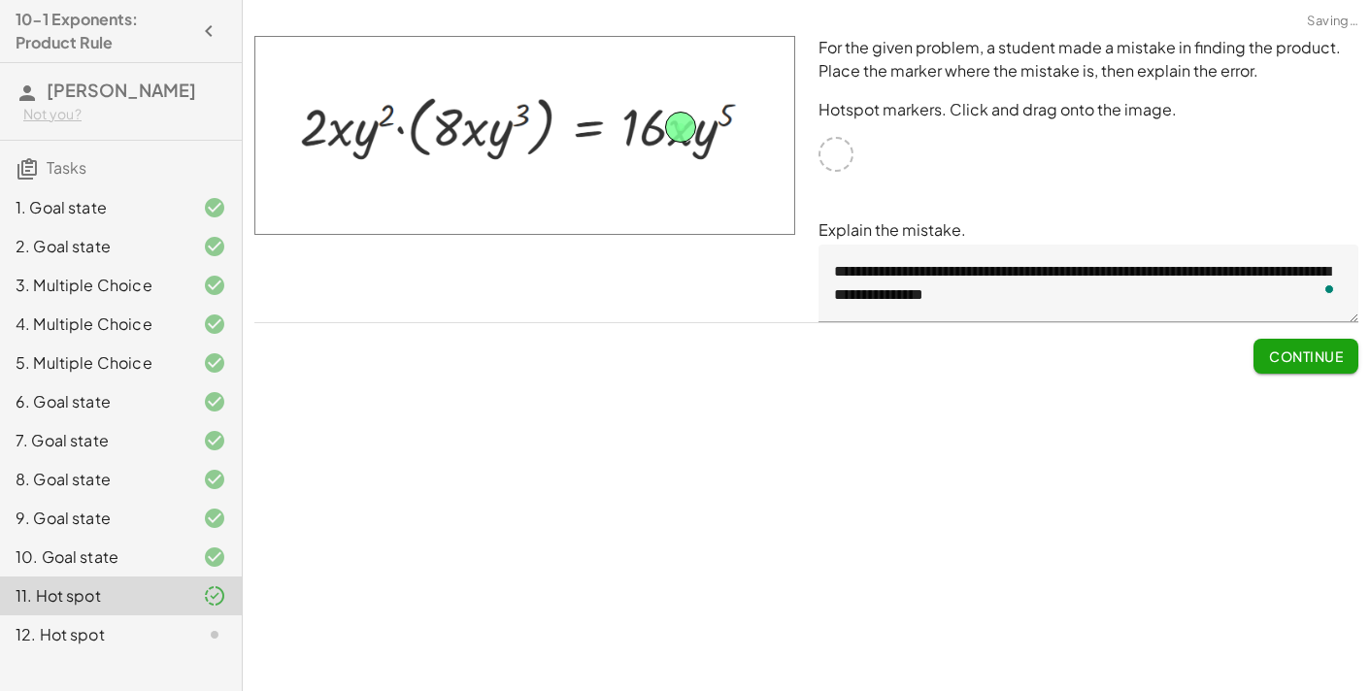
click at [1319, 365] on button "Continue" at bounding box center [1305, 356] width 105 height 35
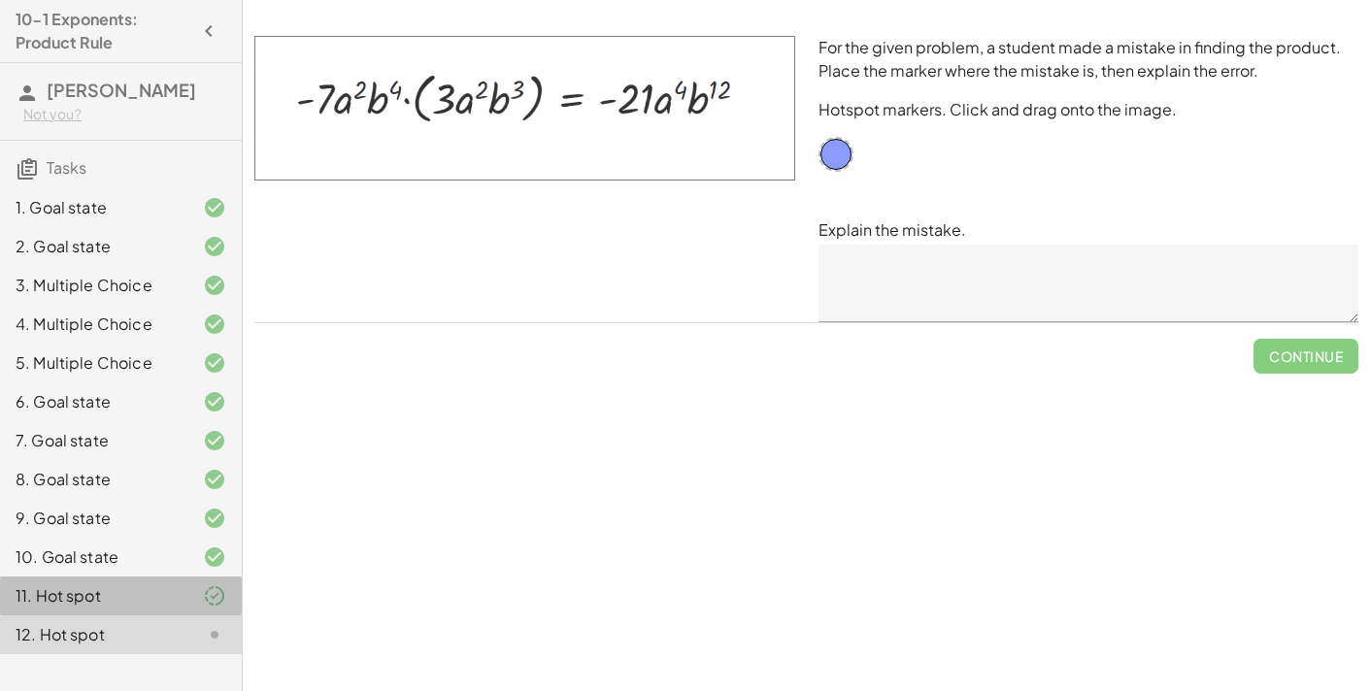
click at [196, 591] on div at bounding box center [199, 596] width 54 height 23
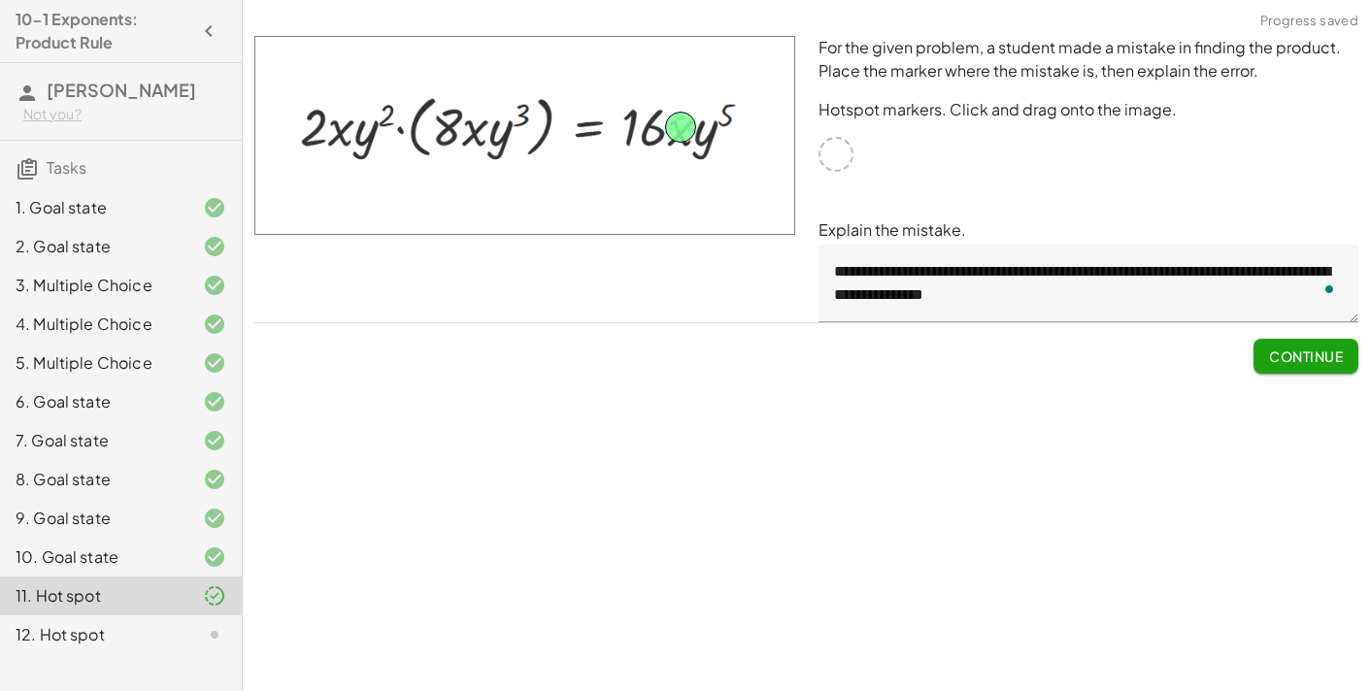
click at [1068, 303] on textarea "**********" at bounding box center [1088, 284] width 541 height 78
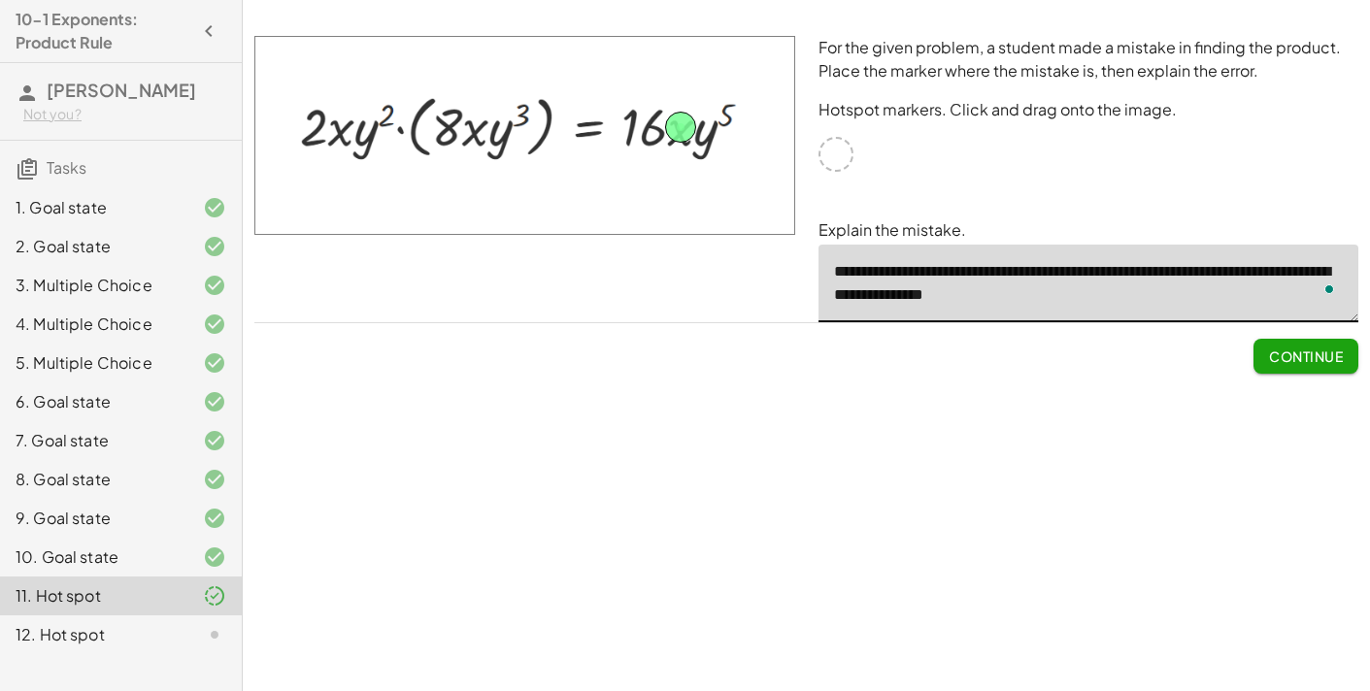
click at [207, 642] on icon at bounding box center [214, 634] width 23 height 23
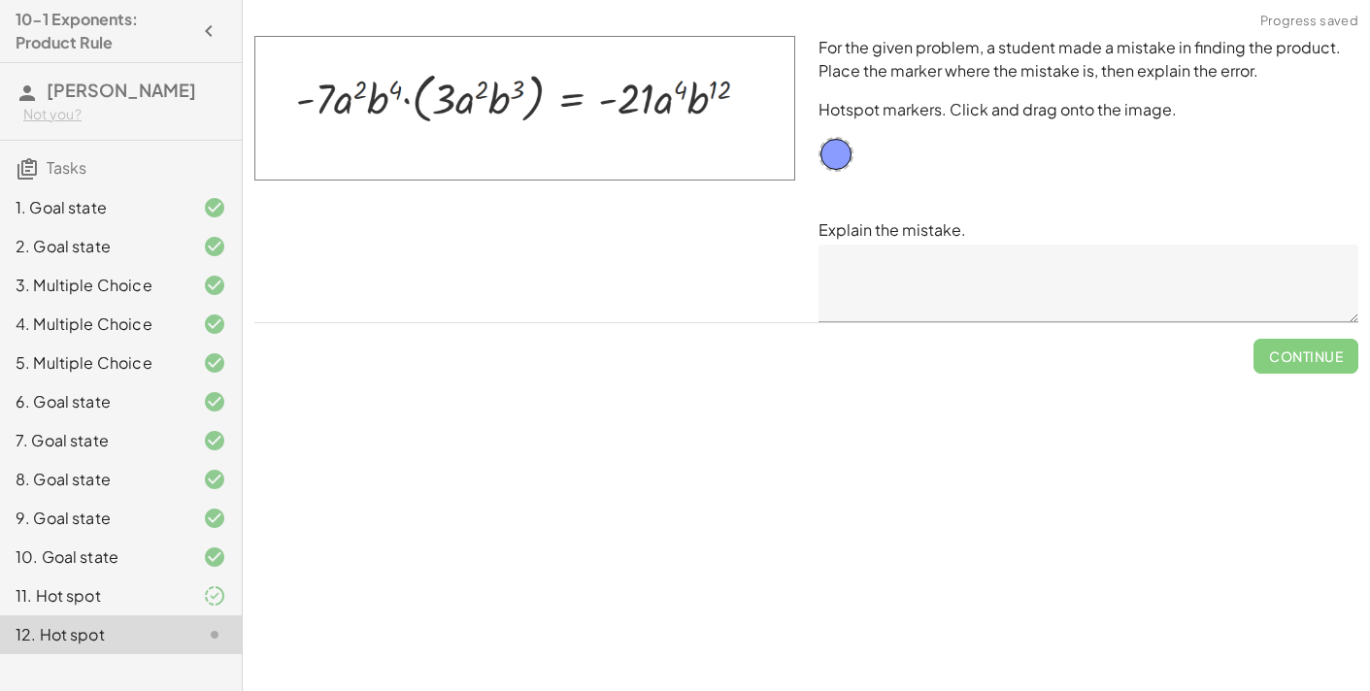
click at [351, 97] on img at bounding box center [524, 108] width 541 height 145
drag, startPoint x: 351, startPoint y: 97, endPoint x: 536, endPoint y: 142, distance: 190.8
click at [536, 142] on img at bounding box center [524, 108] width 541 height 145
click at [489, 144] on img at bounding box center [524, 108] width 541 height 145
click at [344, 149] on img at bounding box center [524, 108] width 541 height 145
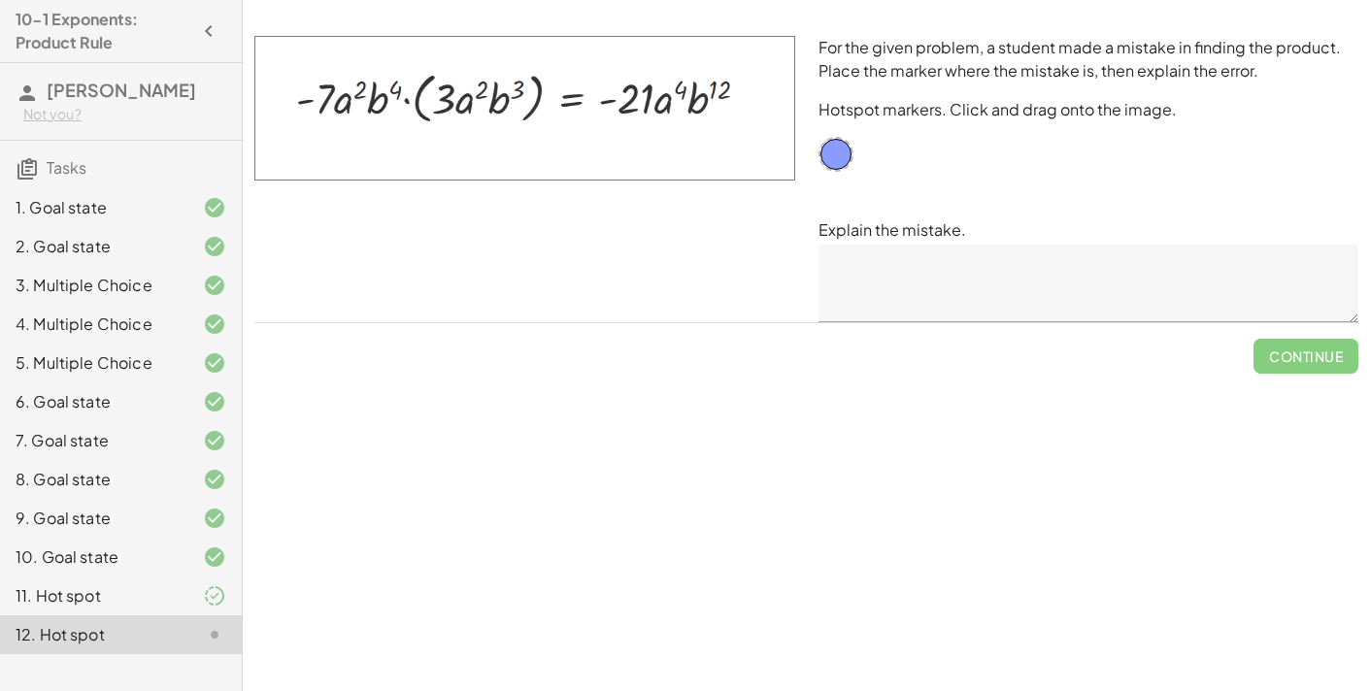
click at [363, 120] on img at bounding box center [524, 108] width 541 height 145
drag, startPoint x: 835, startPoint y: 156, endPoint x: 678, endPoint y: 91, distance: 170.2
click at [864, 260] on textarea at bounding box center [1088, 284] width 541 height 78
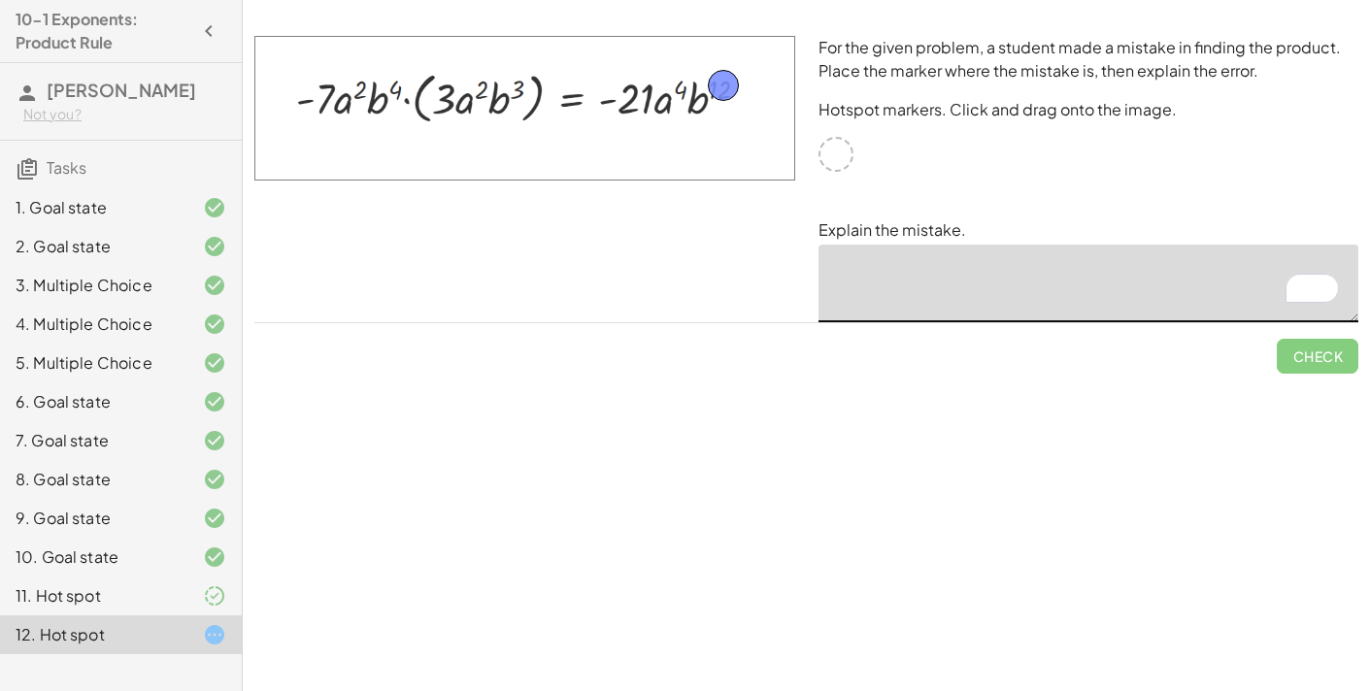
drag, startPoint x: 714, startPoint y: 79, endPoint x: 729, endPoint y: 89, distance: 18.9
click at [998, 272] on textarea "**********" at bounding box center [1088, 284] width 541 height 78
click at [1060, 268] on textarea "**********" at bounding box center [1088, 284] width 541 height 78
click at [1033, 271] on textarea "**********" at bounding box center [1088, 284] width 541 height 78
click at [1071, 272] on textarea "**********" at bounding box center [1088, 284] width 541 height 78
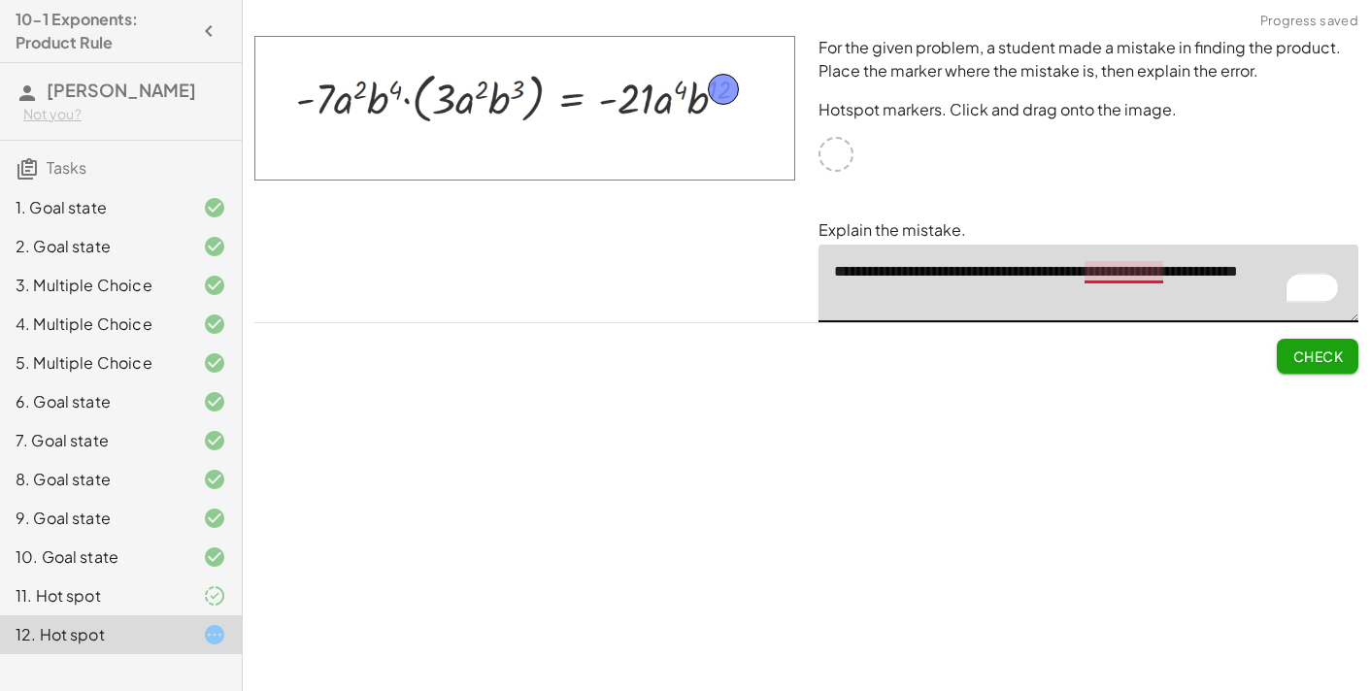
click at [1136, 267] on textarea "**********" at bounding box center [1088, 284] width 541 height 78
click at [1341, 269] on textarea "**********" at bounding box center [1088, 284] width 541 height 78
type textarea "**********"
click at [1340, 368] on button "Check" at bounding box center [1318, 356] width 82 height 35
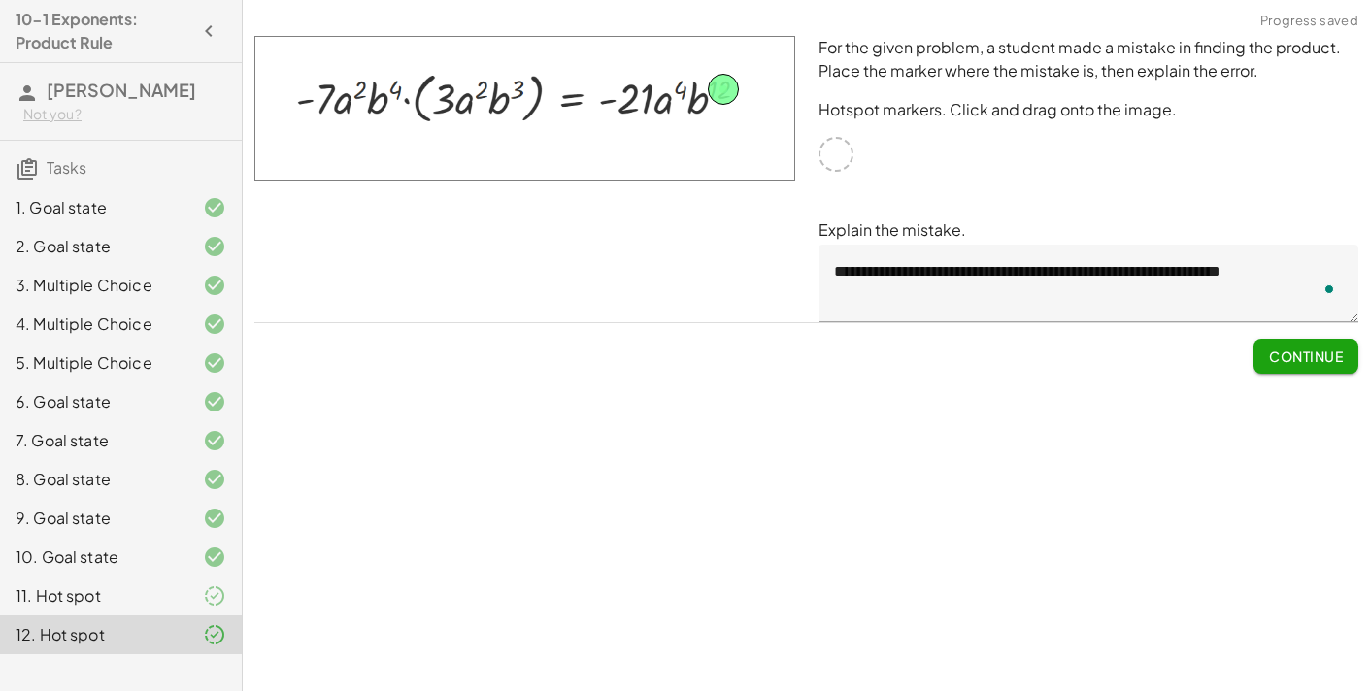
click at [1330, 366] on button "Continue" at bounding box center [1305, 356] width 105 height 35
